Goal: Task Accomplishment & Management: Manage account settings

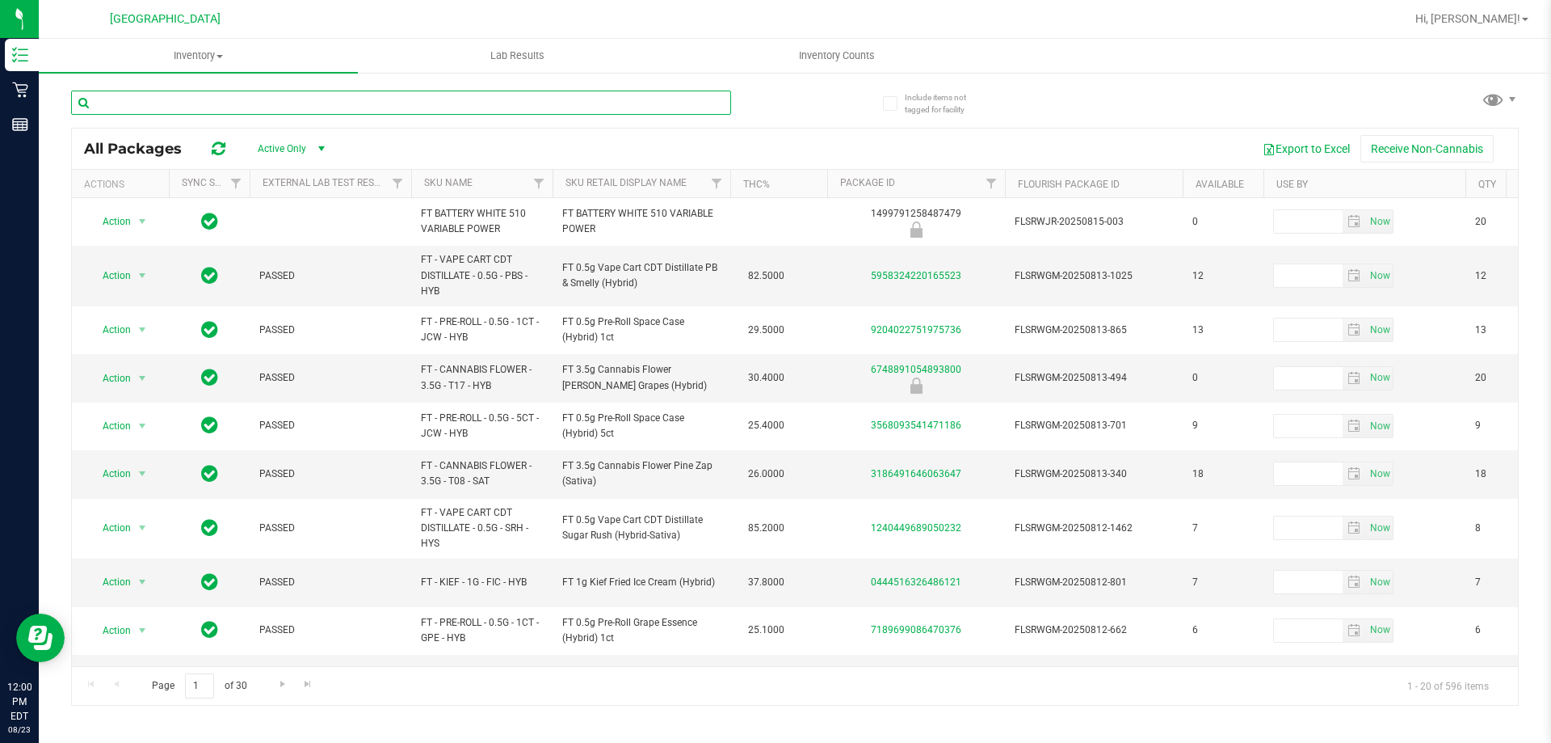
drag, startPoint x: 245, startPoint y: 103, endPoint x: 284, endPoint y: 108, distance: 39.1
click at [259, 103] on input "text" at bounding box center [401, 102] width 660 height 24
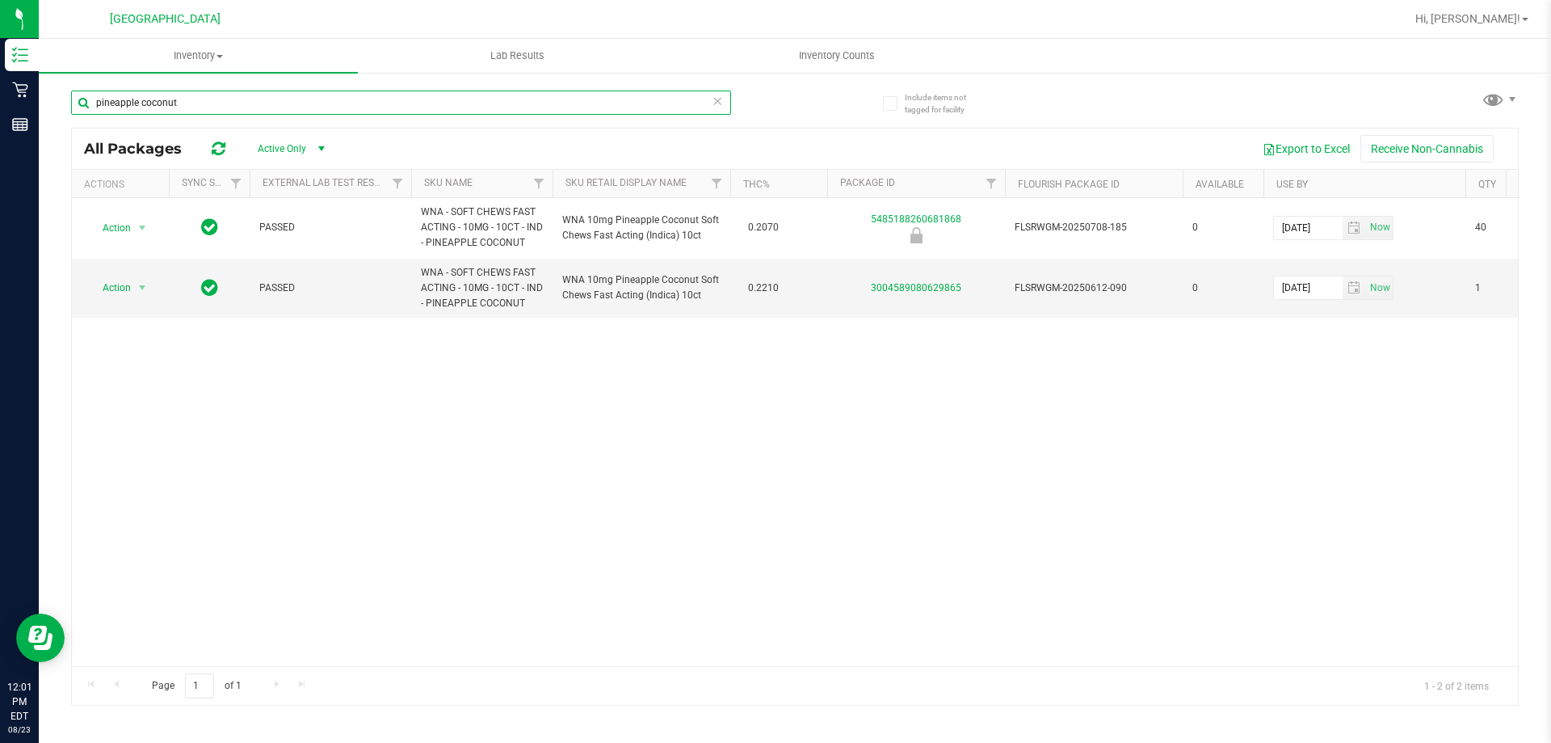
type input "pineapple coconut"
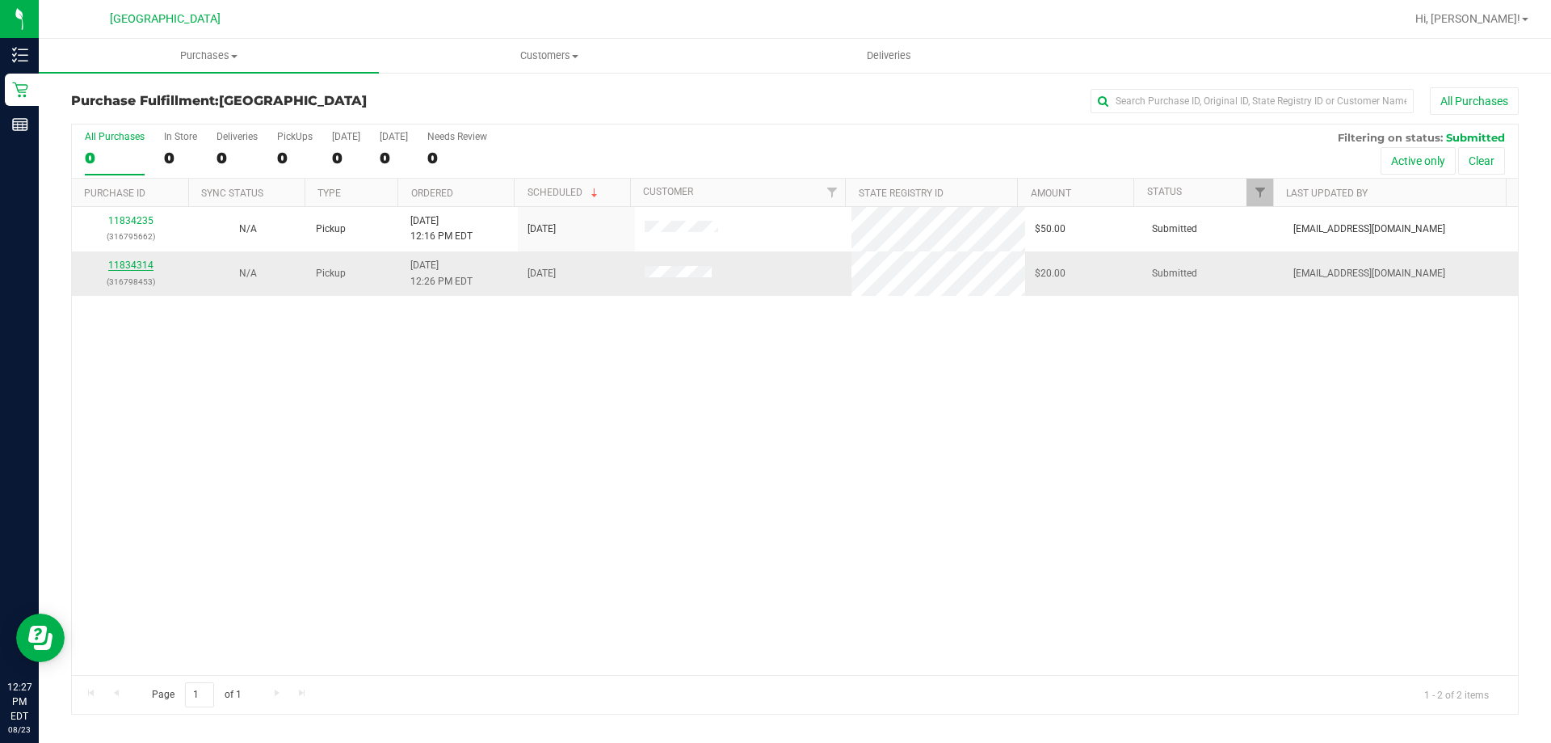
click at [139, 264] on link "11834314" at bounding box center [130, 264] width 45 height 11
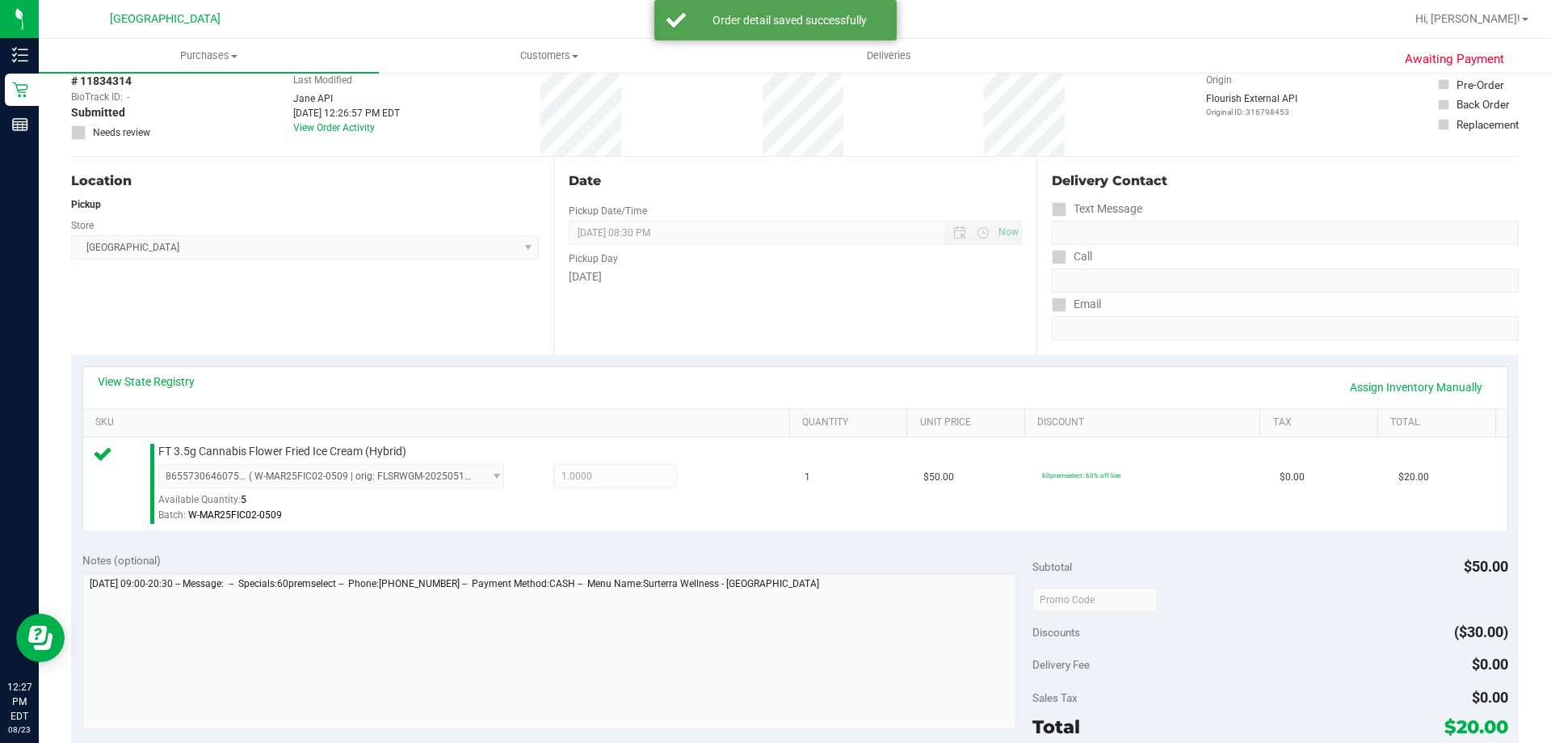
scroll to position [242, 0]
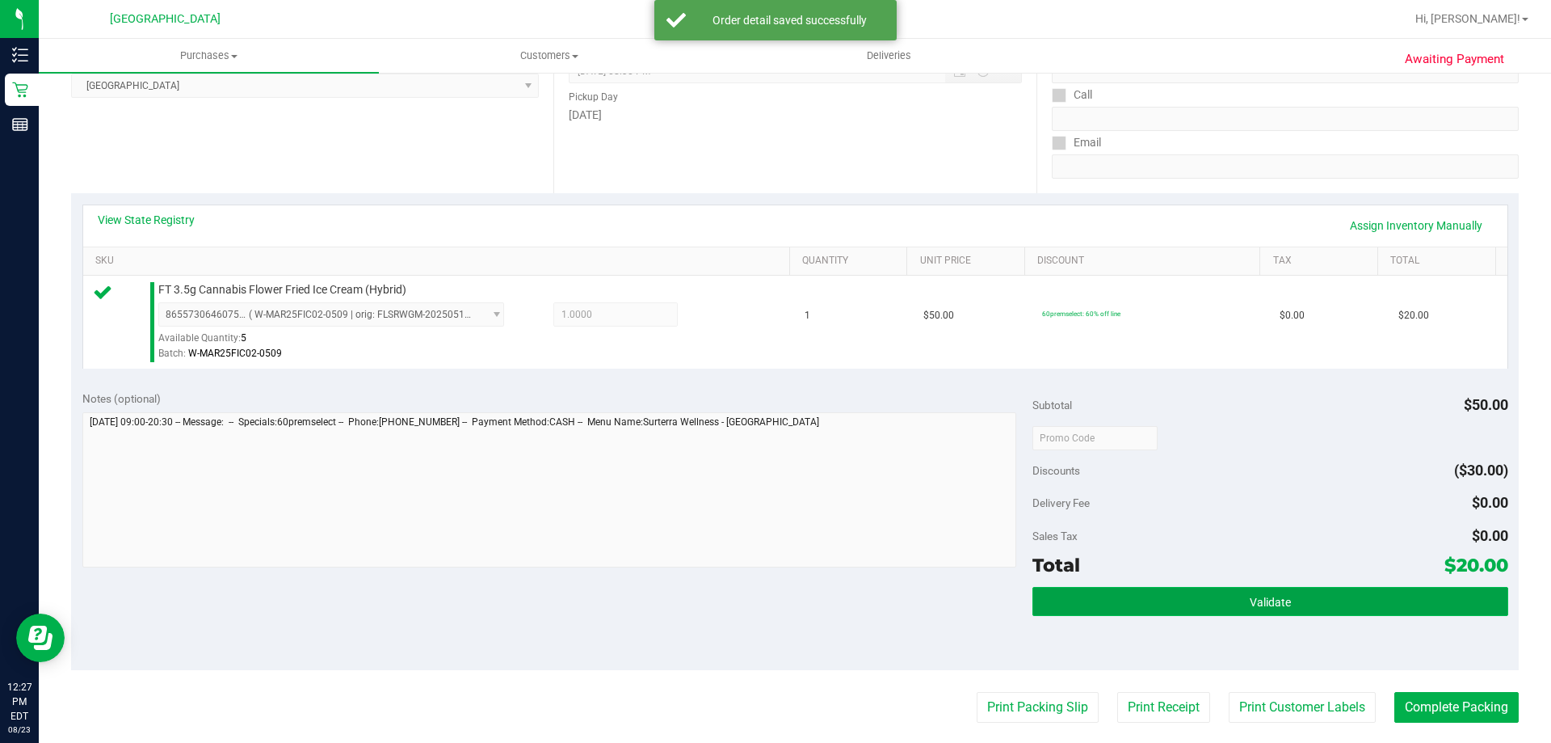
click at [1147, 602] on button "Validate" at bounding box center [1270, 601] width 475 height 29
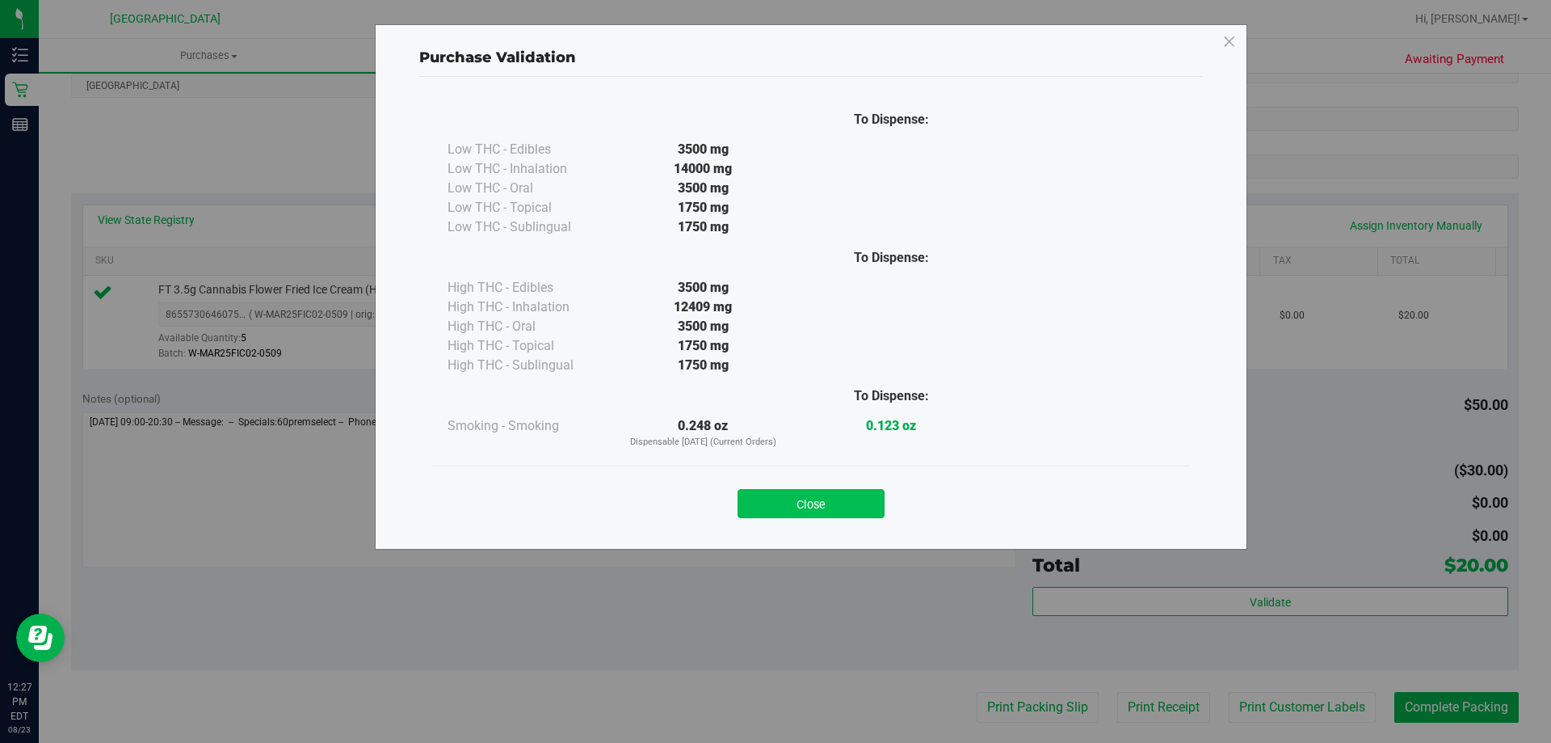
click at [855, 501] on button "Close" at bounding box center [811, 503] width 147 height 29
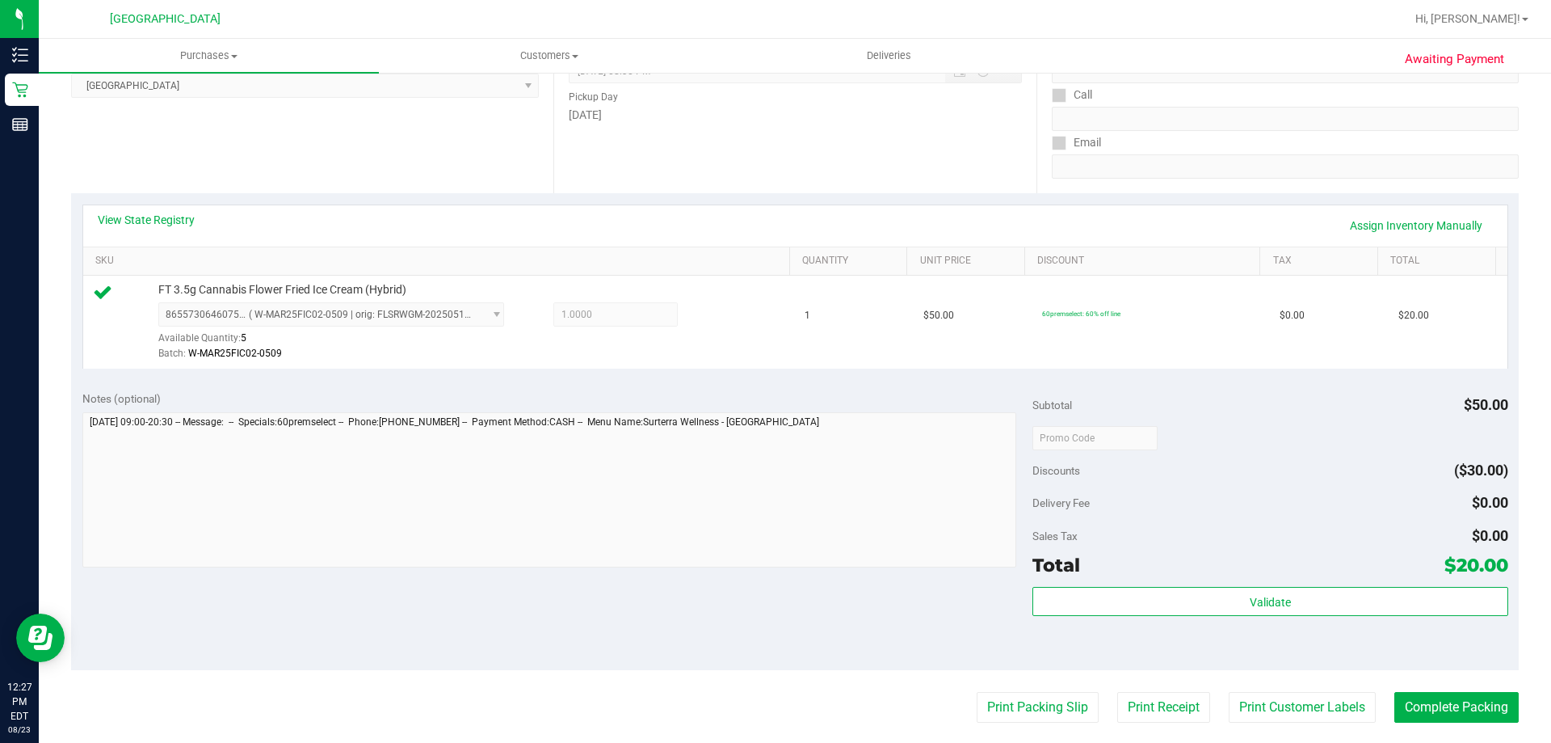
scroll to position [485, 0]
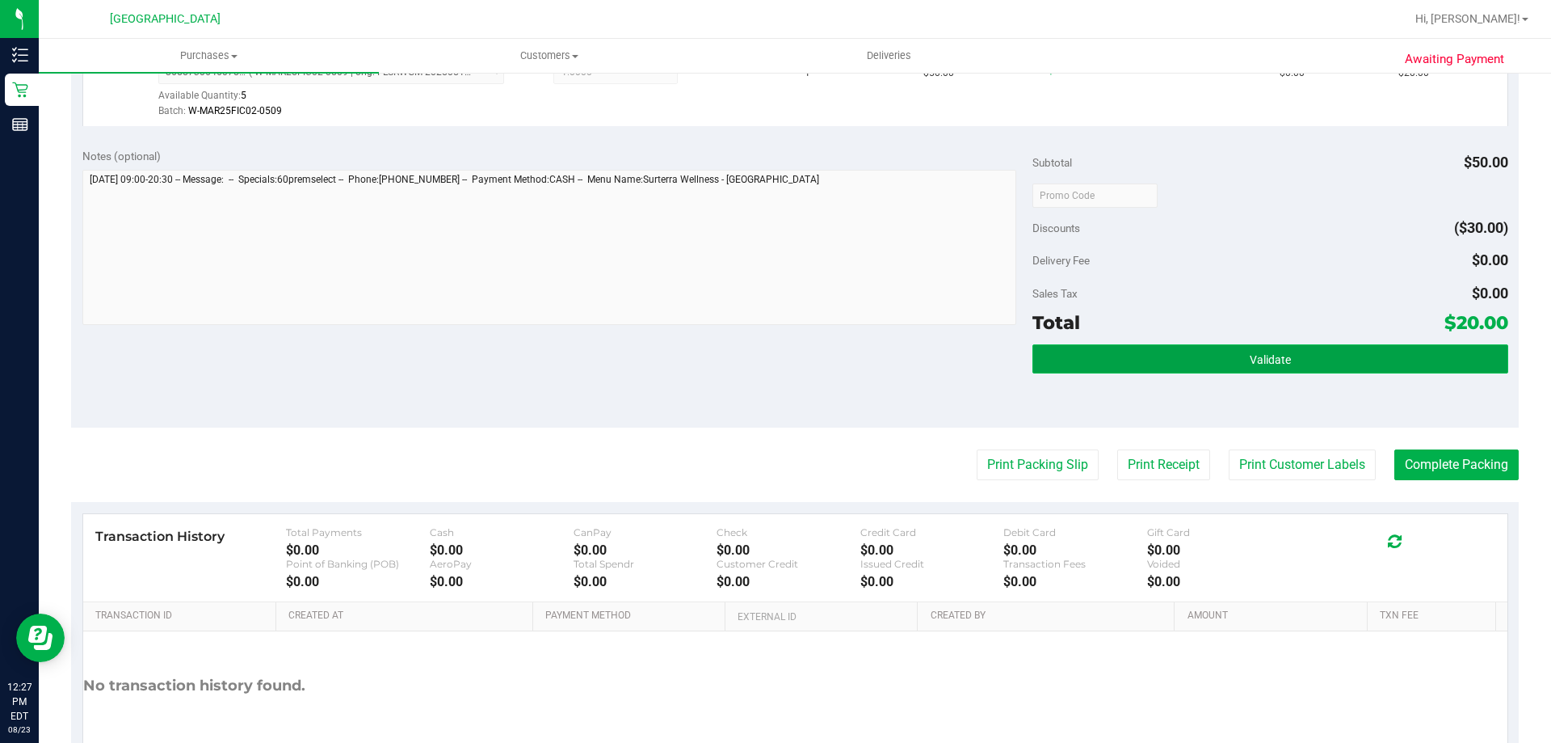
click at [1294, 356] on button "Validate" at bounding box center [1270, 358] width 475 height 29
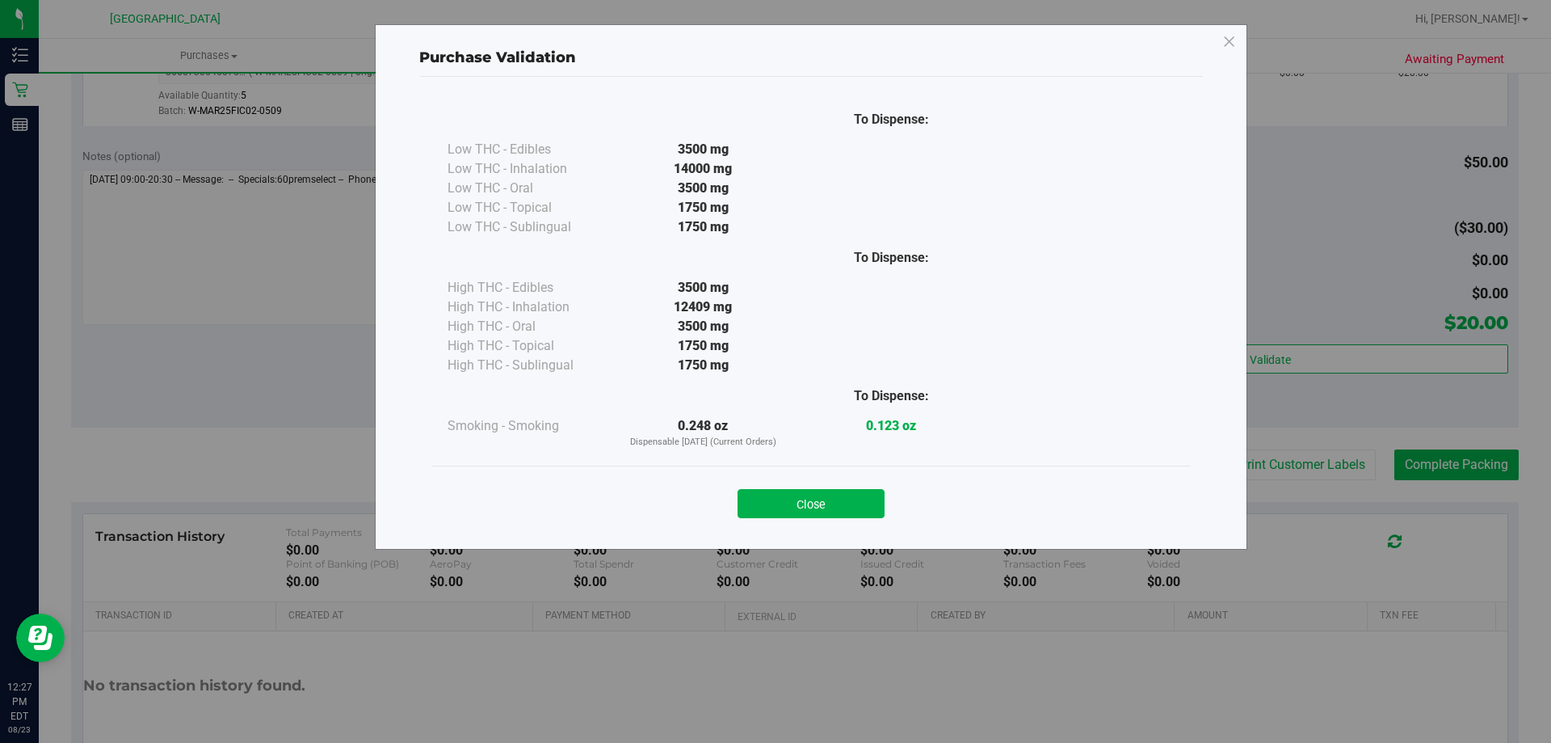
click at [873, 486] on div "Close" at bounding box center [811, 498] width 735 height 40
click at [869, 501] on button "Close" at bounding box center [811, 503] width 147 height 29
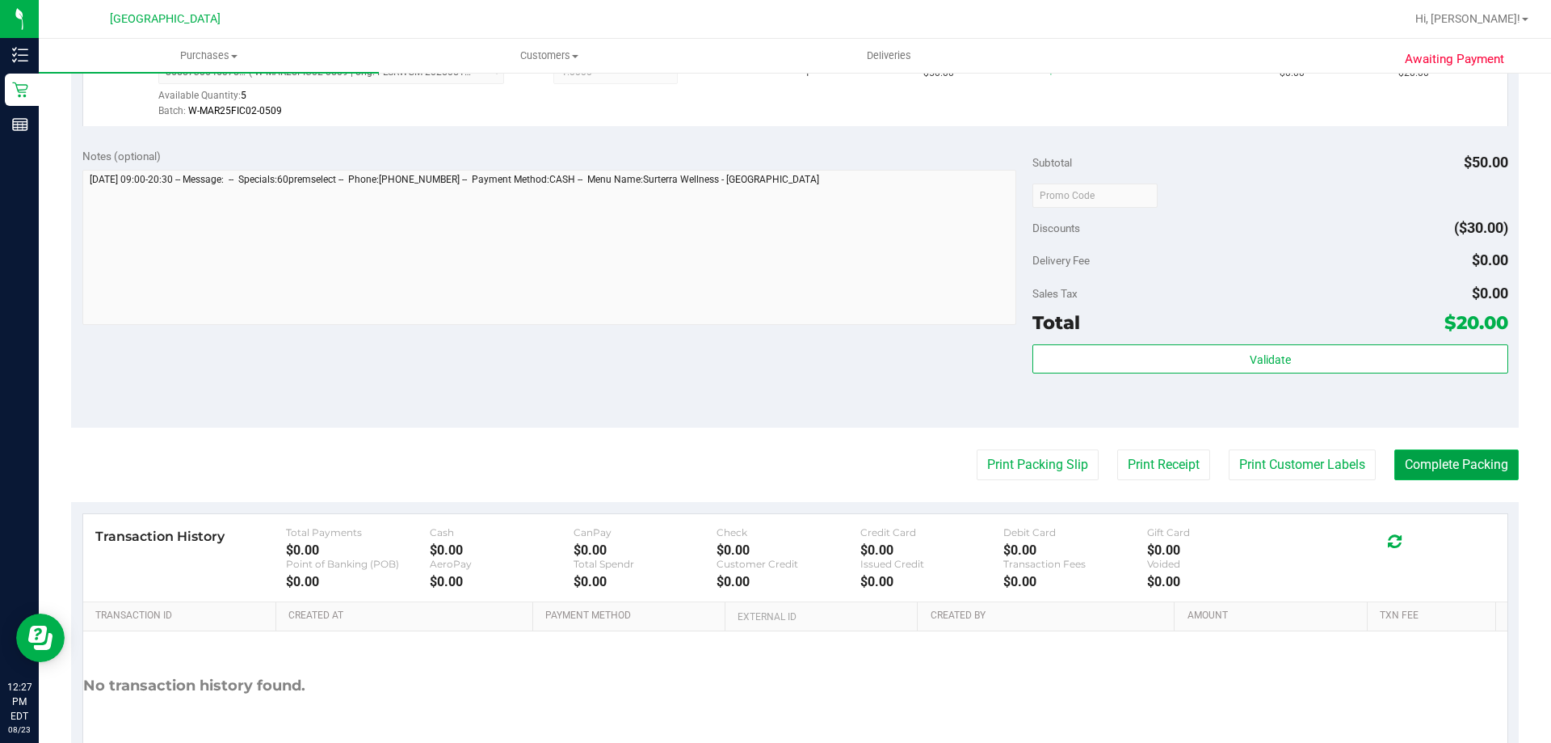
click at [1438, 458] on button "Complete Packing" at bounding box center [1457, 464] width 124 height 31
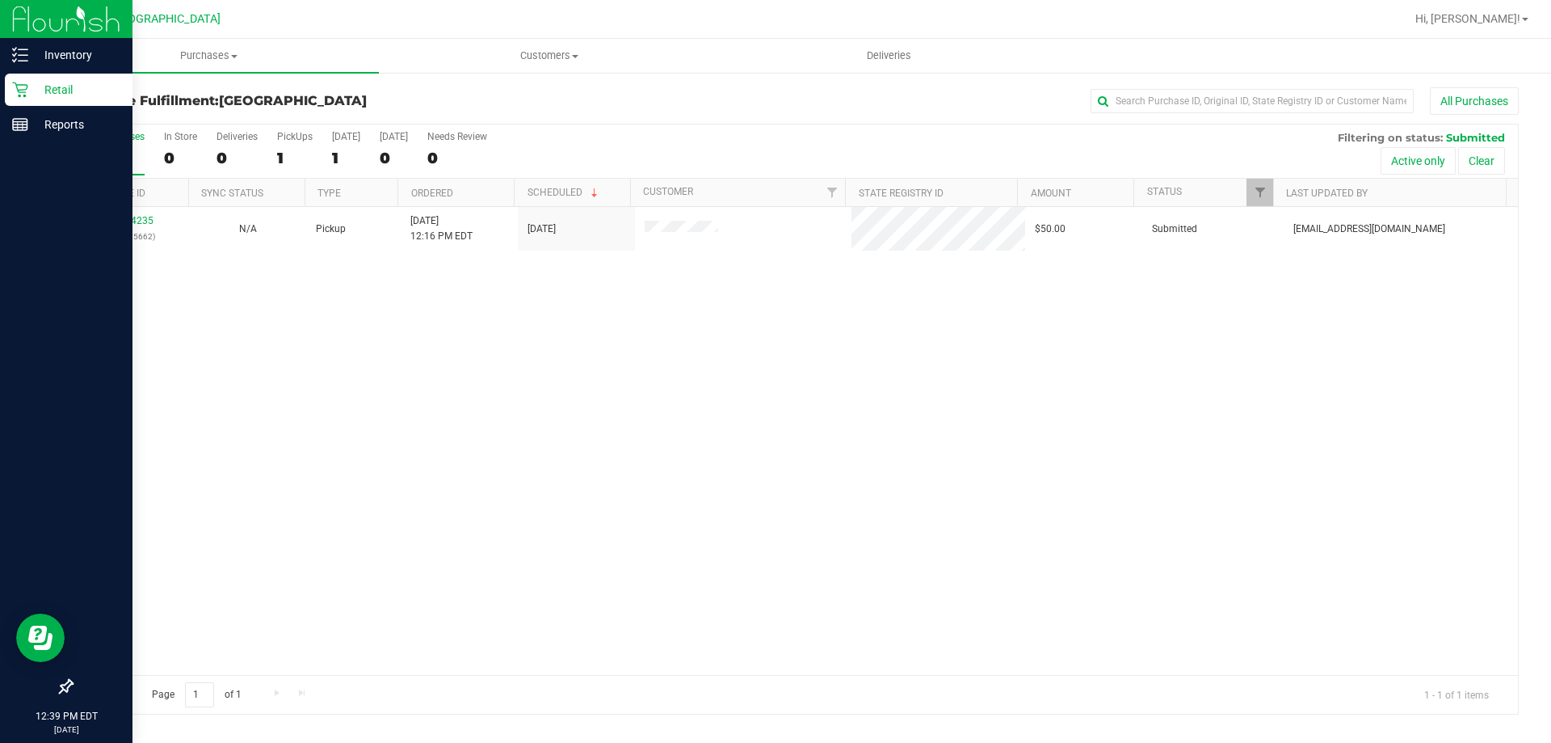
click at [132, 214] on div at bounding box center [66, 407] width 133 height 528
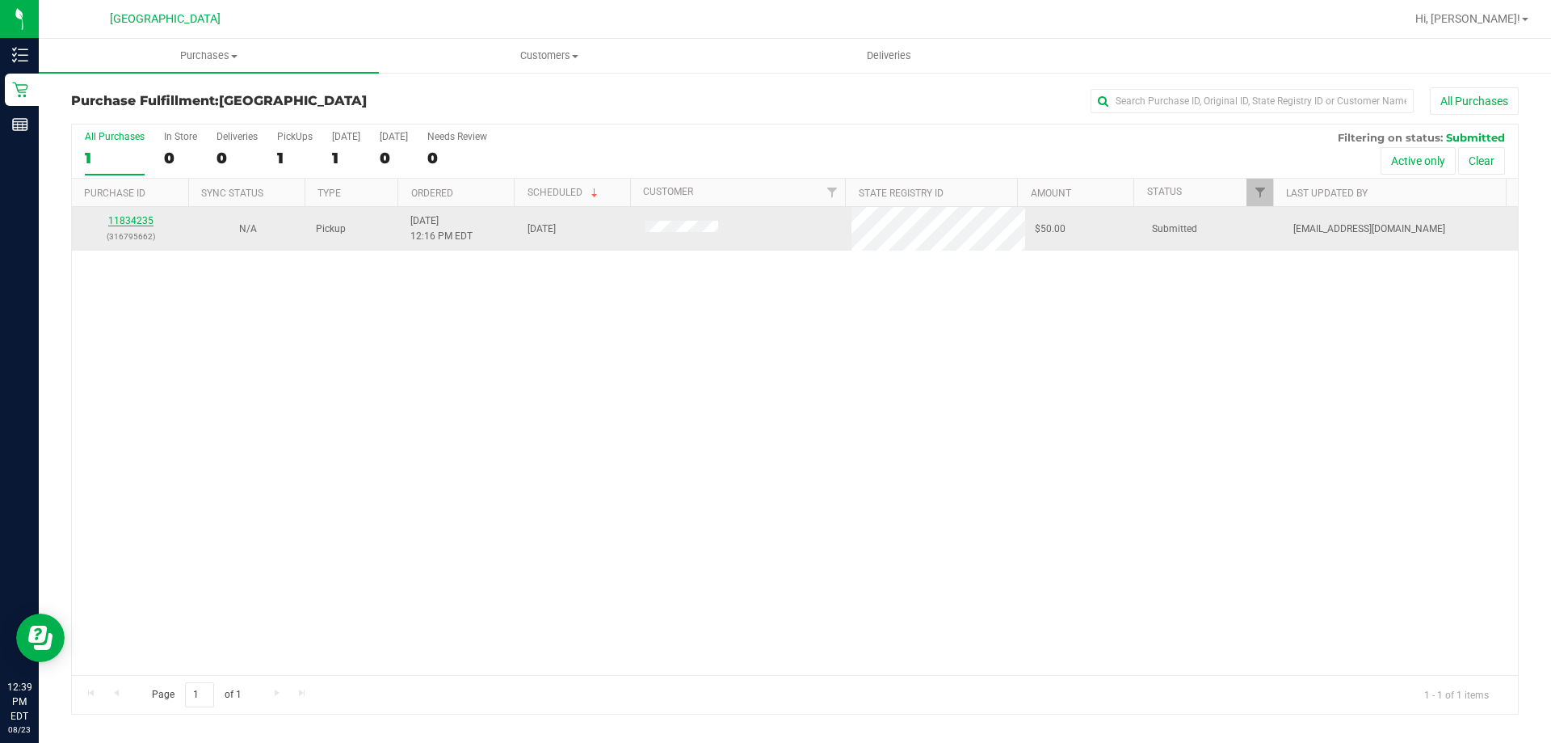
click at [137, 219] on link "11834235" at bounding box center [130, 220] width 45 height 11
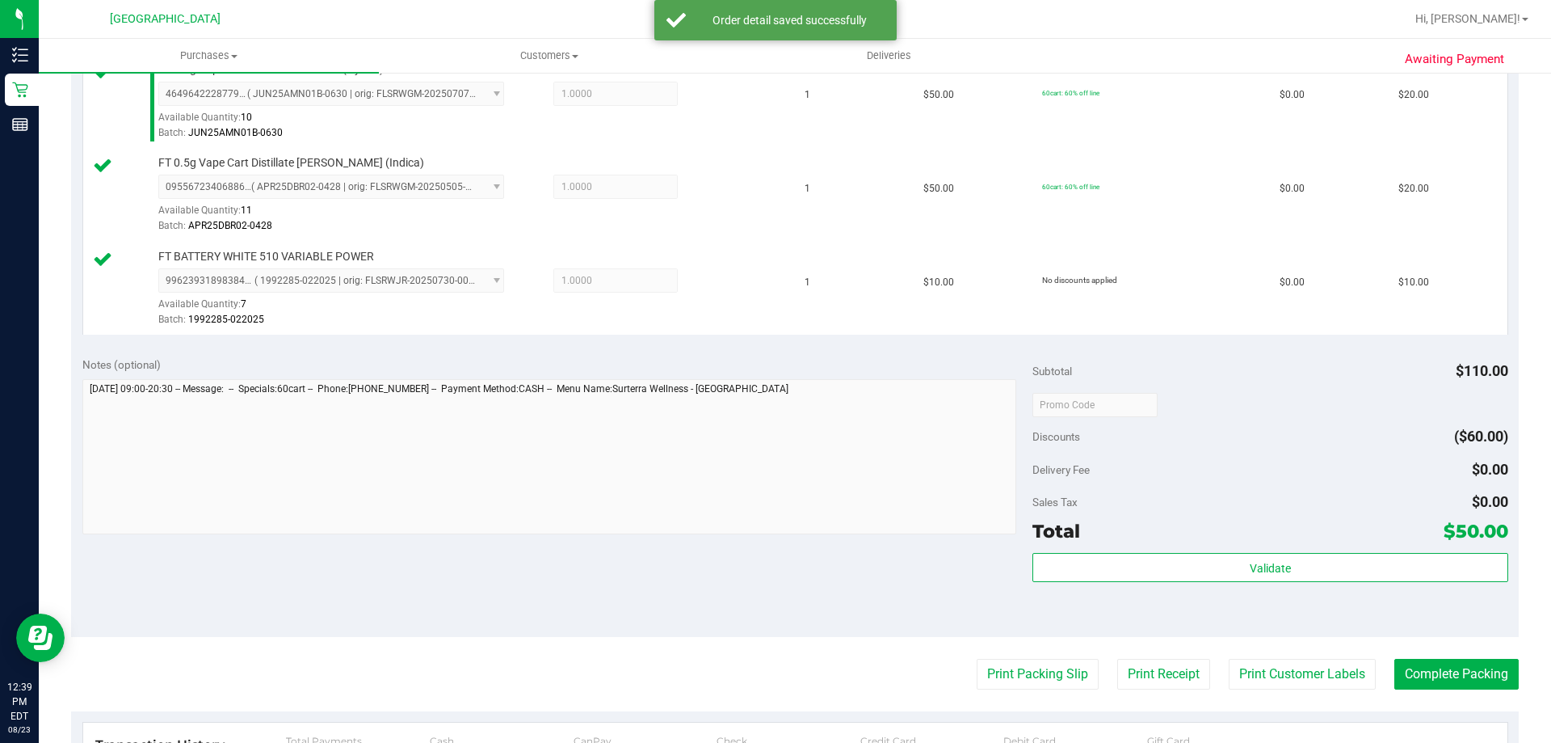
scroll to position [727, 0]
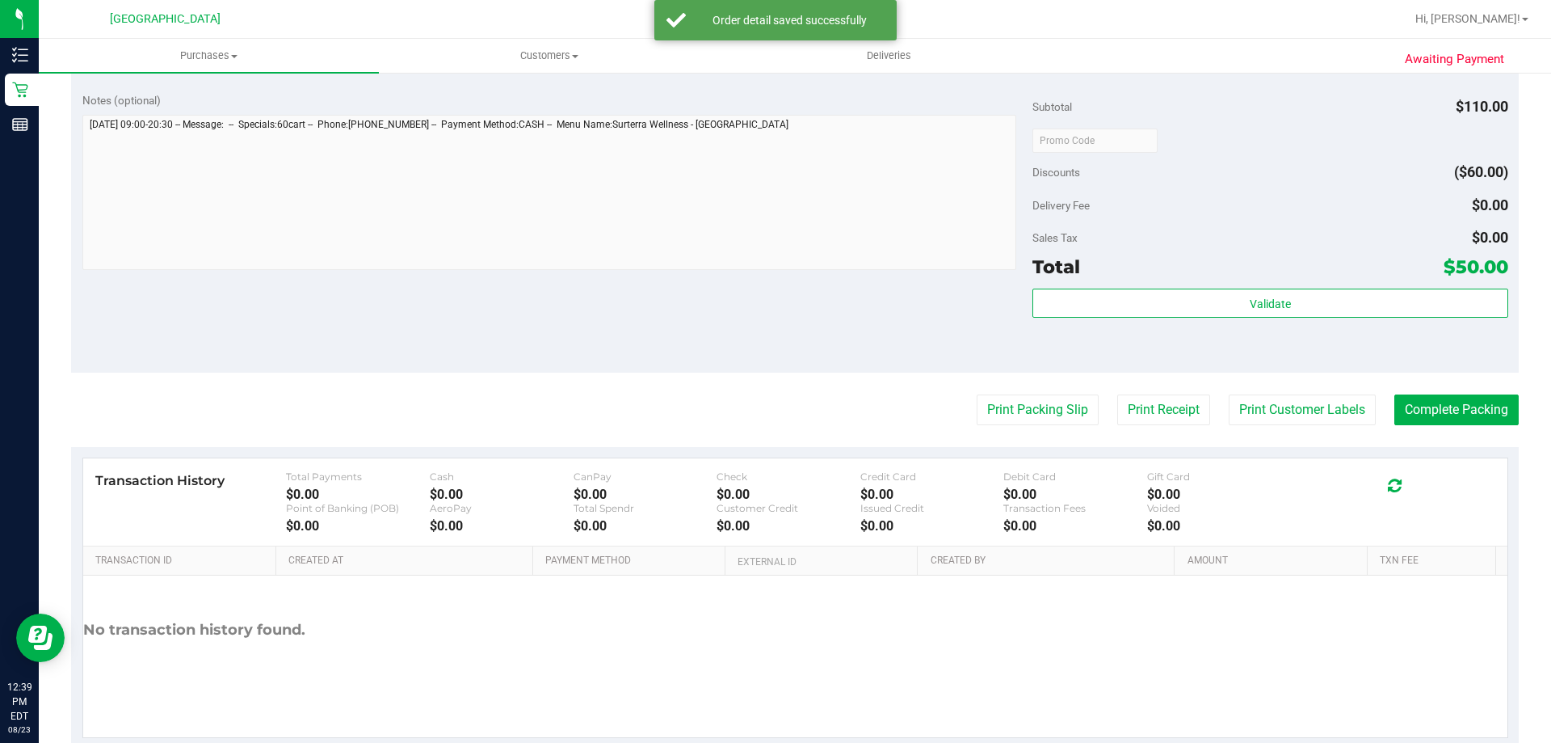
click at [1227, 322] on div "Validate" at bounding box center [1270, 324] width 475 height 73
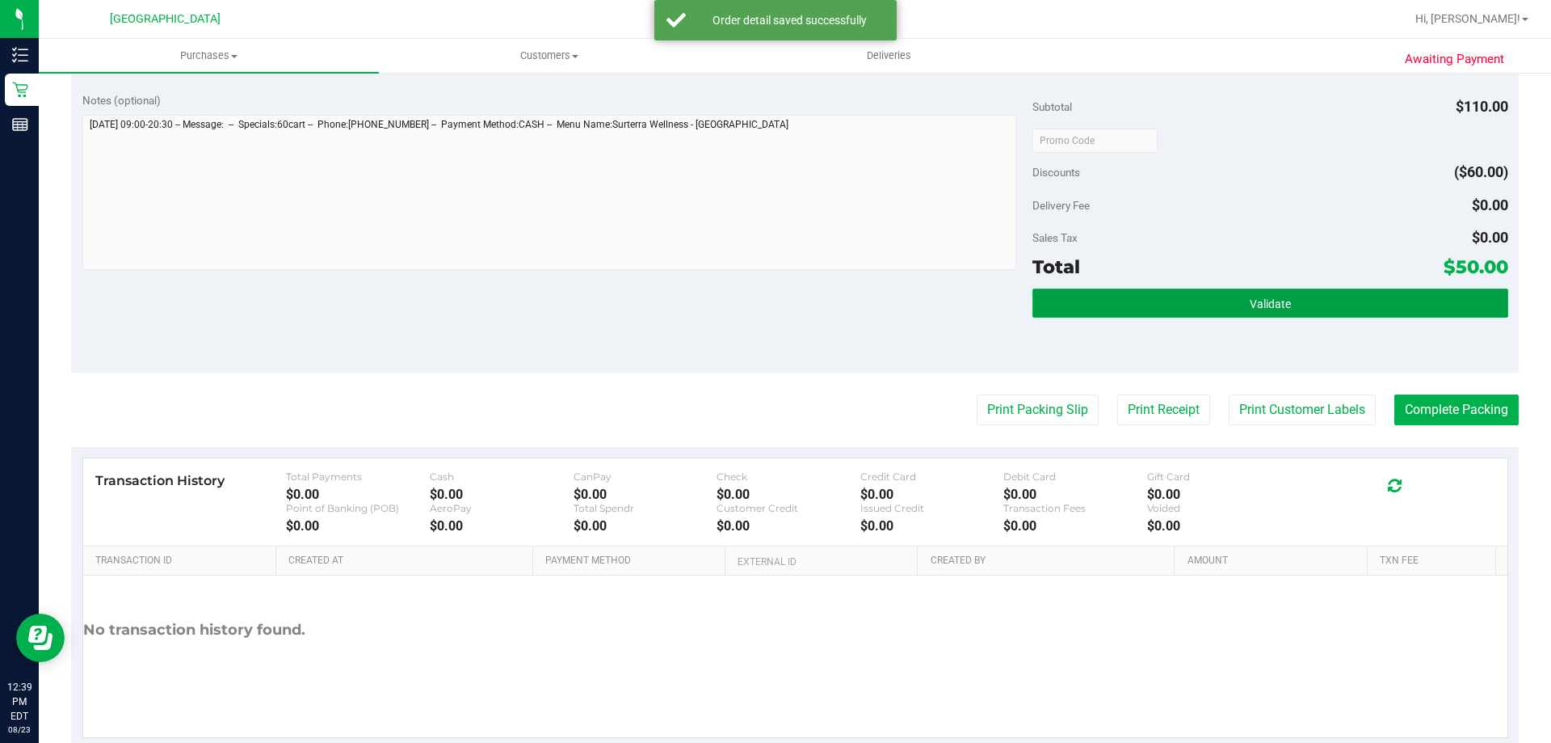
click at [1250, 308] on span "Validate" at bounding box center [1270, 303] width 41 height 13
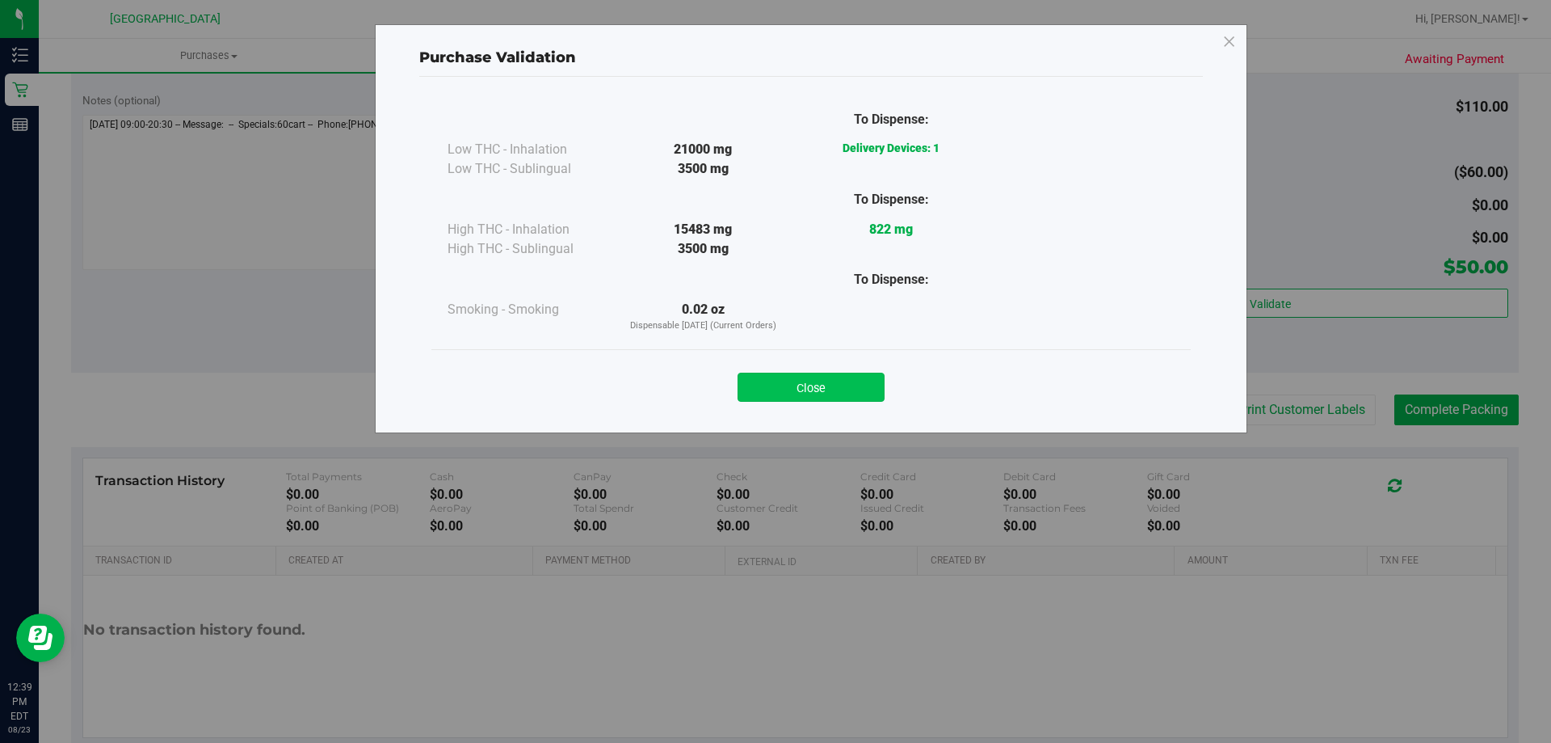
click at [866, 398] on button "Close" at bounding box center [811, 386] width 147 height 29
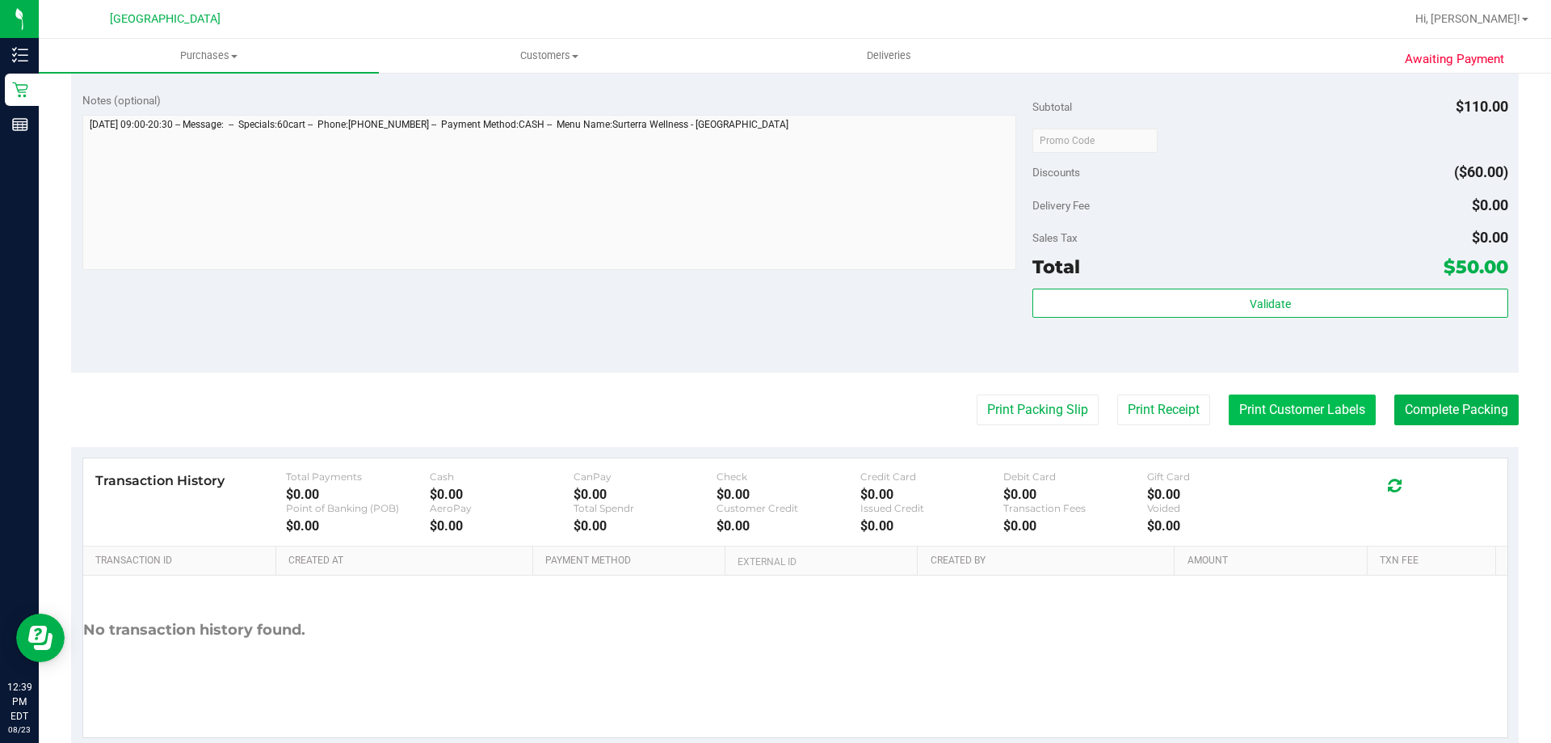
click at [1299, 409] on button "Print Customer Labels" at bounding box center [1302, 409] width 147 height 31
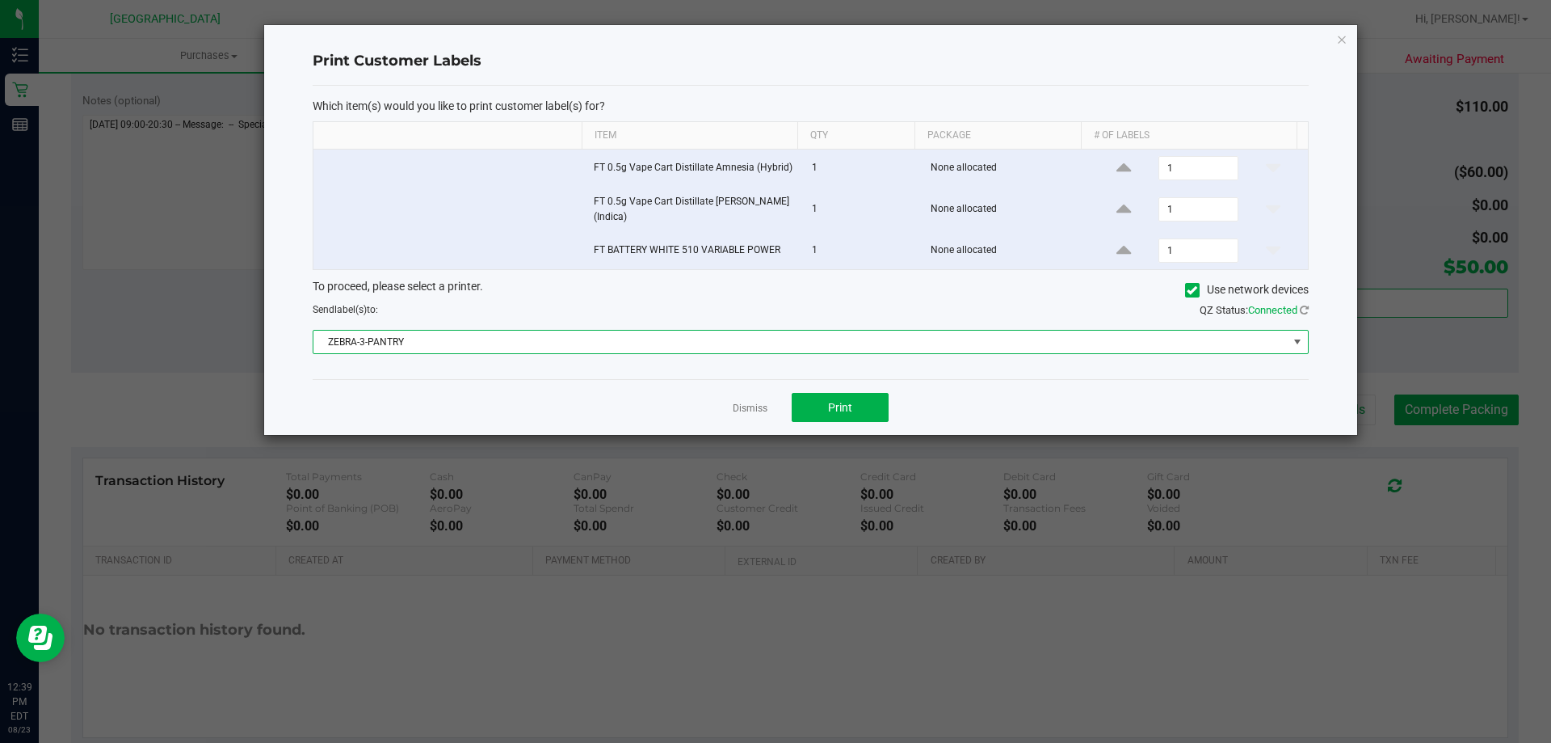
click at [662, 341] on span "ZEBRA-3-PANTRY" at bounding box center [800, 341] width 974 height 23
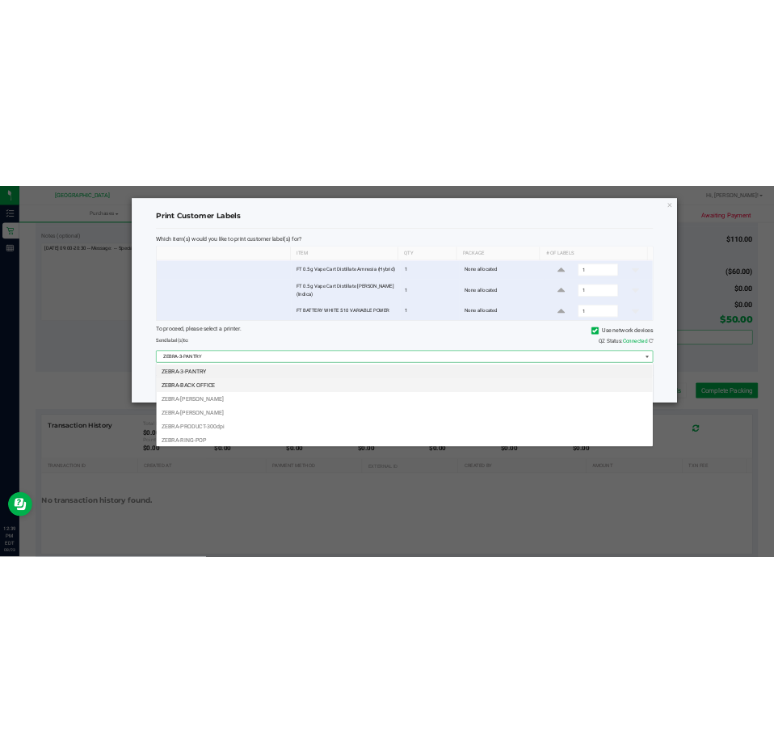
scroll to position [24, 995]
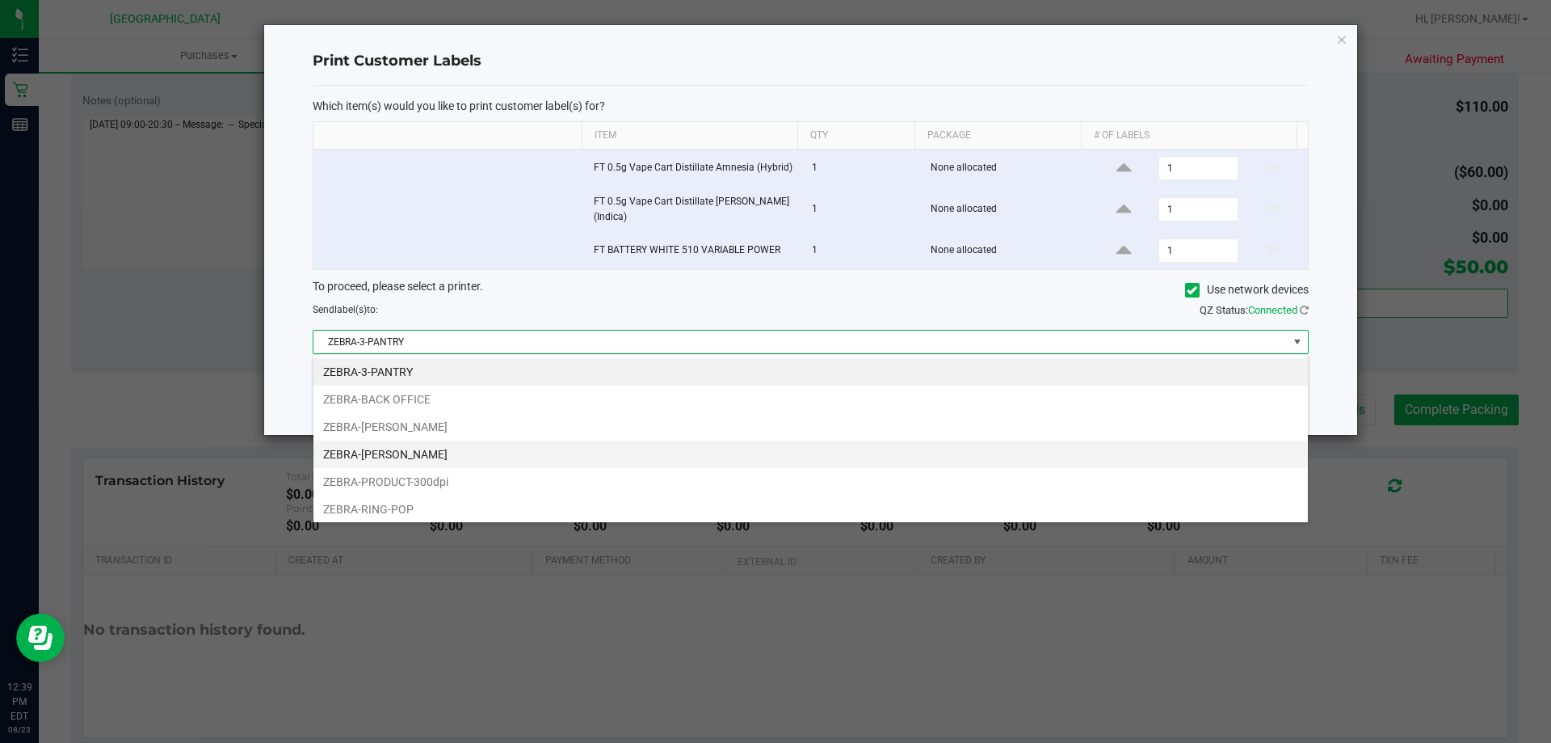
click at [415, 463] on li "ZEBRA-LIONEL-RICHIE" at bounding box center [810, 453] width 995 height 27
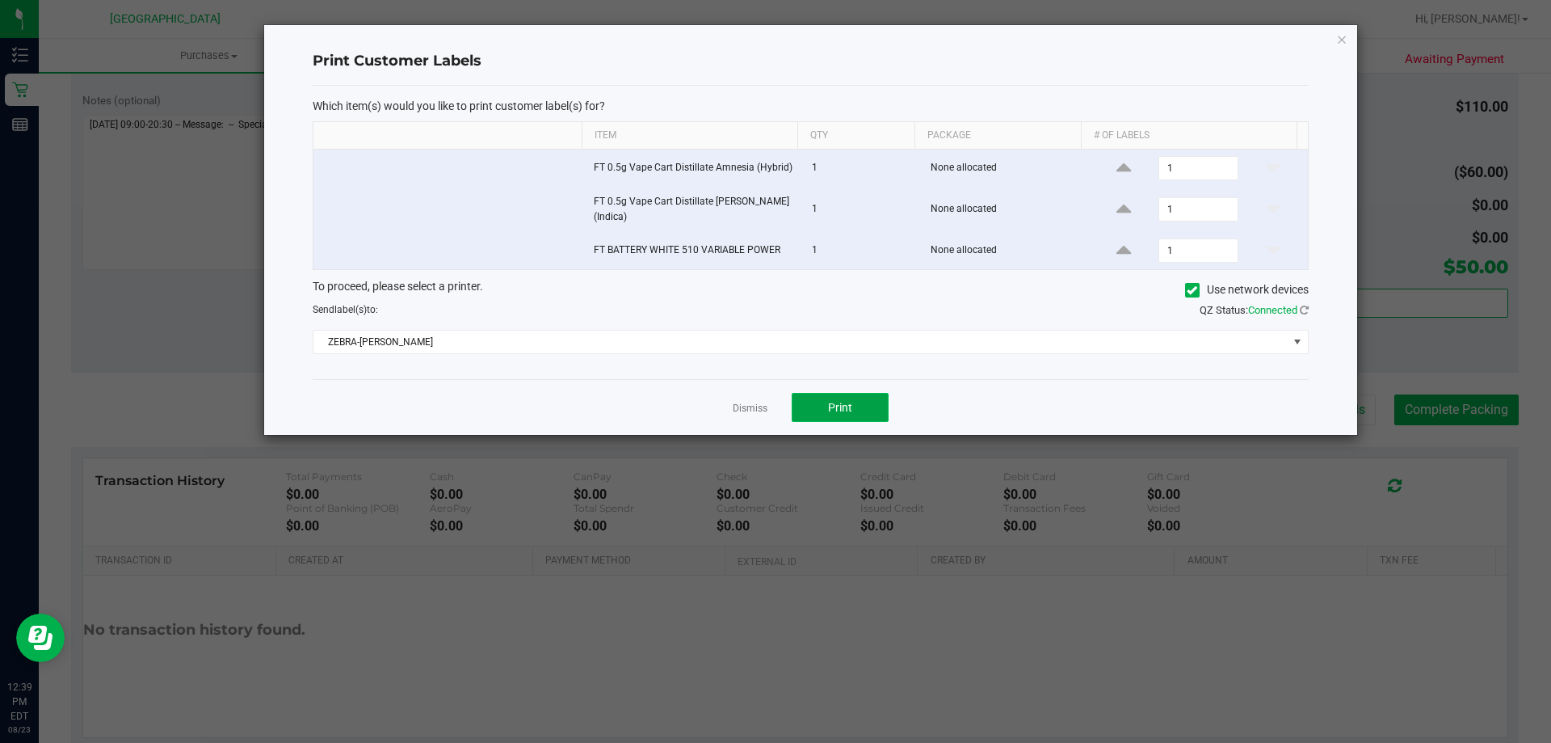
click at [842, 402] on span "Print" at bounding box center [840, 407] width 24 height 13
click at [743, 412] on link "Dismiss" at bounding box center [750, 409] width 35 height 14
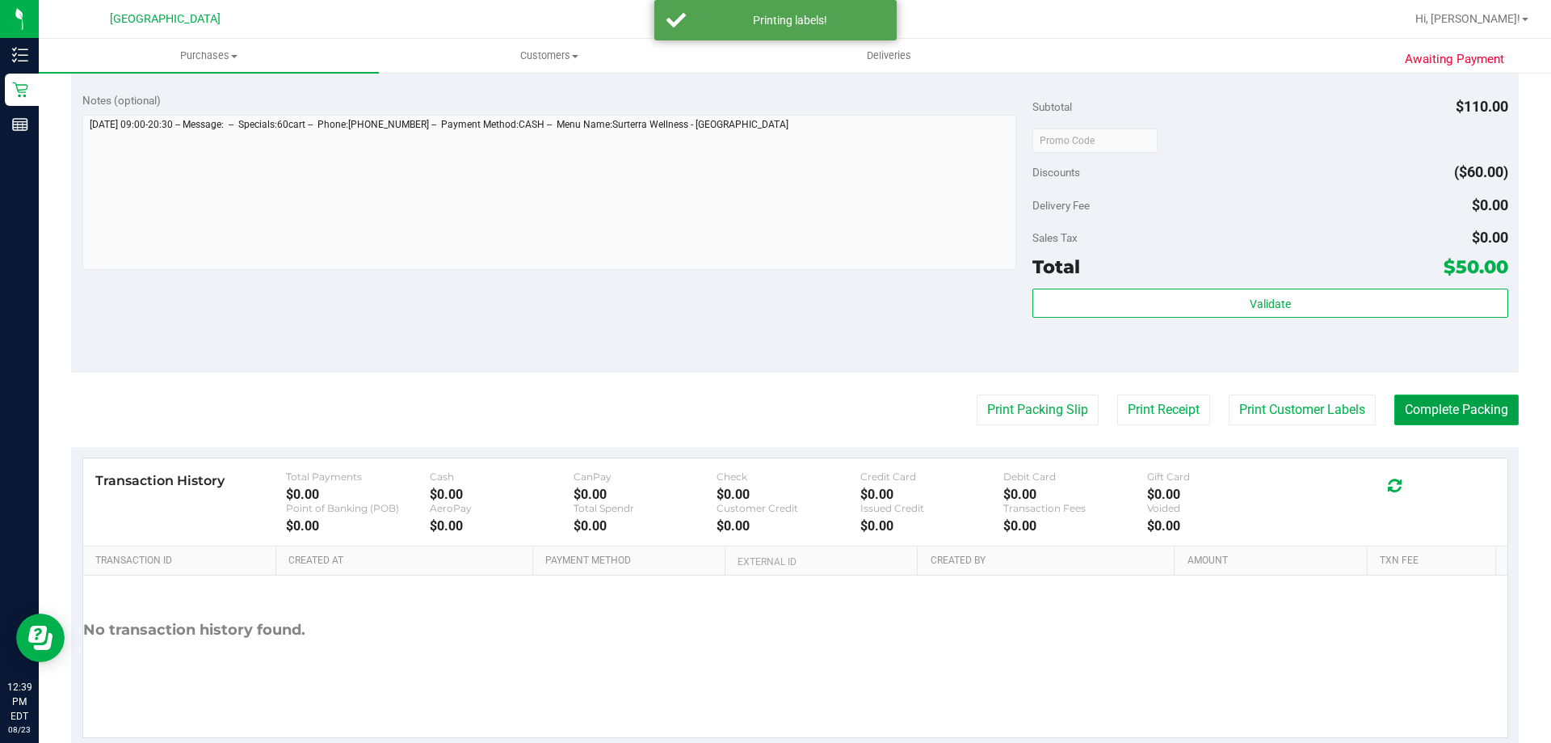
click at [1474, 408] on button "Complete Packing" at bounding box center [1457, 409] width 124 height 31
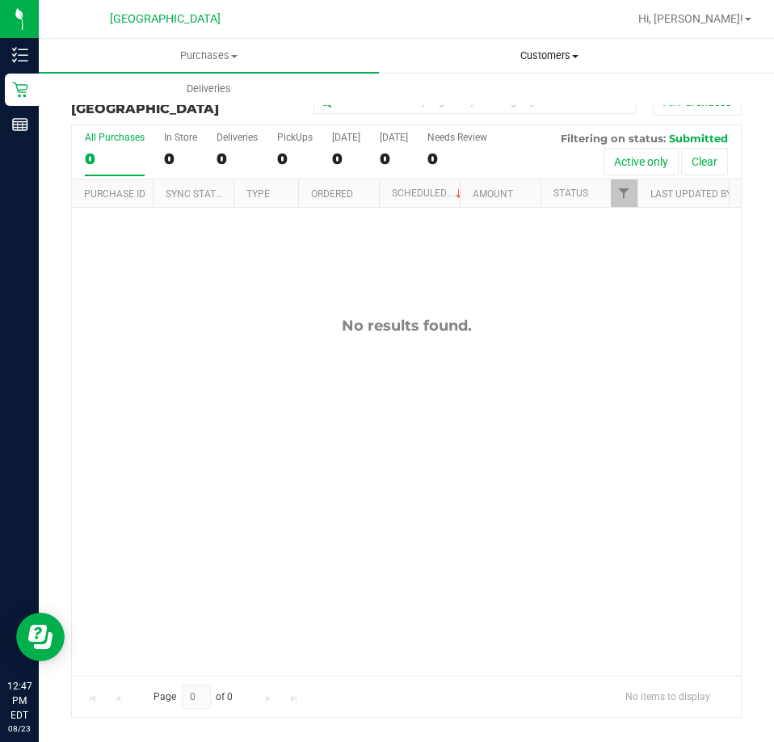
click at [553, 57] on span "Customers" at bounding box center [549, 55] width 339 height 15
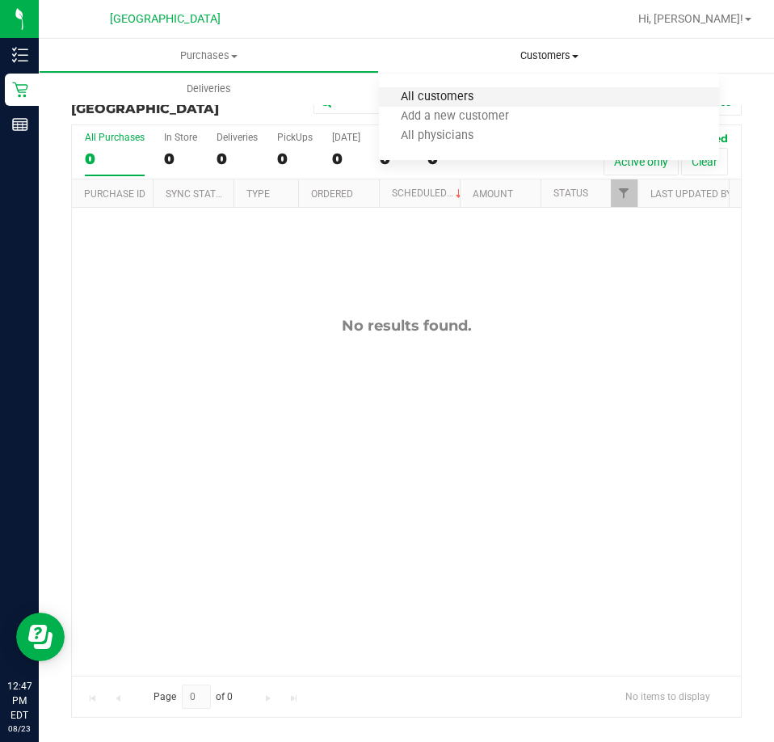
click at [466, 90] on span "All customers" at bounding box center [437, 97] width 116 height 14
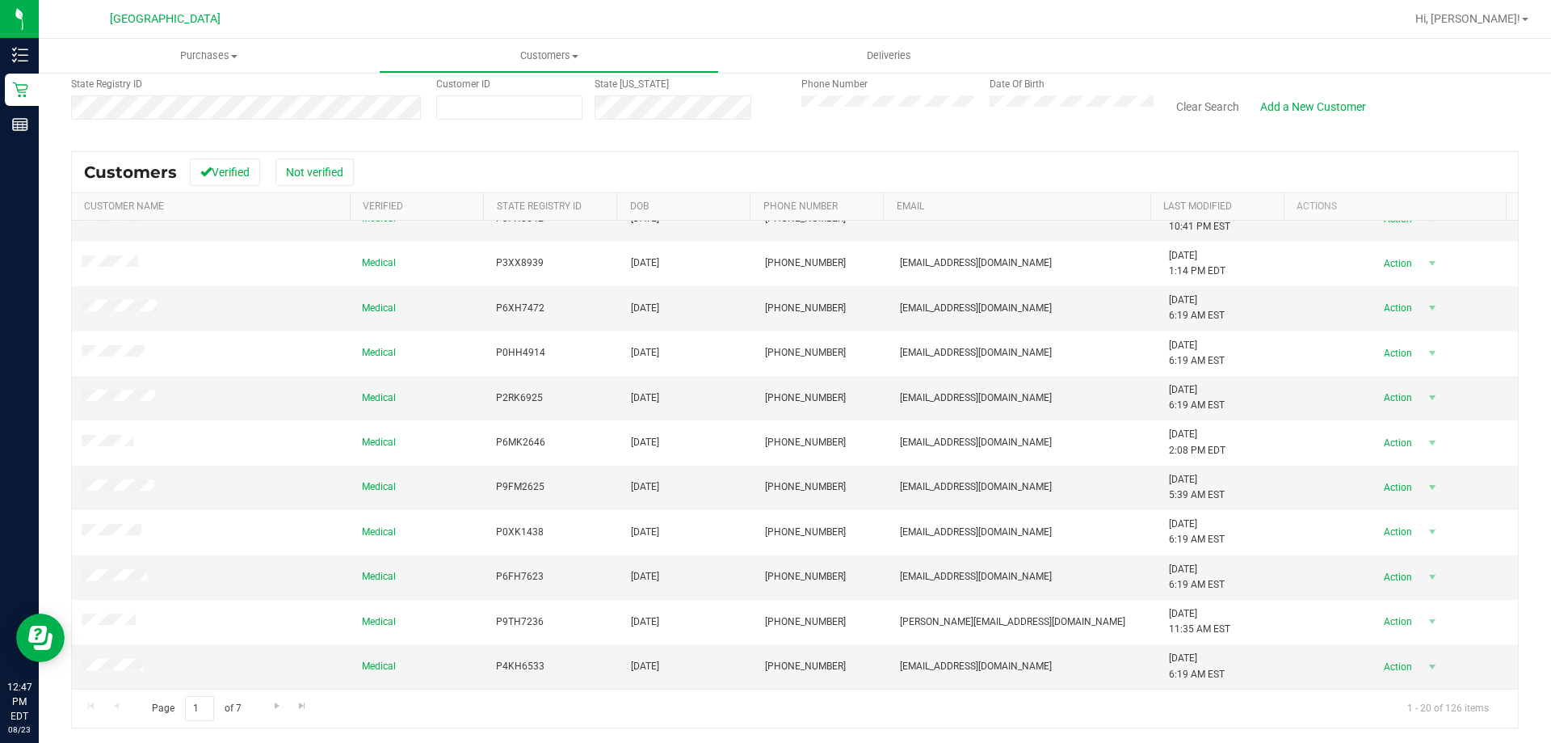
scroll to position [143, 0]
click at [271, 709] on span "Go to the next page" at bounding box center [277, 703] width 13 height 13
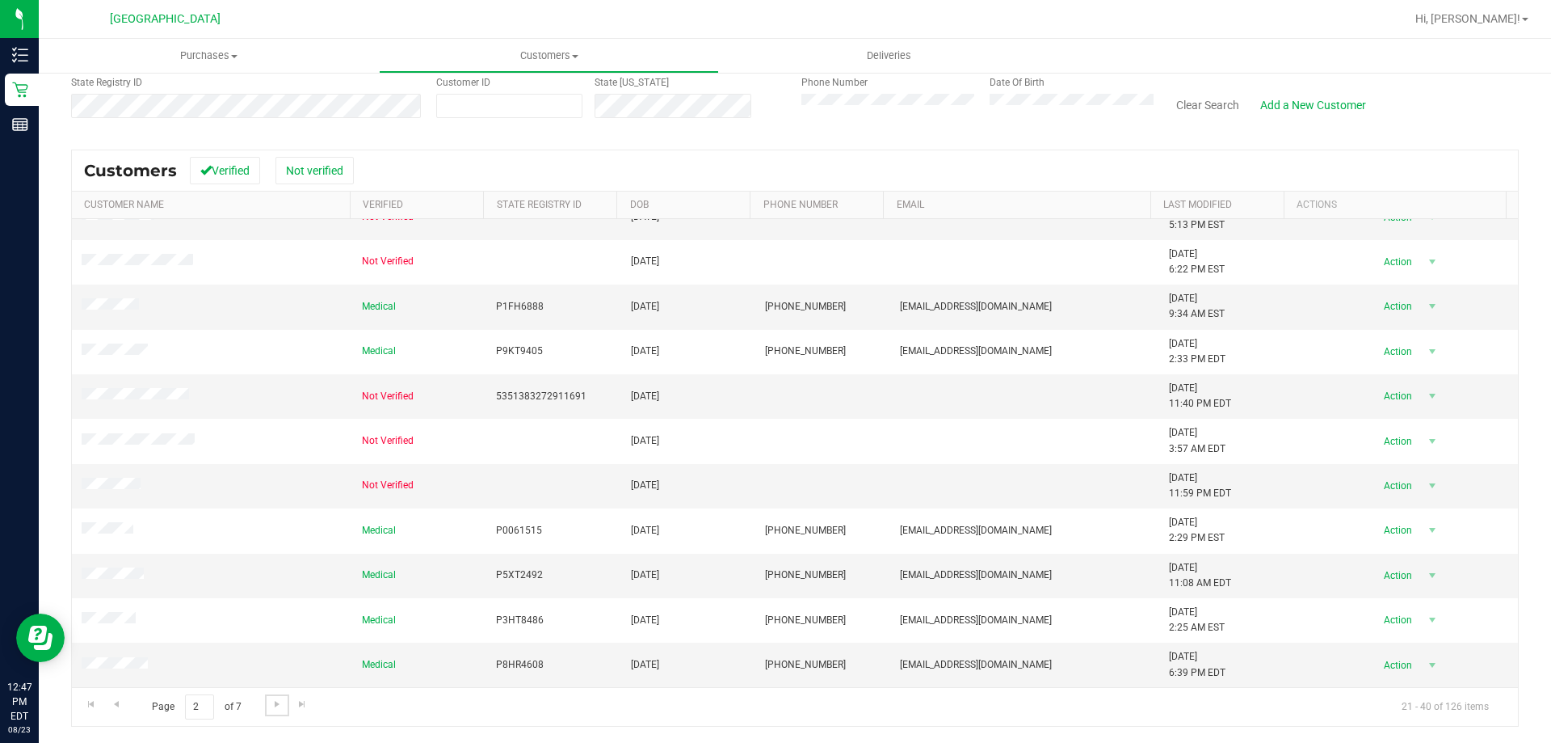
scroll to position [0, 0]
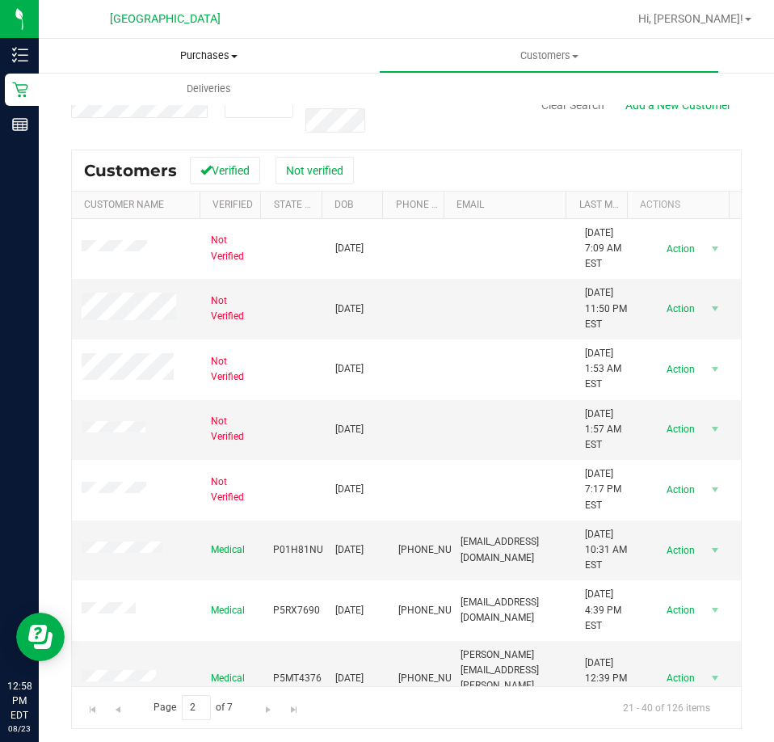
click at [339, 49] on span "Purchases" at bounding box center [209, 55] width 340 height 15
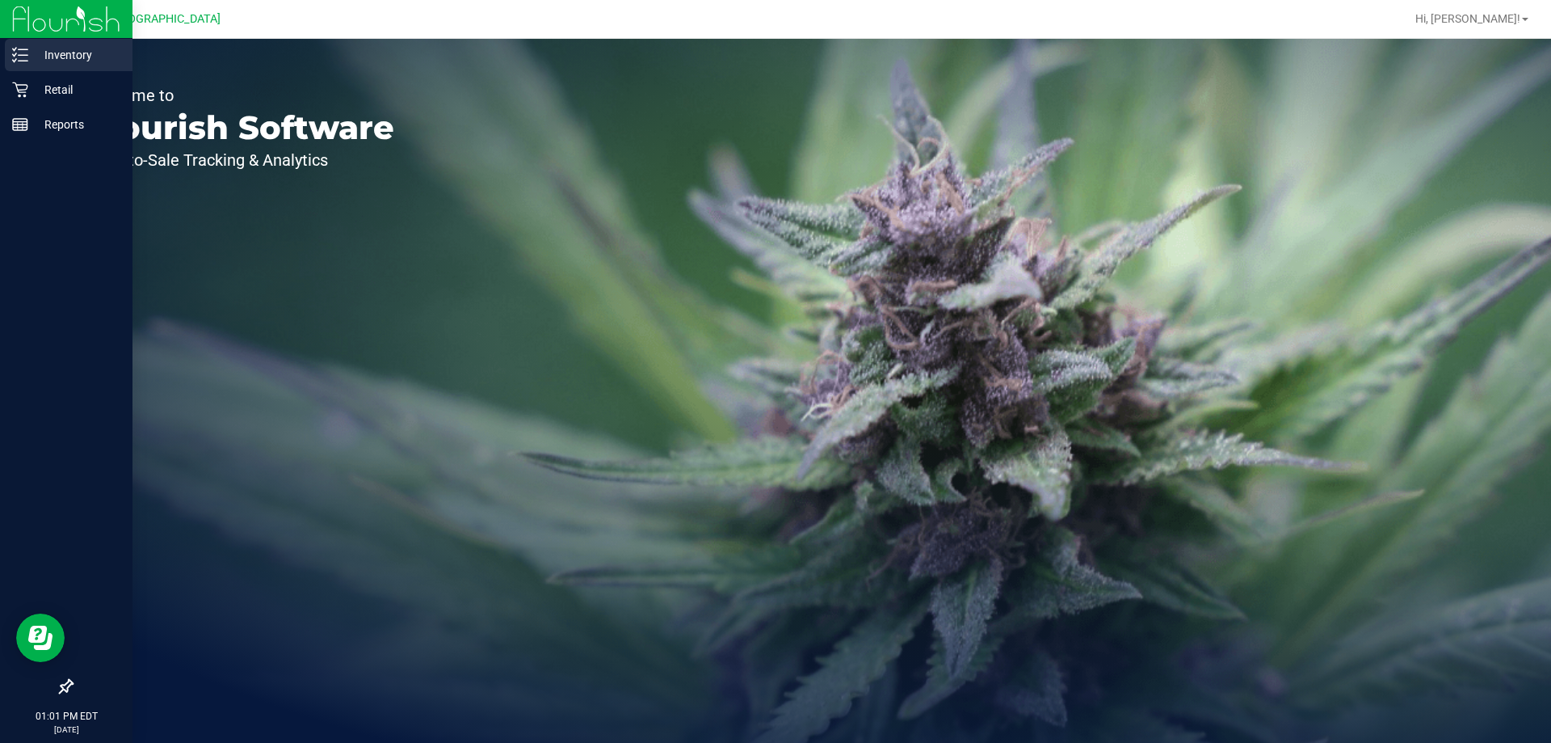
click at [56, 53] on p "Inventory" at bounding box center [76, 54] width 97 height 19
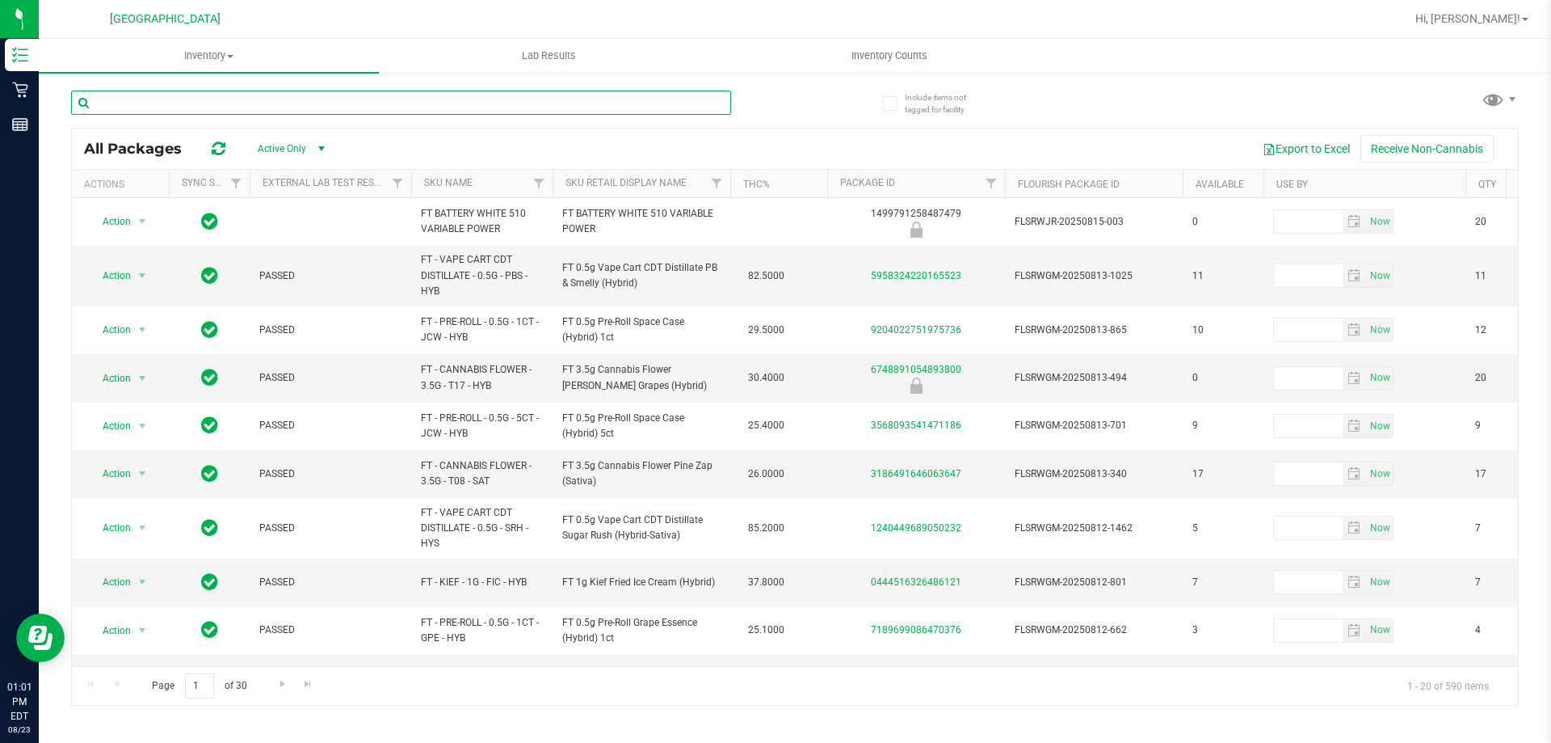
click at [220, 99] on input "text" at bounding box center [401, 102] width 660 height 24
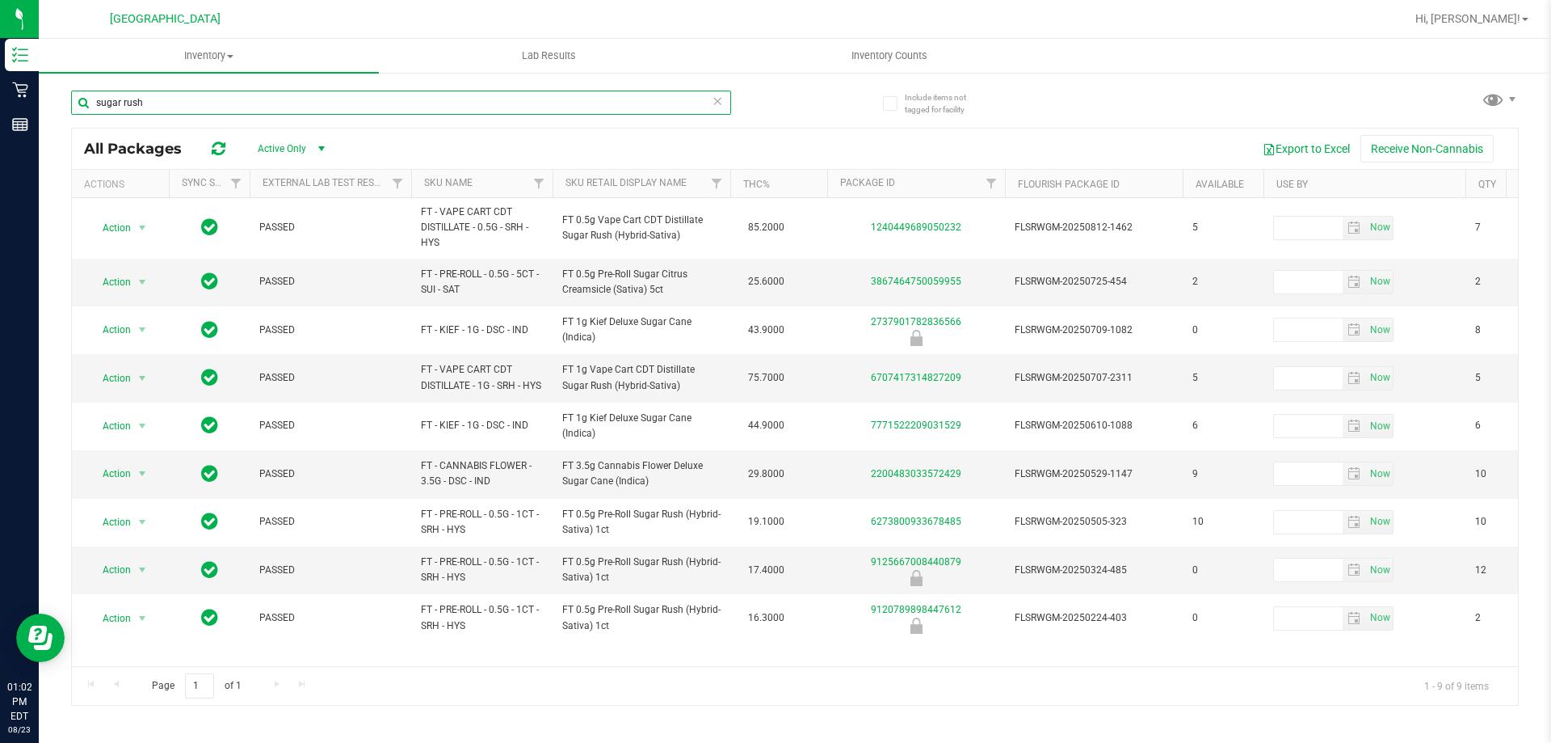
type input "sugar rush"
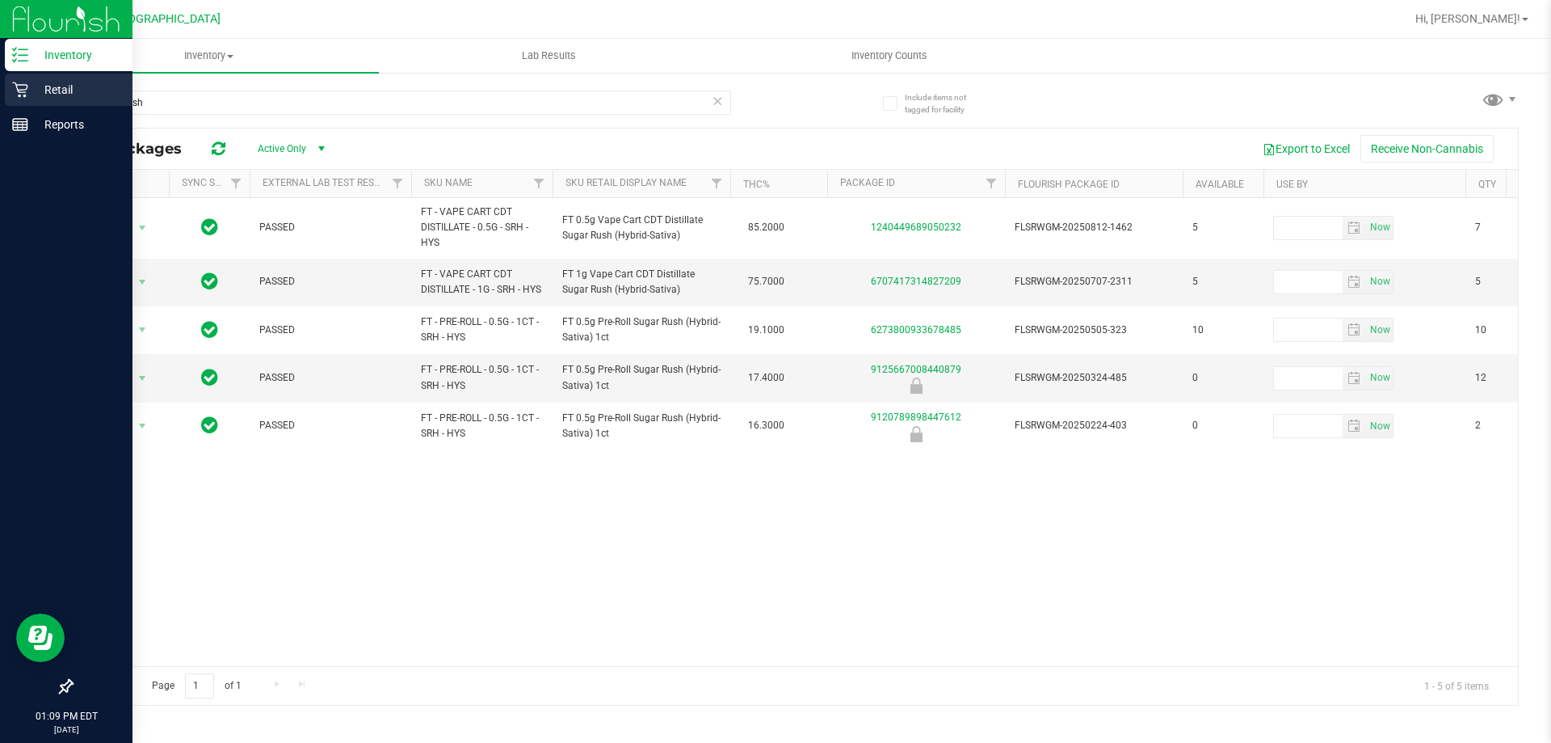
click at [17, 97] on icon at bounding box center [20, 90] width 16 height 16
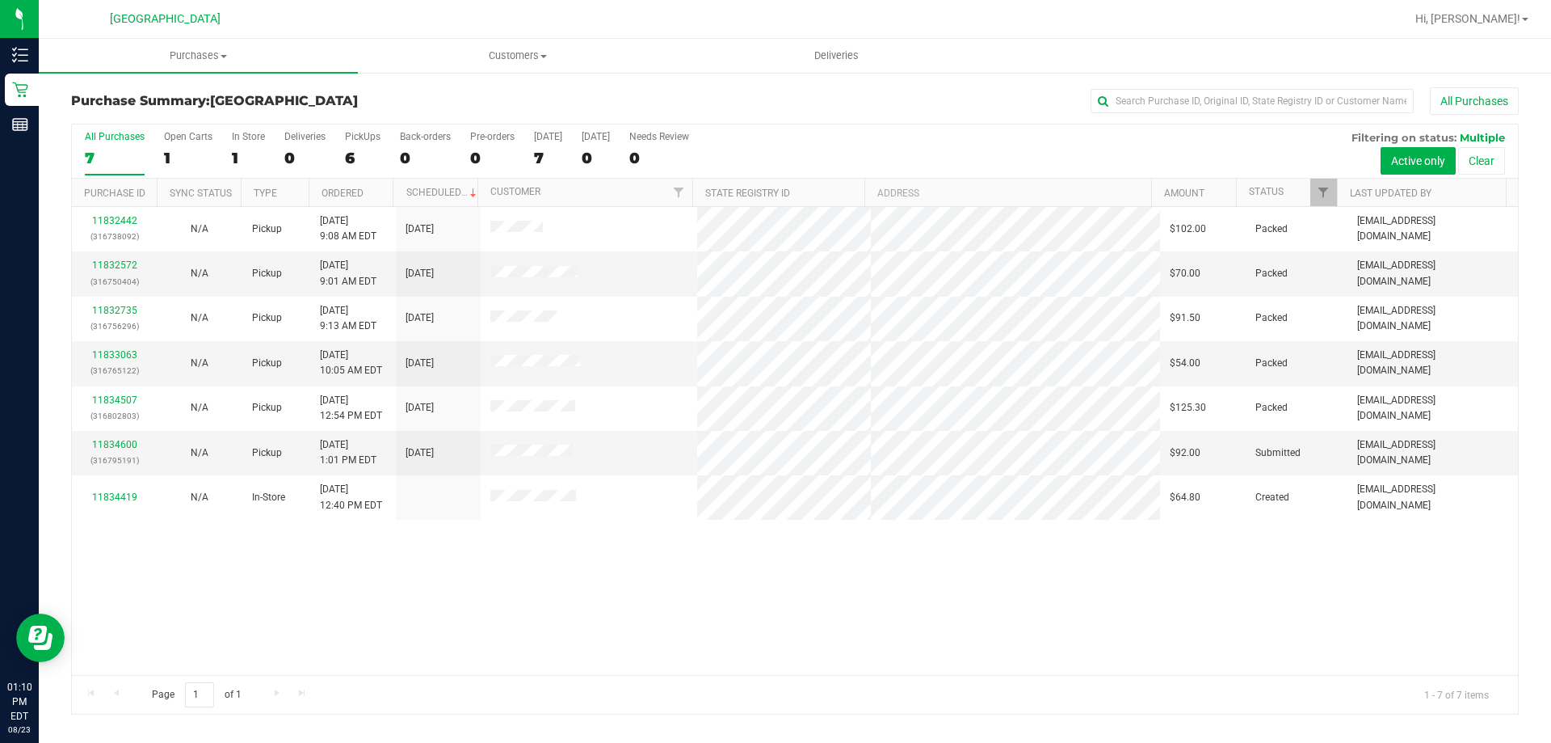
click at [950, 626] on div "11832442 (316738092) N/A Pickup 8/23/2025 9:08 AM EDT 8/23/2025 $102.00 Packed …" at bounding box center [795, 441] width 1446 height 468
click at [118, 445] on link "11834600" at bounding box center [114, 444] width 45 height 11
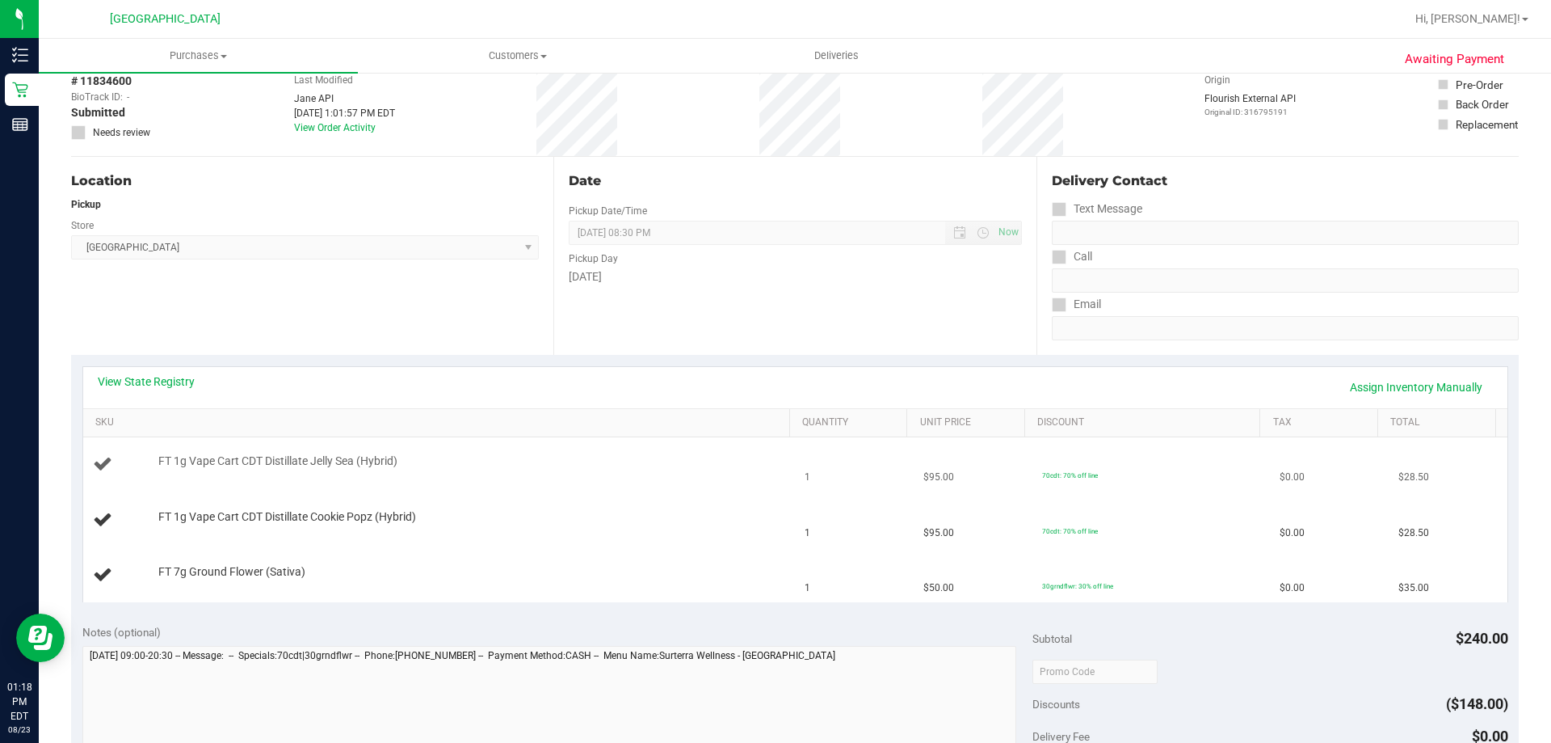
scroll to position [162, 0]
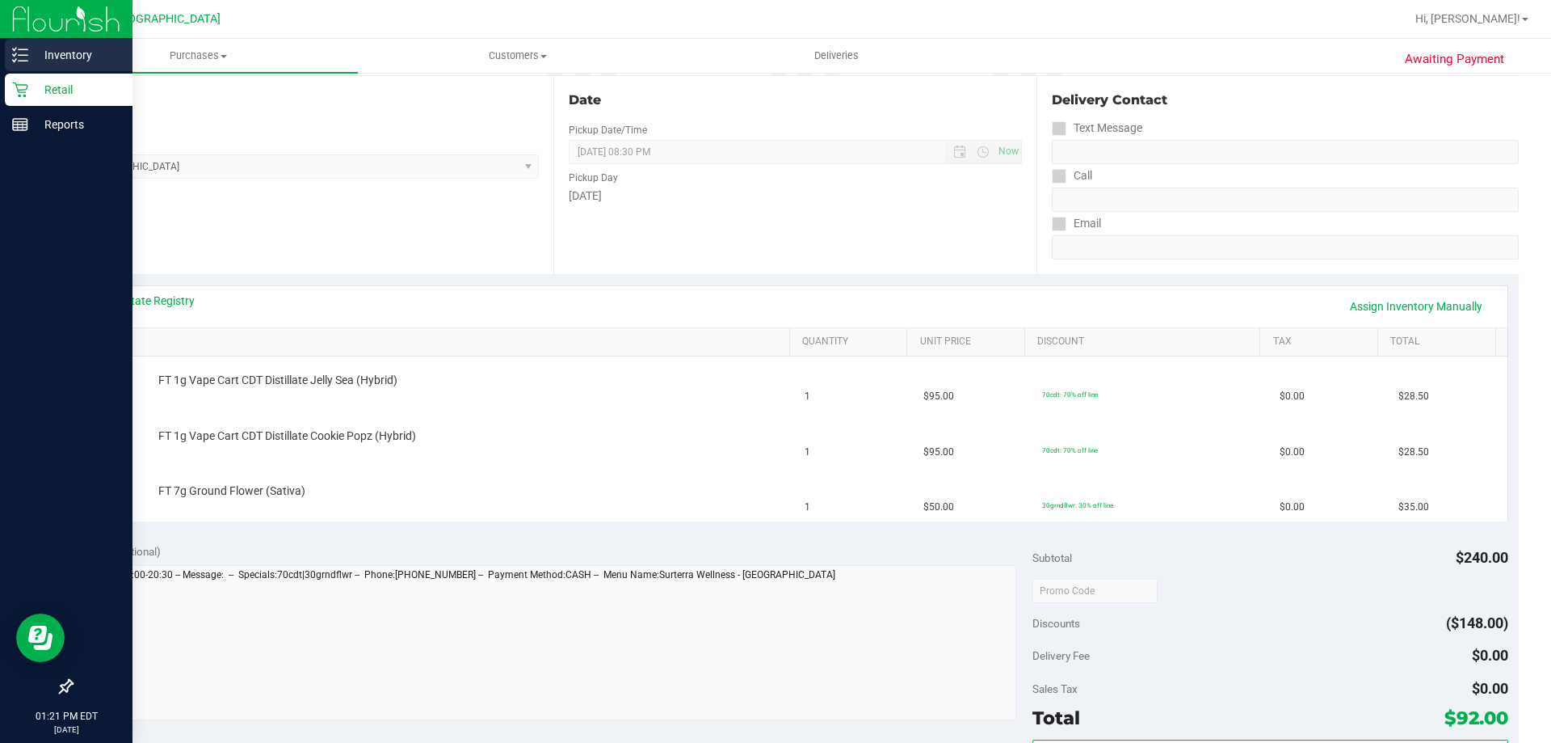
click at [35, 44] on div "Inventory" at bounding box center [69, 55] width 128 height 32
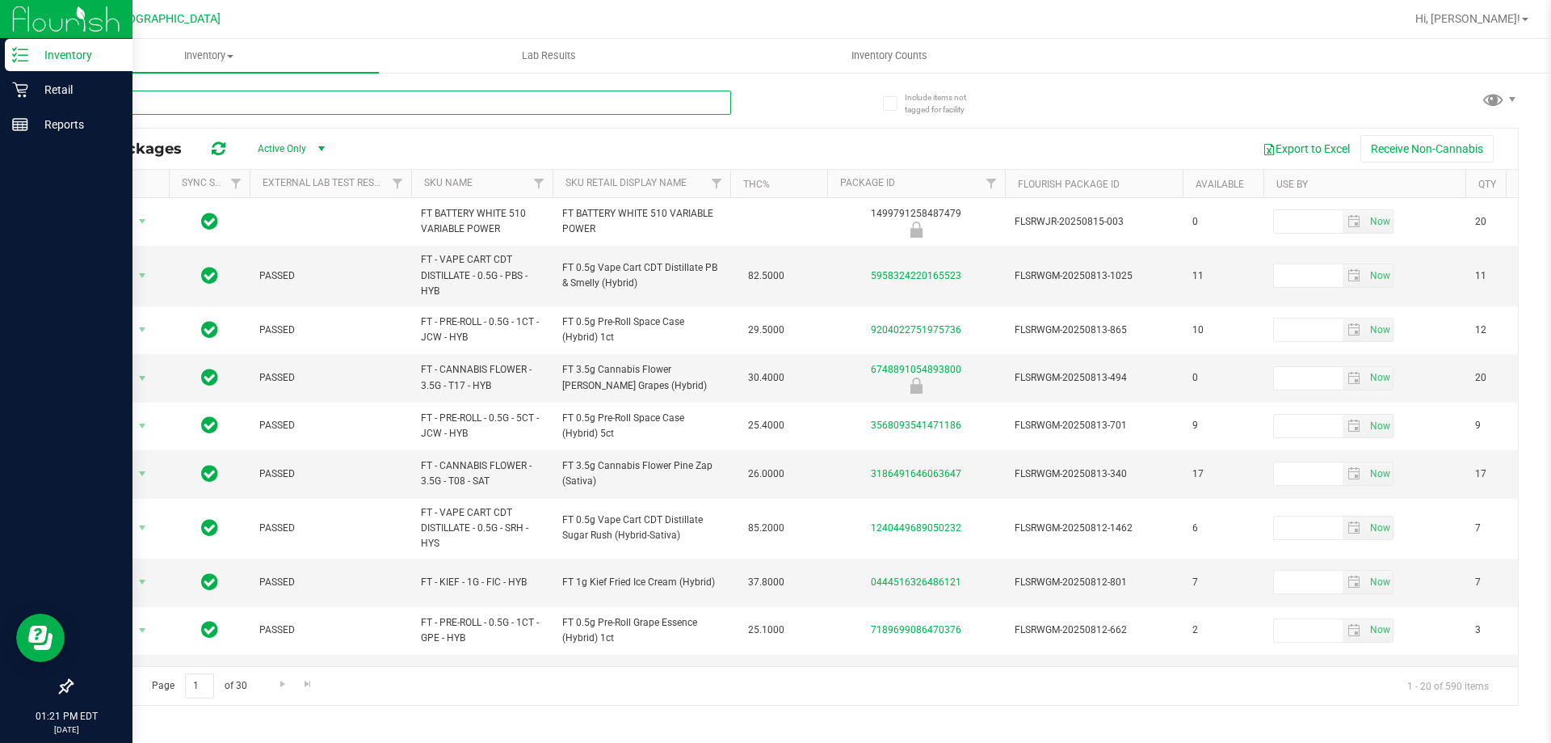
click at [495, 102] on input "text" at bounding box center [401, 102] width 660 height 24
type input "super lemon haze"
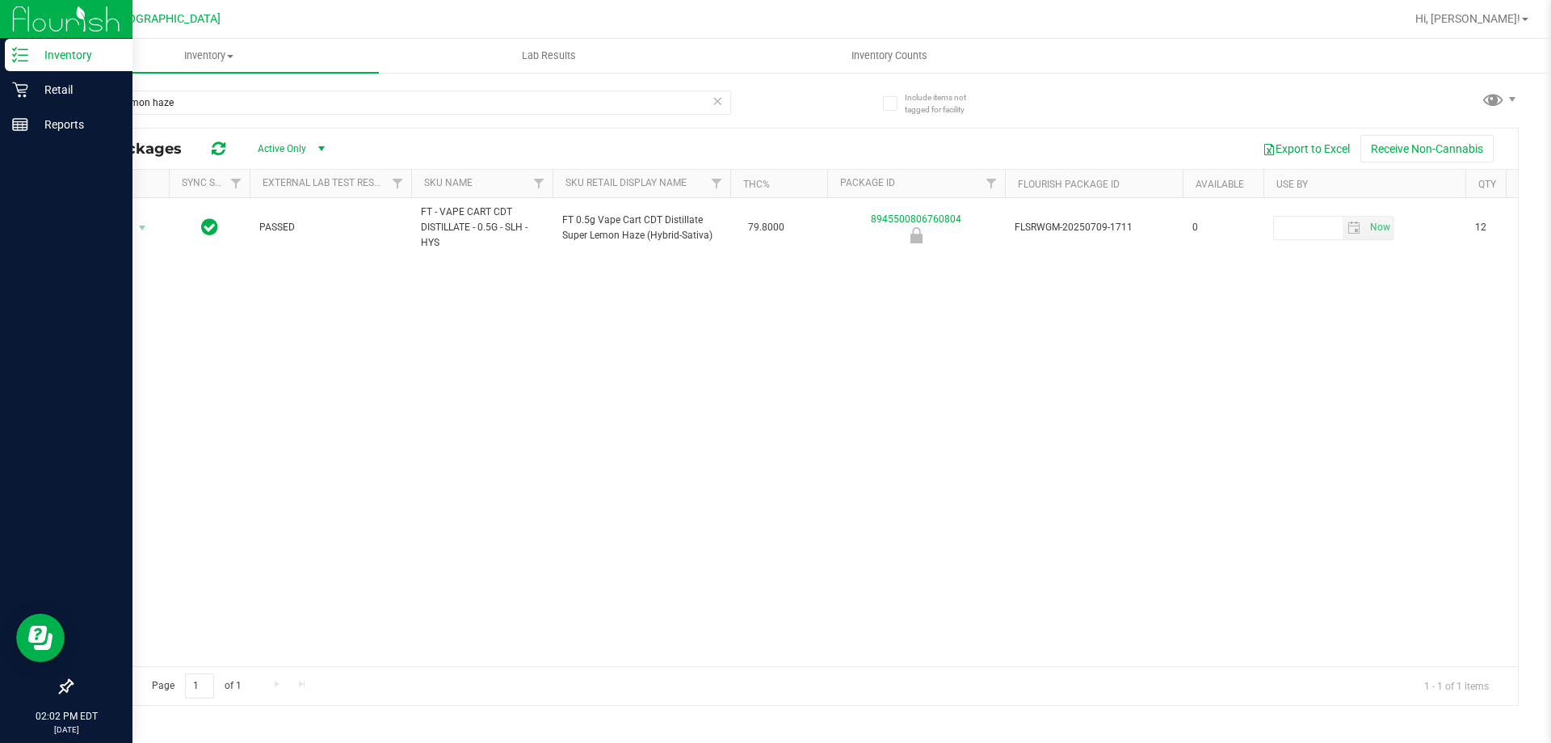
click at [713, 103] on icon at bounding box center [717, 99] width 11 height 19
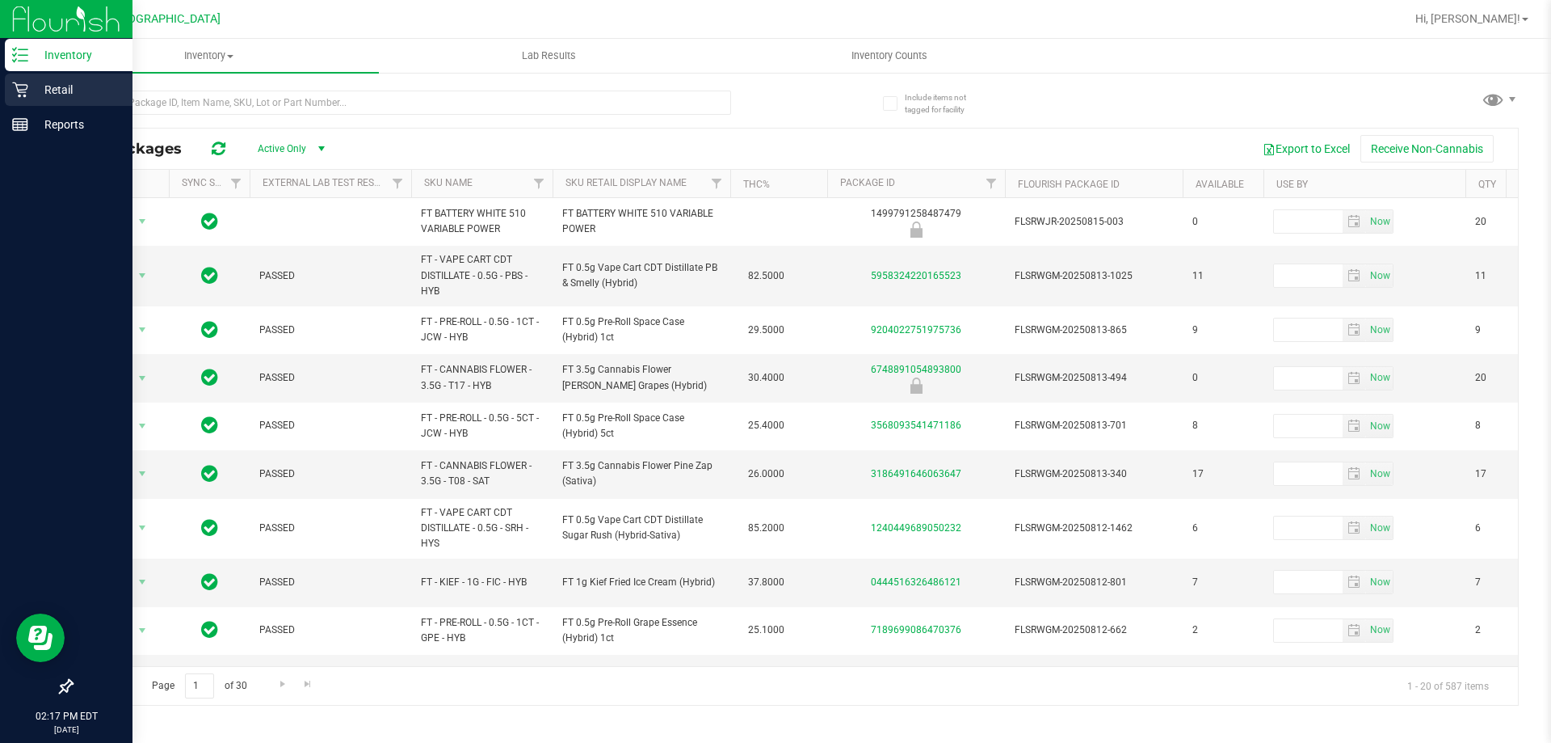
click at [22, 90] on icon at bounding box center [20, 90] width 16 height 16
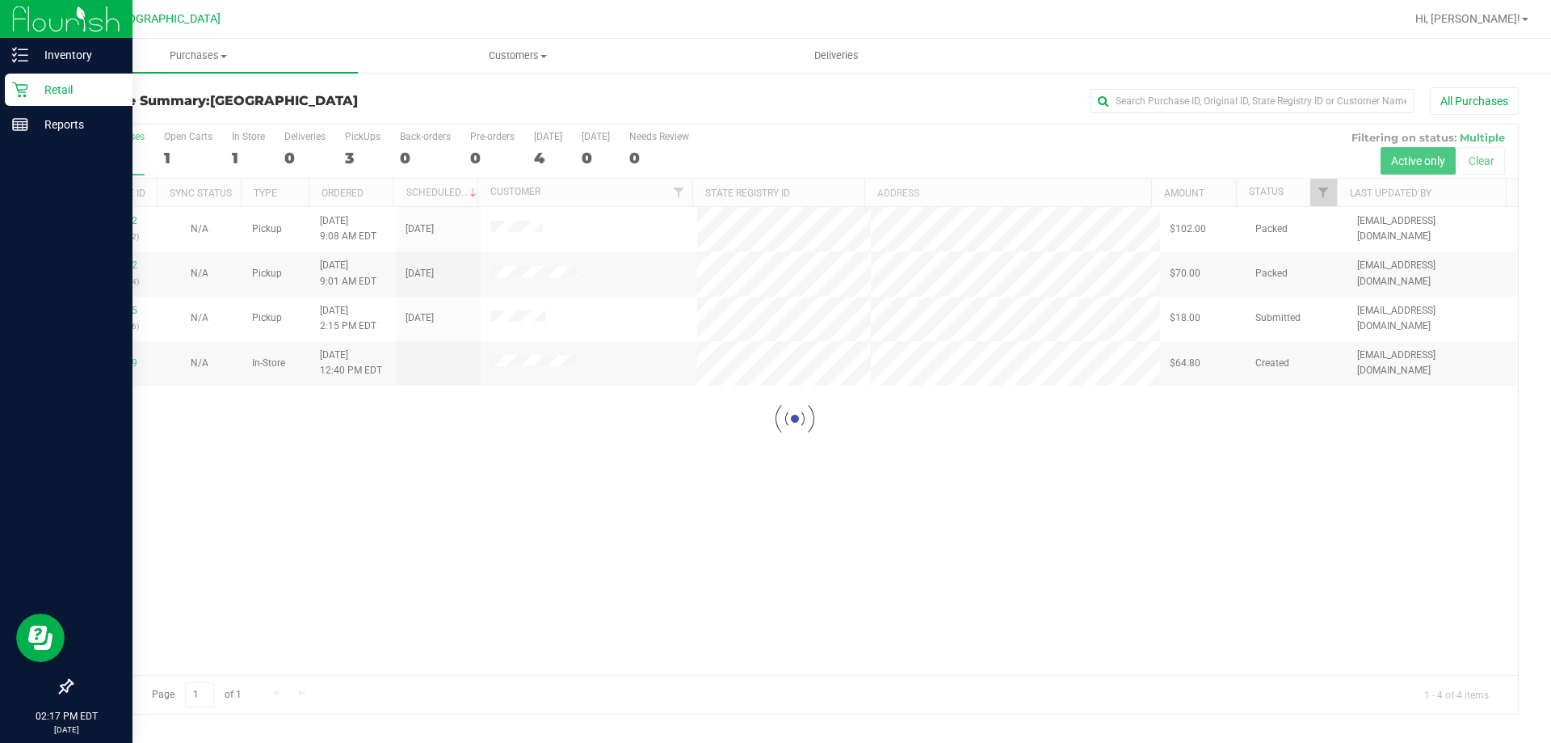
click at [304, 507] on div at bounding box center [795, 418] width 1446 height 589
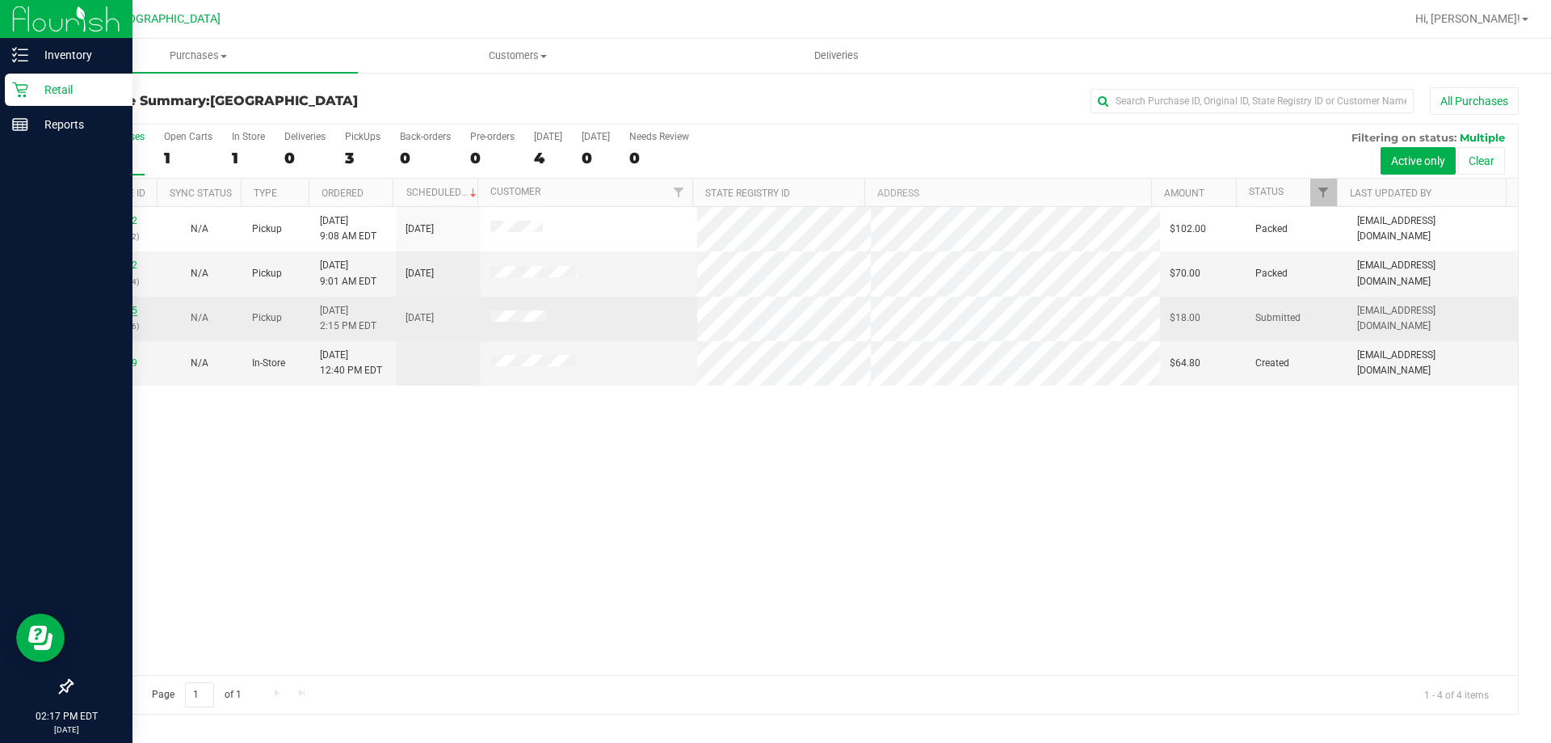
click at [113, 309] on link "11835205" at bounding box center [114, 310] width 45 height 11
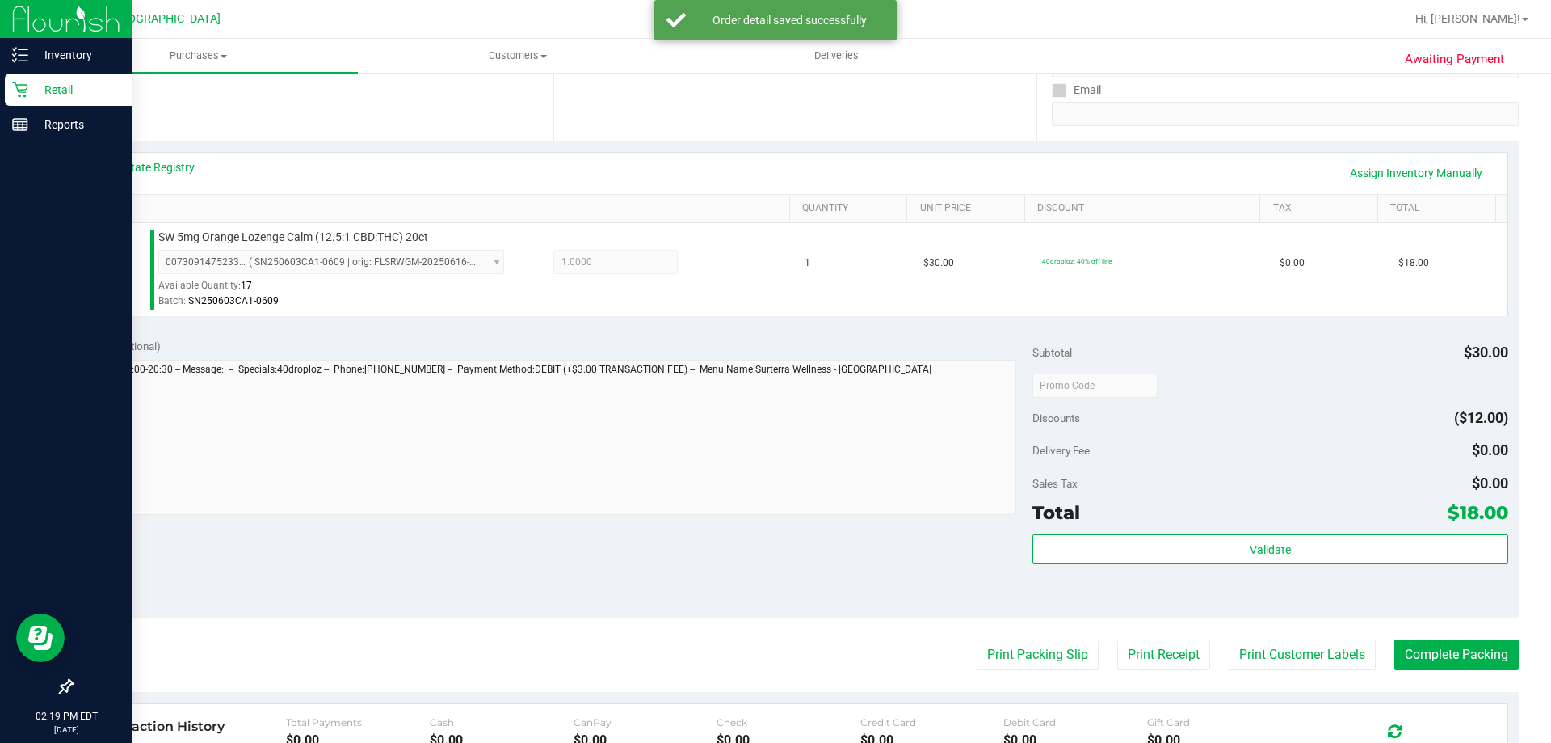
scroll to position [323, 0]
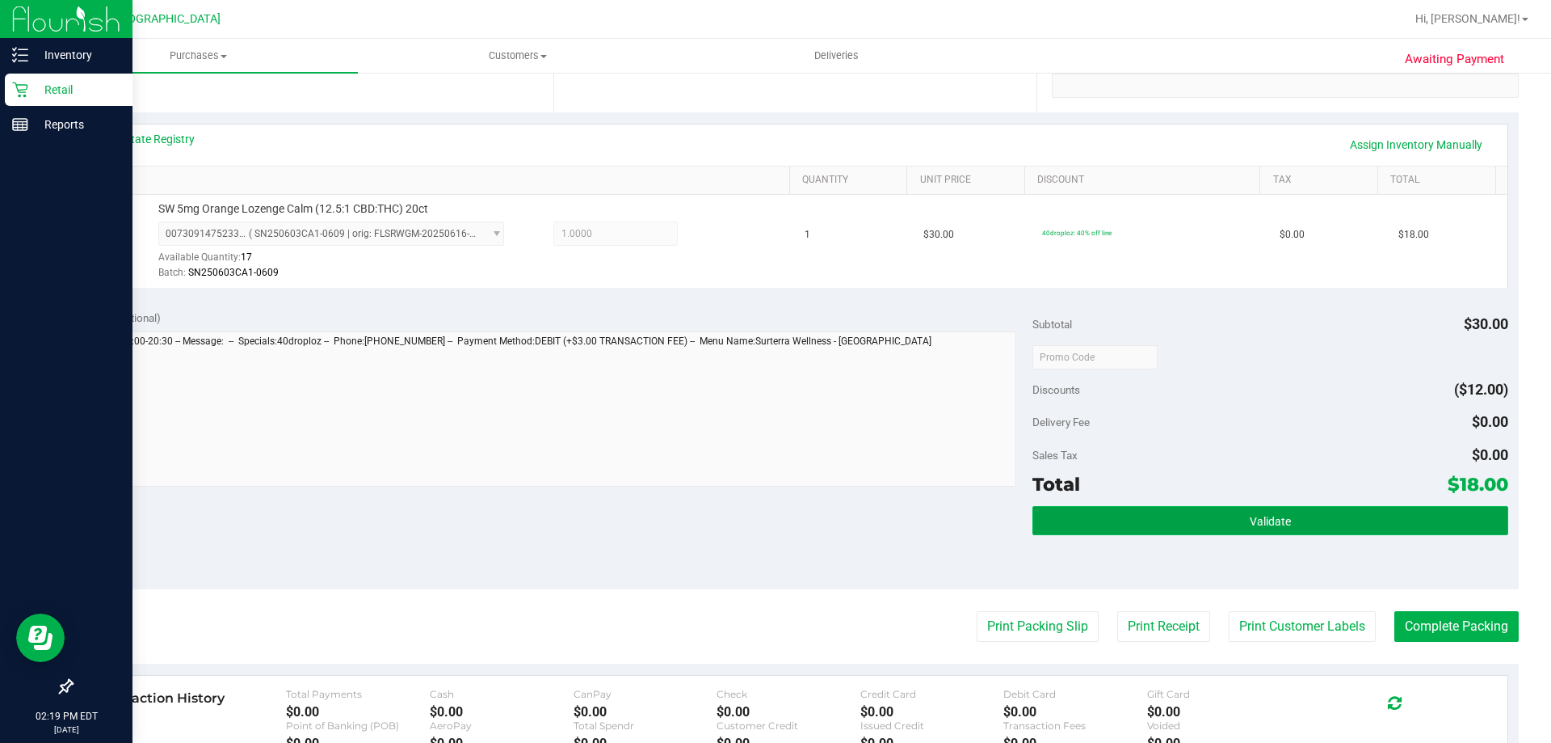
click at [1268, 532] on button "Validate" at bounding box center [1270, 520] width 475 height 29
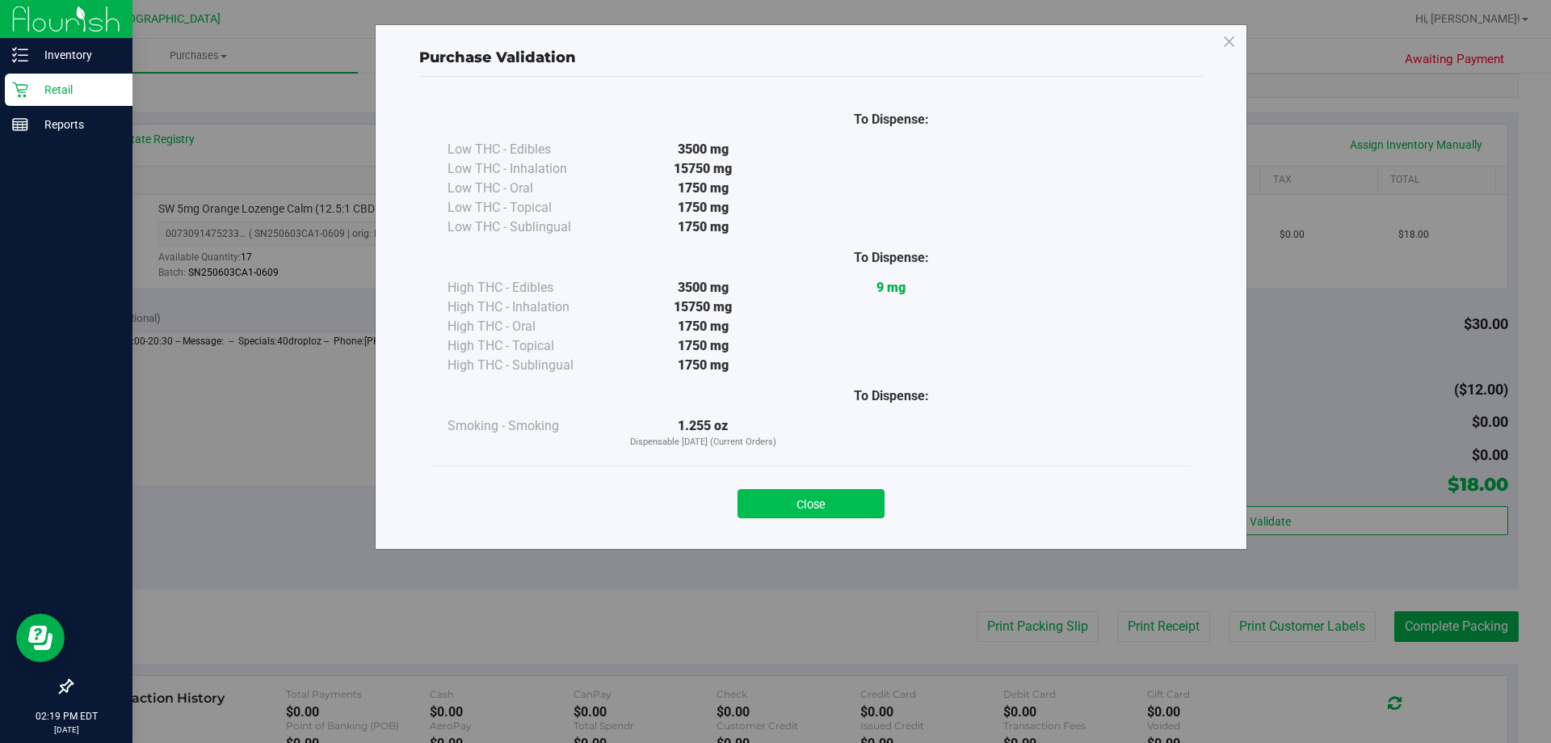
click at [875, 495] on button "Close" at bounding box center [811, 503] width 147 height 29
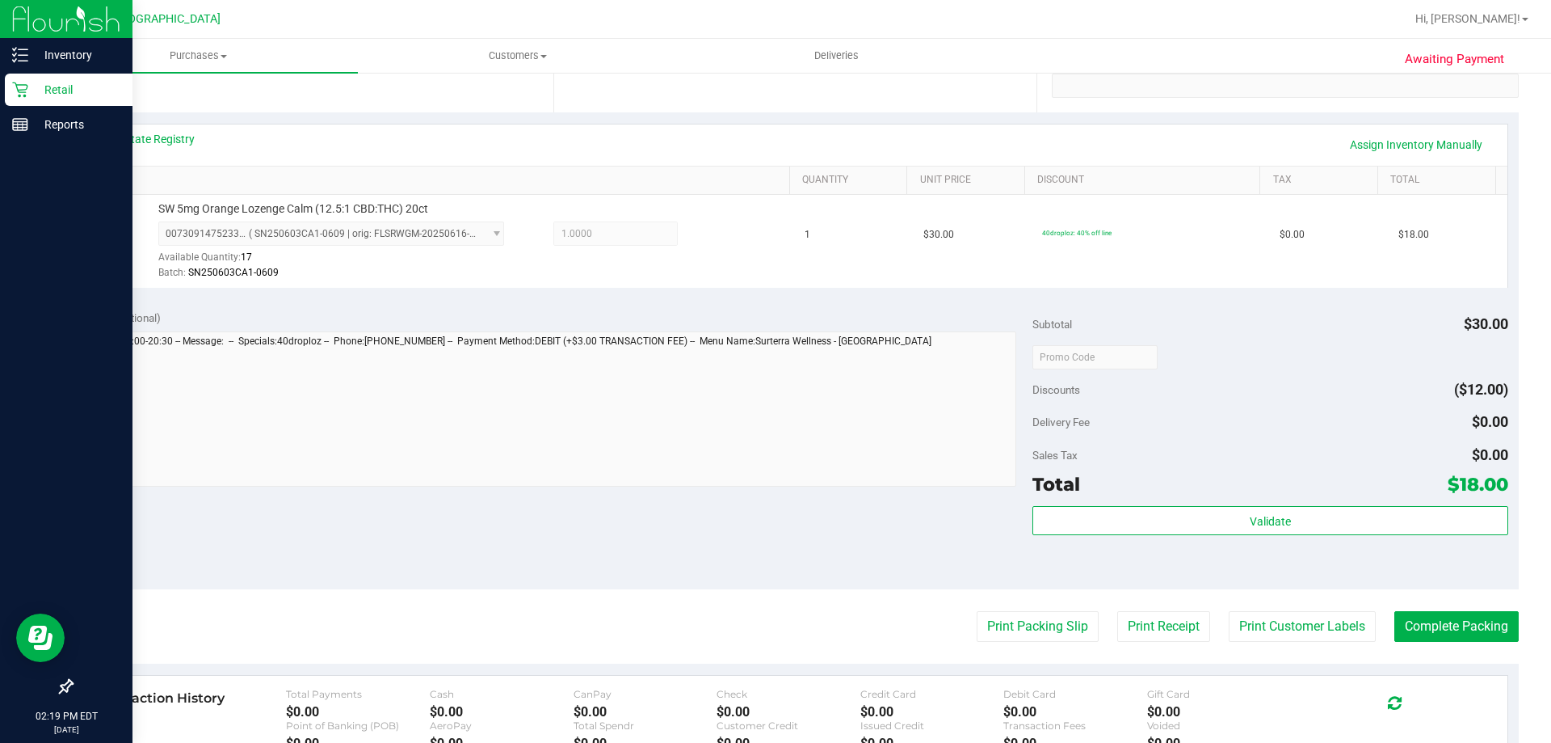
scroll to position [404, 0]
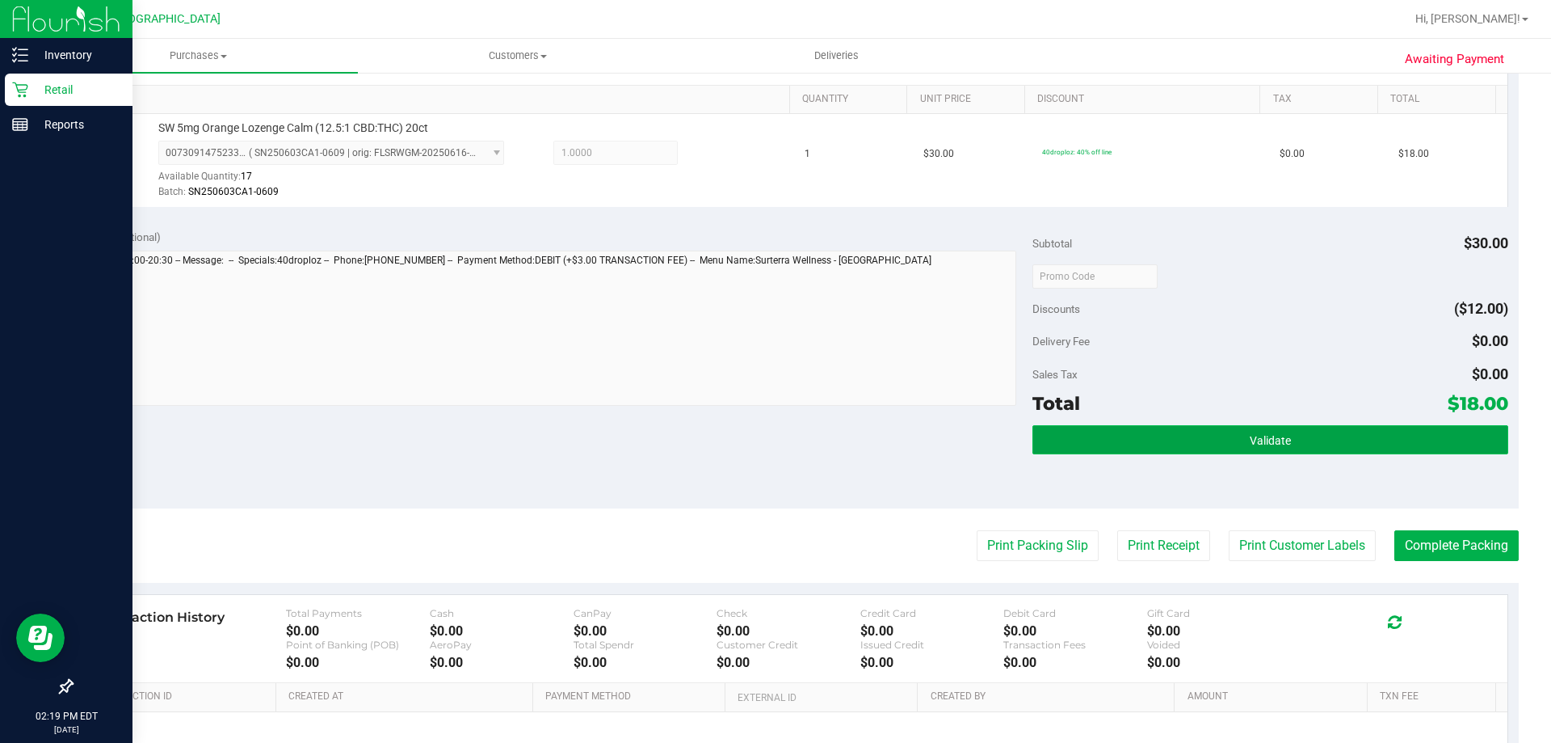
click at [1152, 448] on button "Validate" at bounding box center [1270, 439] width 475 height 29
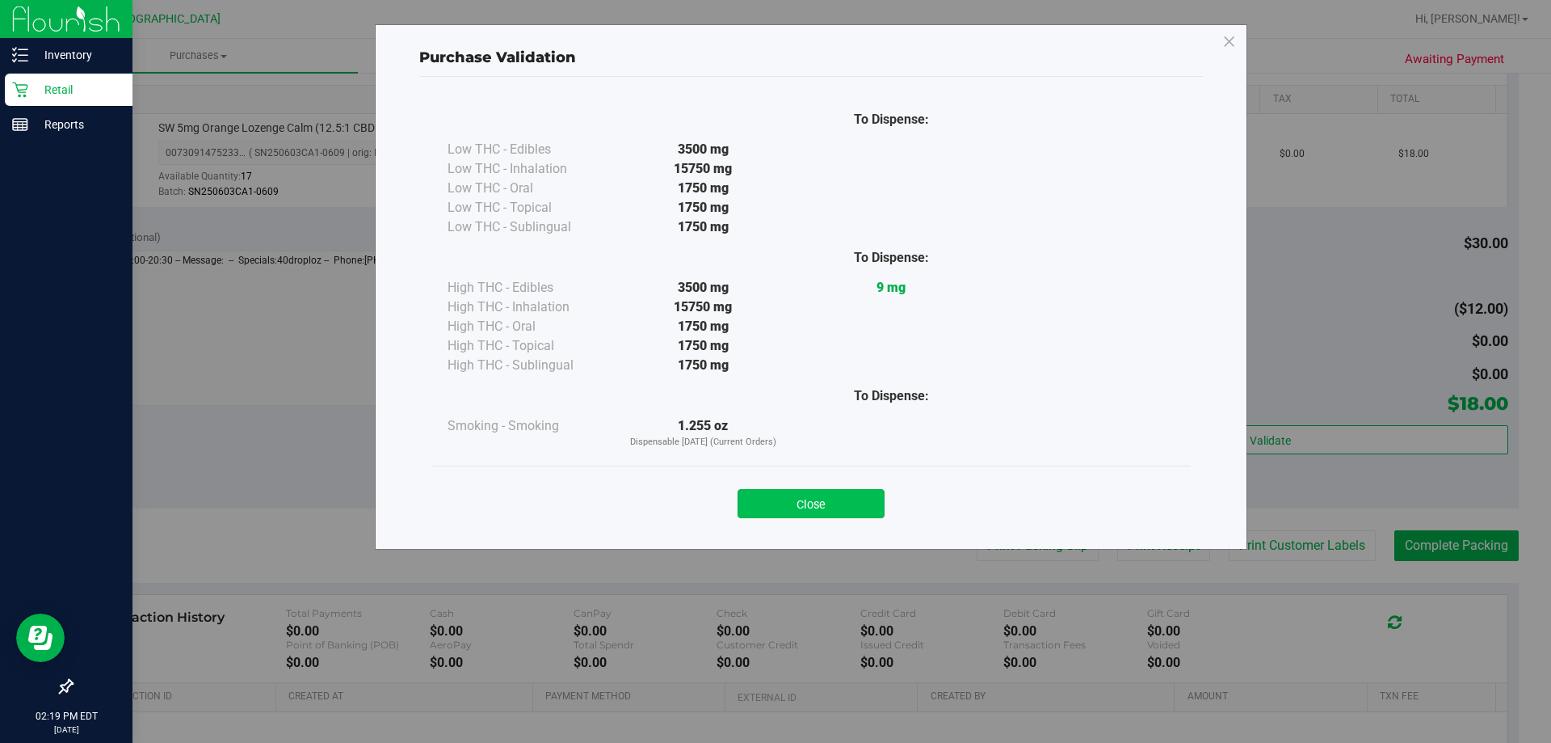
click at [842, 504] on button "Close" at bounding box center [811, 503] width 147 height 29
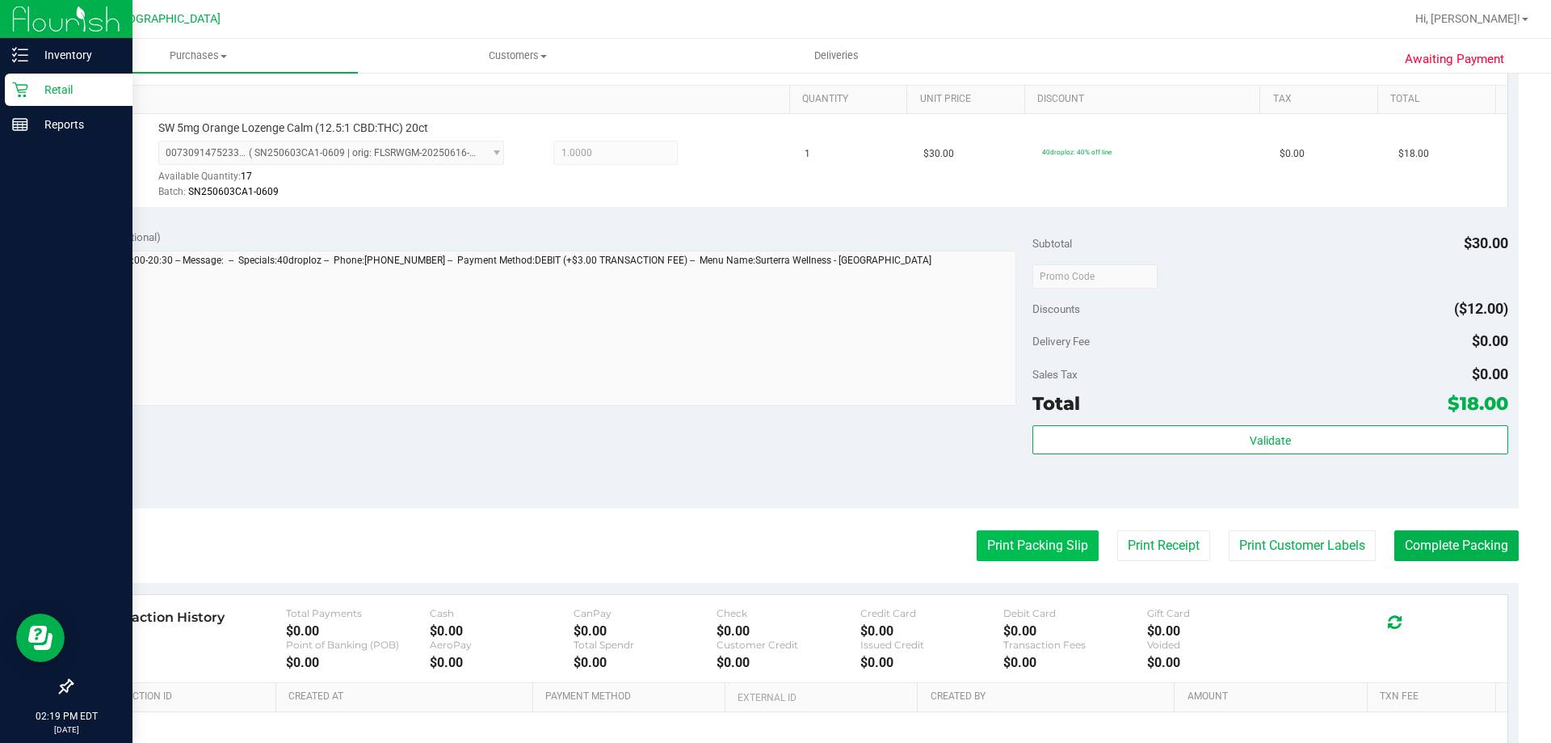
click at [1048, 545] on button "Print Packing Slip" at bounding box center [1038, 545] width 122 height 31
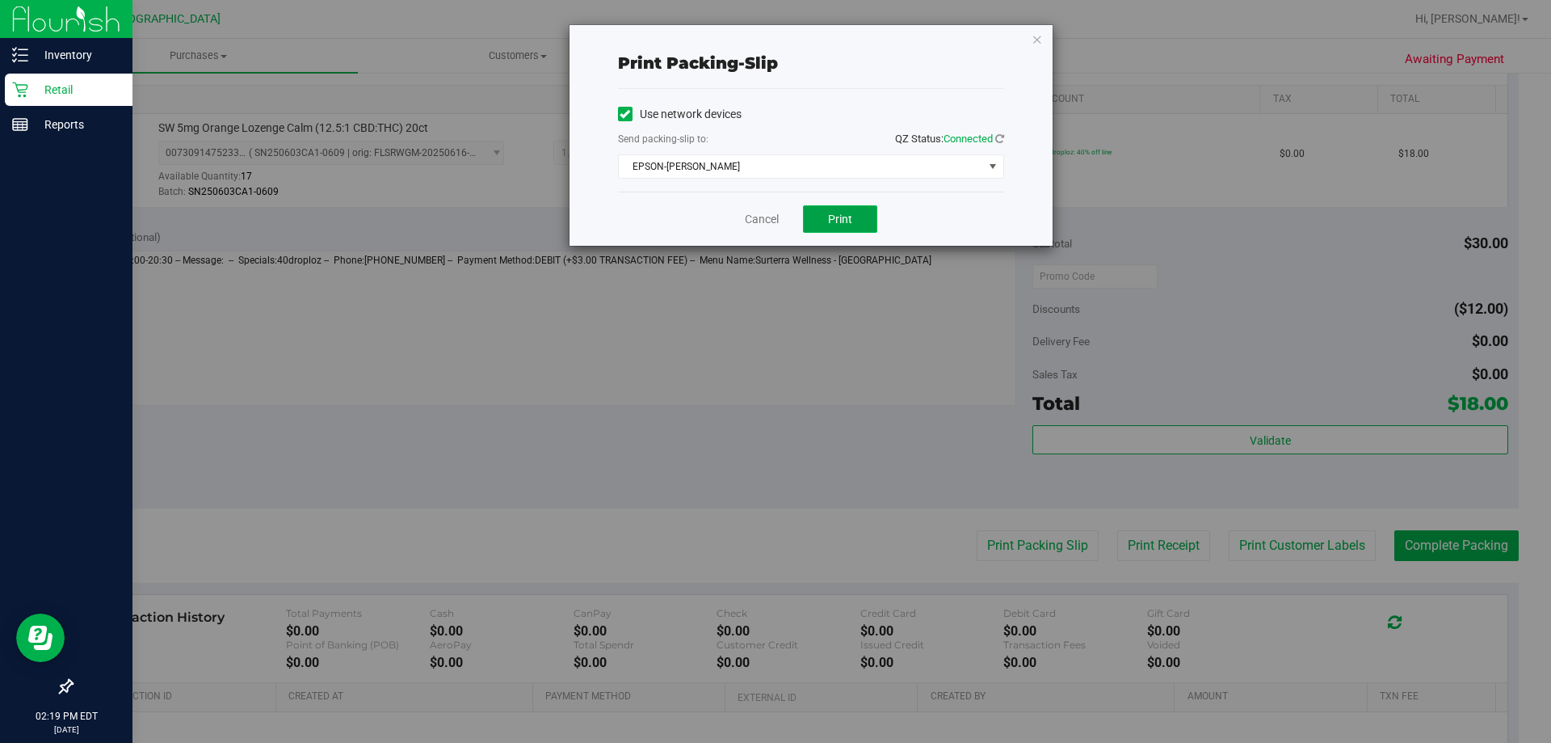
click at [834, 217] on span "Print" at bounding box center [840, 218] width 24 height 13
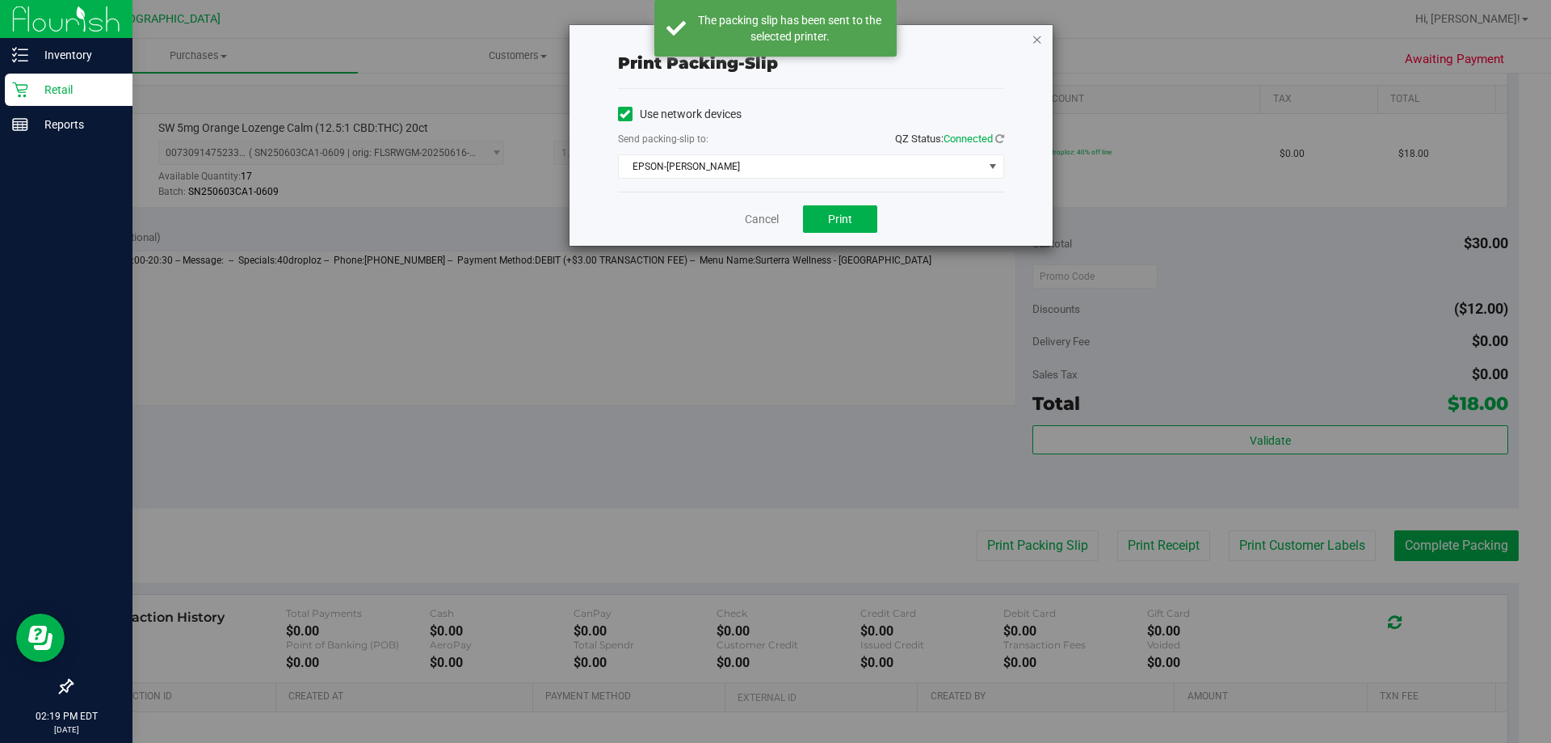
click at [1042, 43] on icon "button" at bounding box center [1037, 38] width 11 height 19
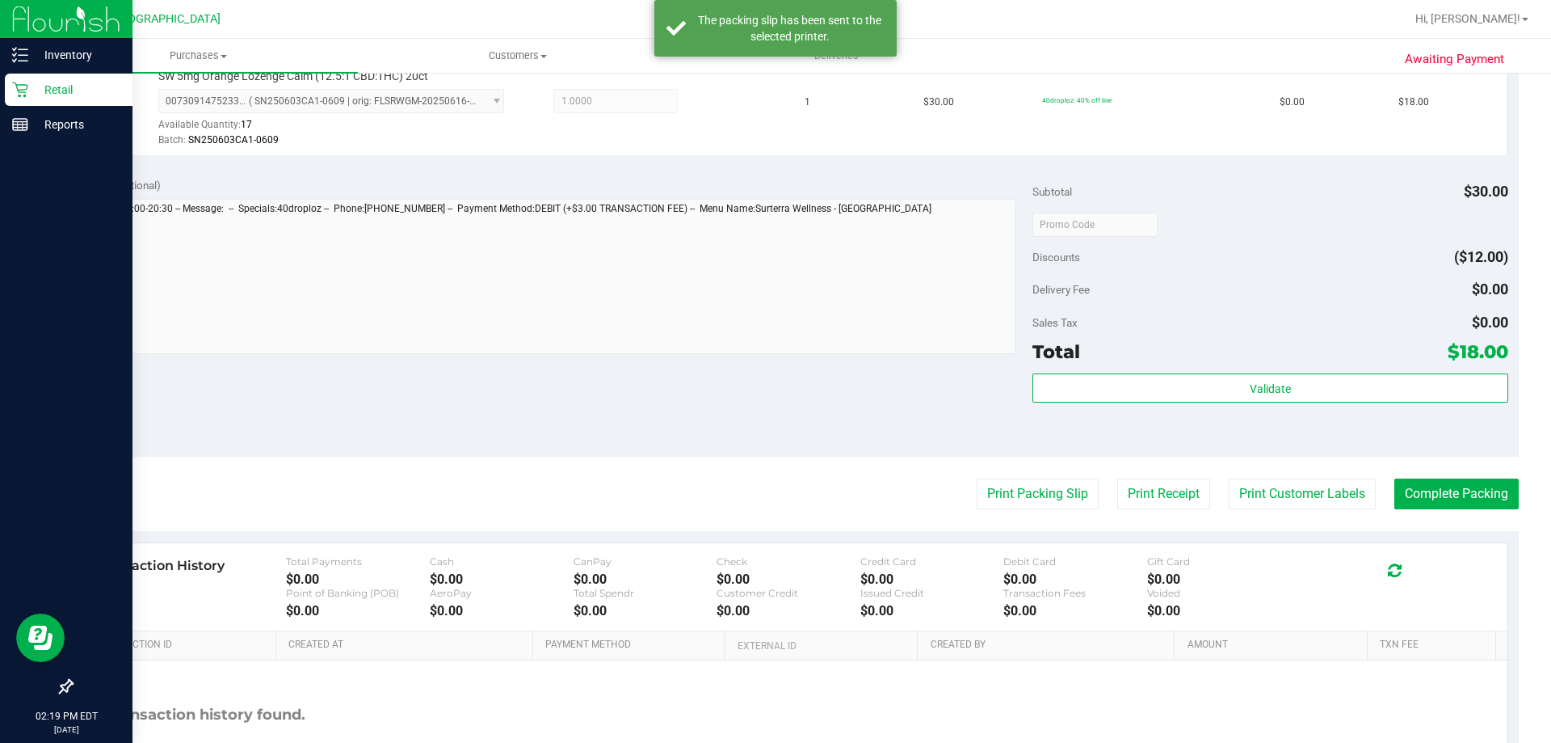
scroll to position [485, 0]
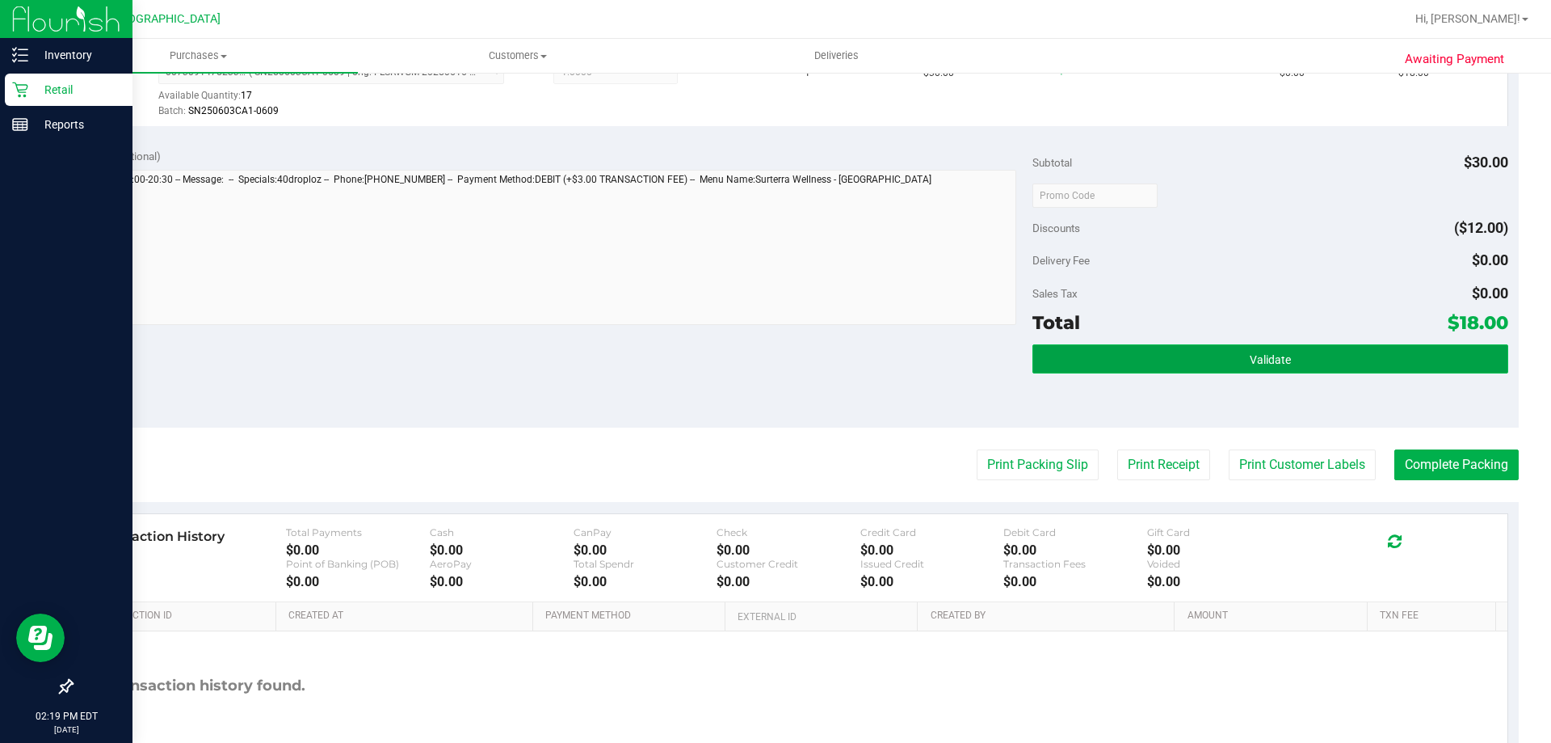
click at [1329, 356] on button "Validate" at bounding box center [1270, 358] width 475 height 29
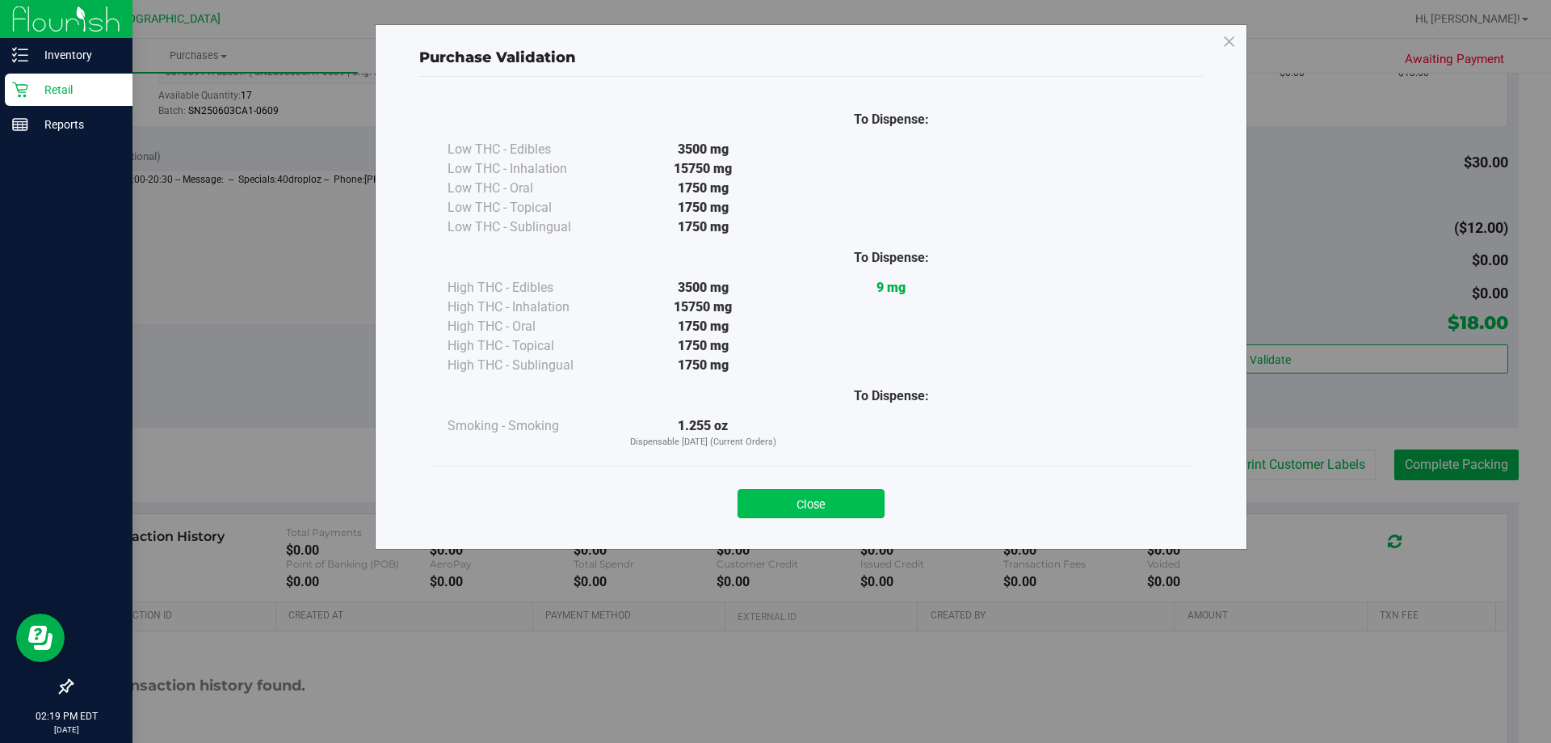
click at [855, 504] on button "Close" at bounding box center [811, 503] width 147 height 29
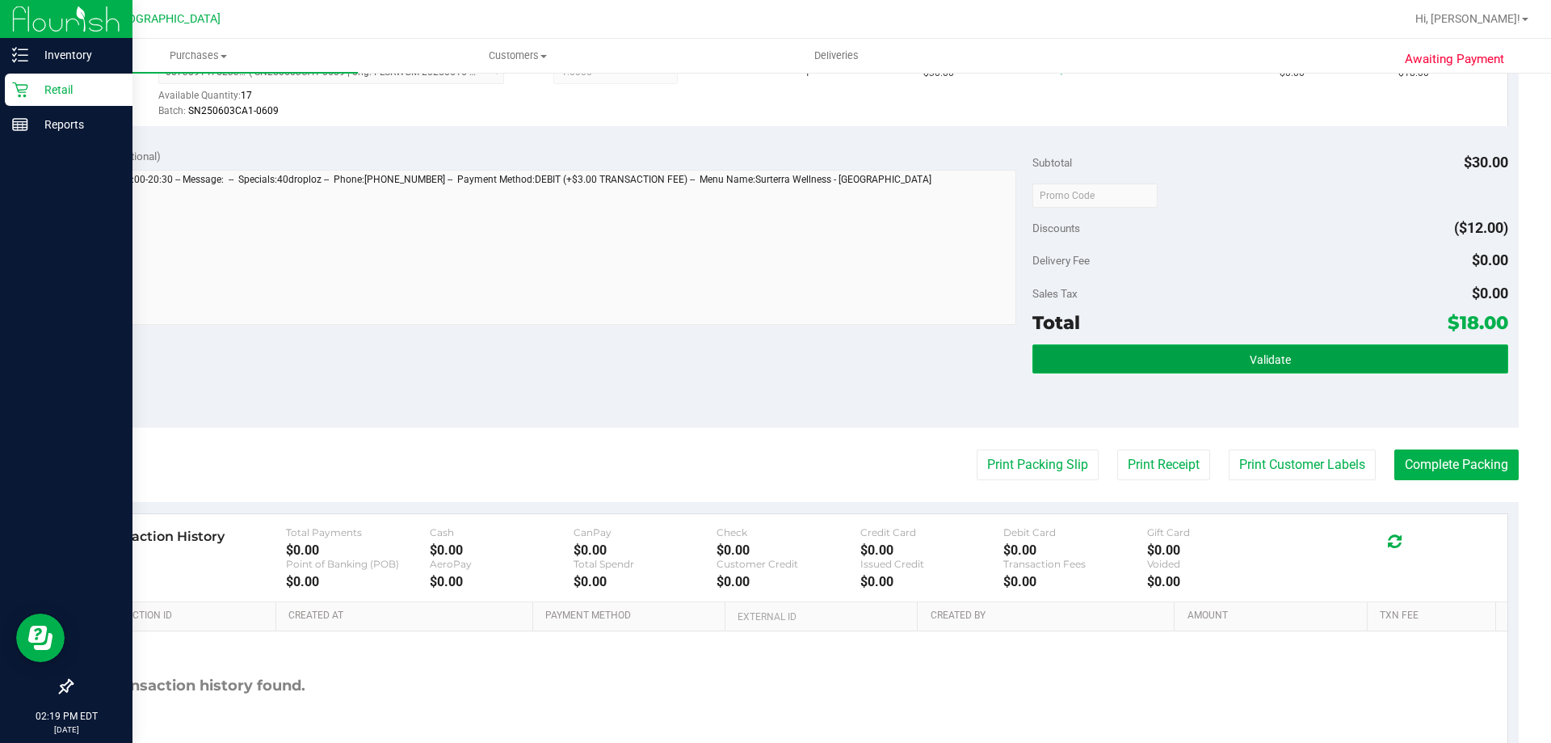
click at [1102, 363] on button "Validate" at bounding box center [1270, 358] width 475 height 29
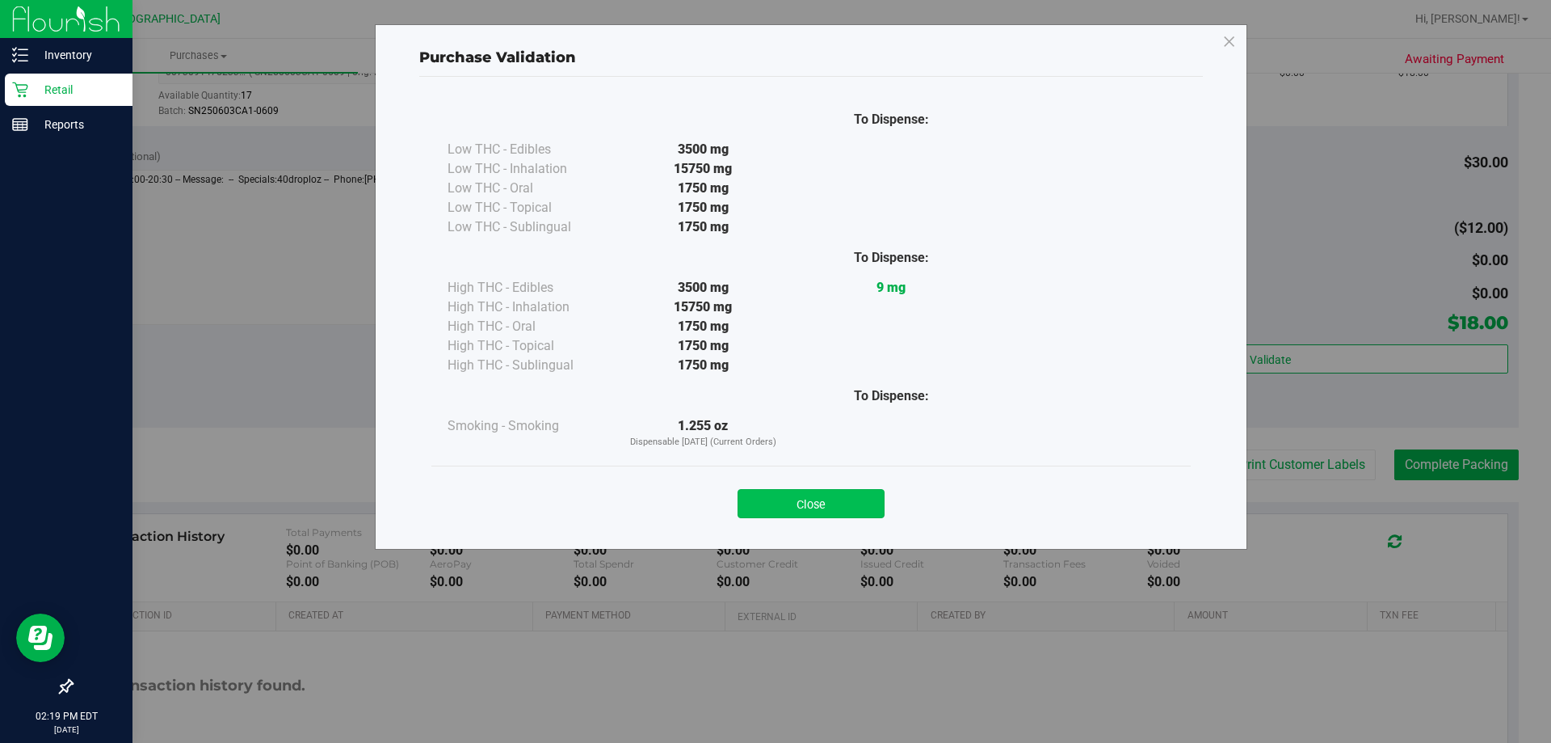
click at [843, 498] on button "Close" at bounding box center [811, 503] width 147 height 29
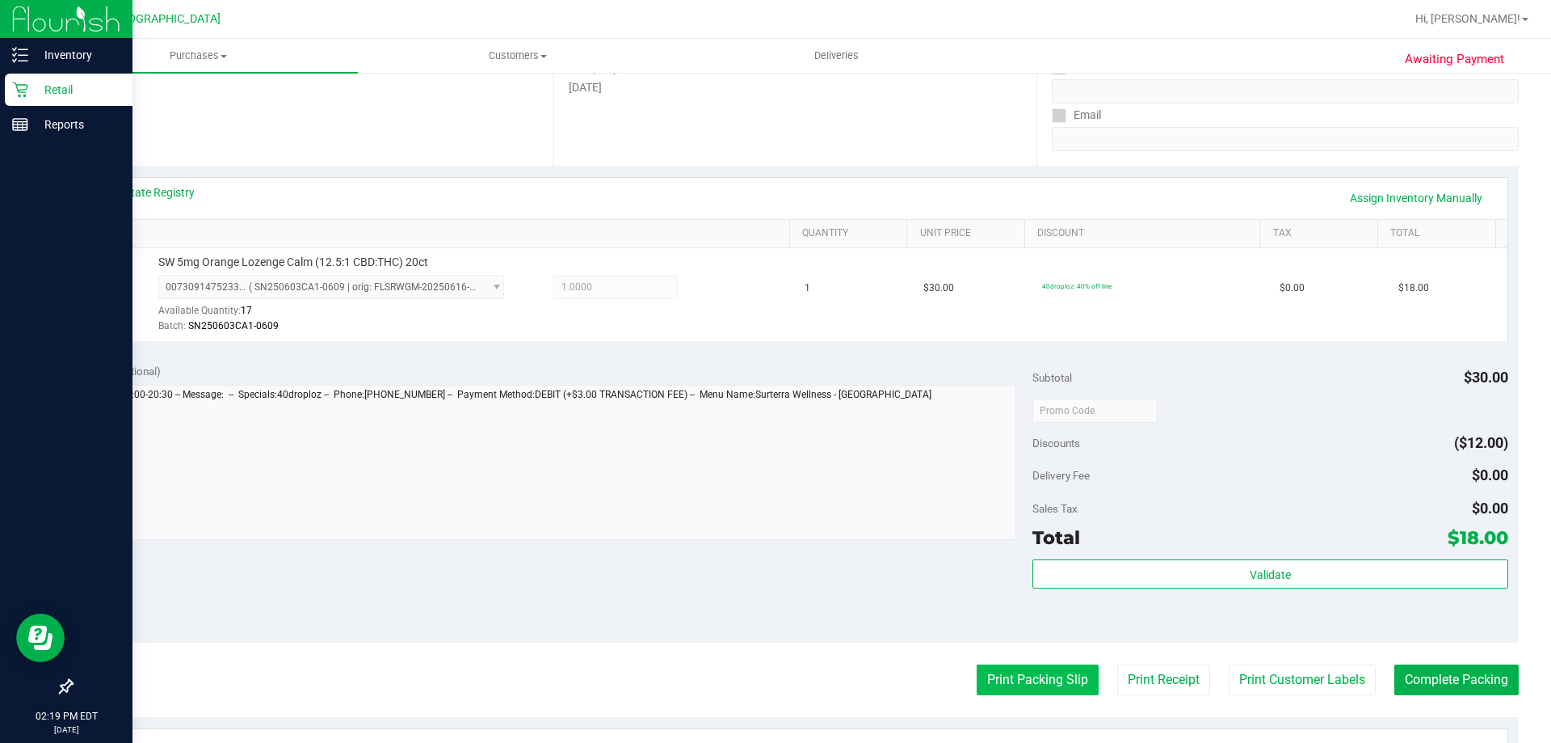
scroll to position [404, 0]
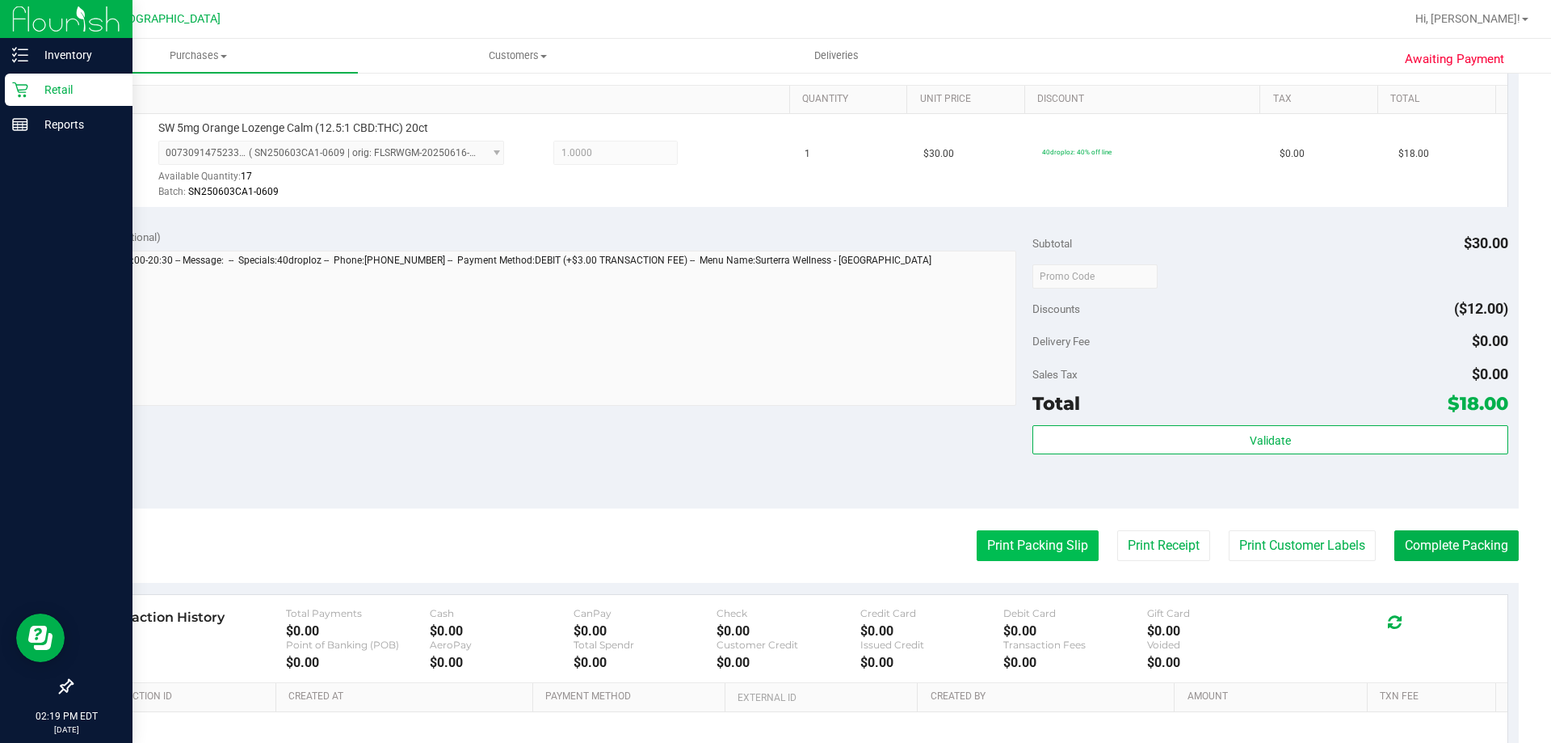
click at [1022, 544] on button "Print Packing Slip" at bounding box center [1038, 545] width 122 height 31
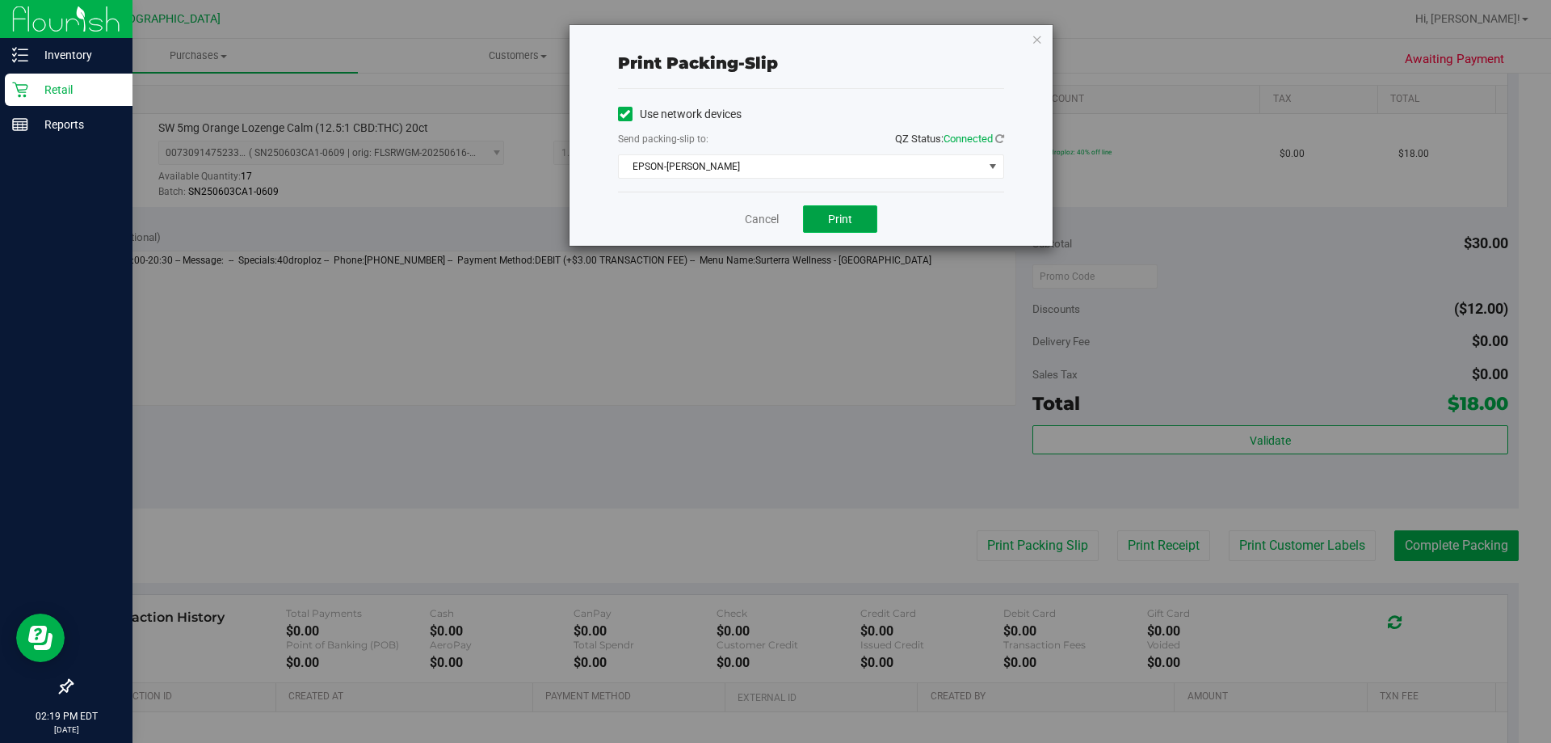
click at [858, 223] on button "Print" at bounding box center [840, 218] width 74 height 27
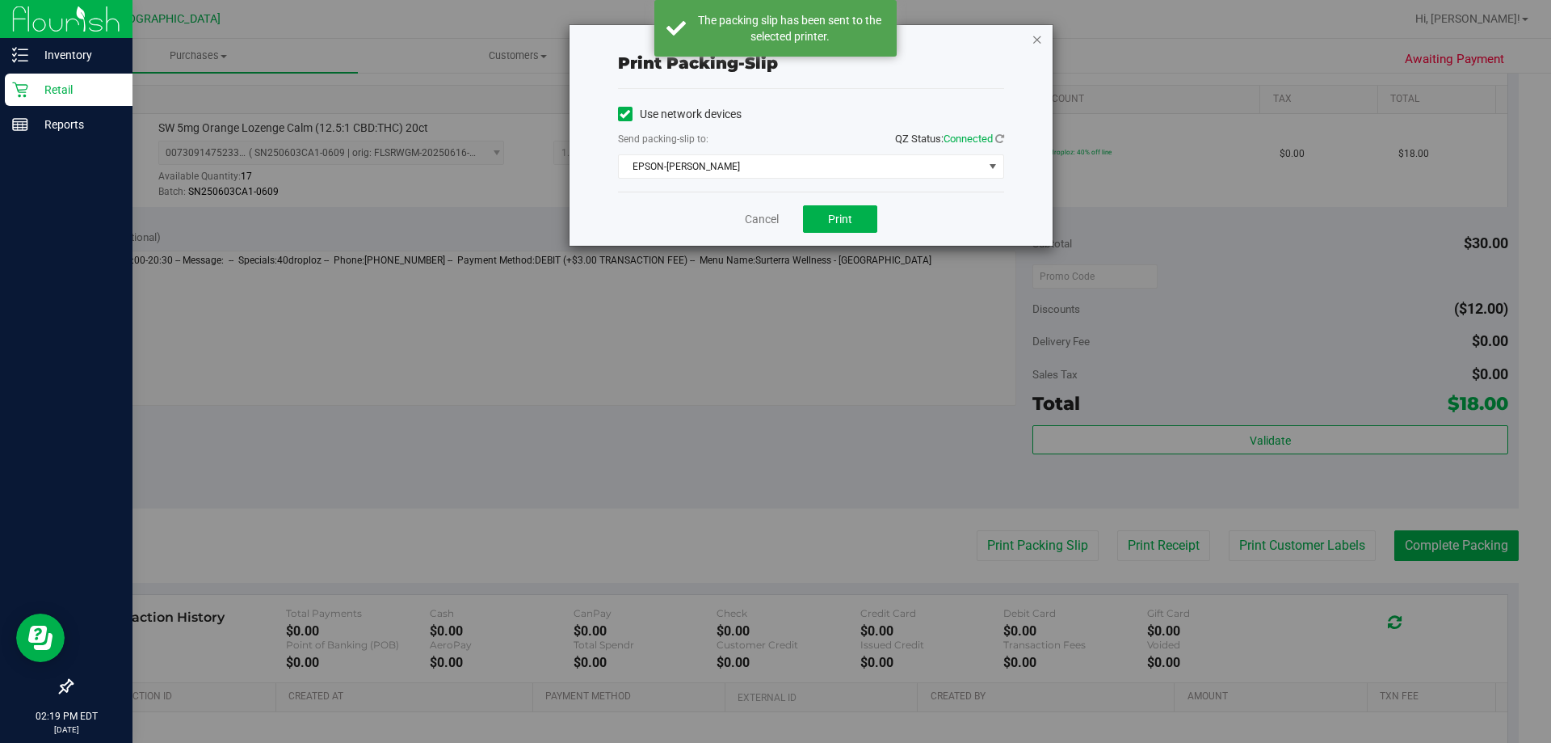
click at [1037, 40] on icon "button" at bounding box center [1037, 38] width 11 height 19
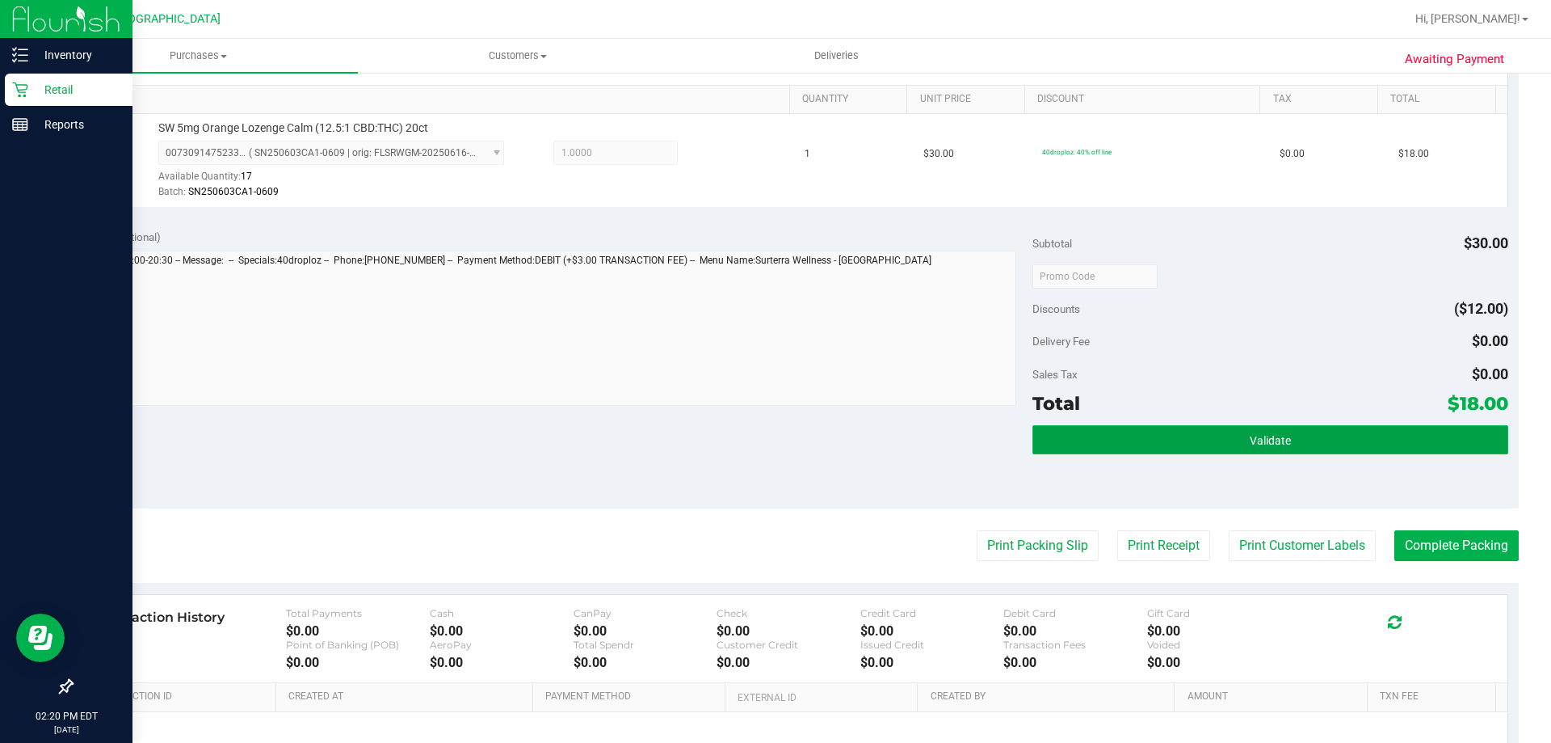
click at [1227, 446] on button "Validate" at bounding box center [1270, 439] width 475 height 29
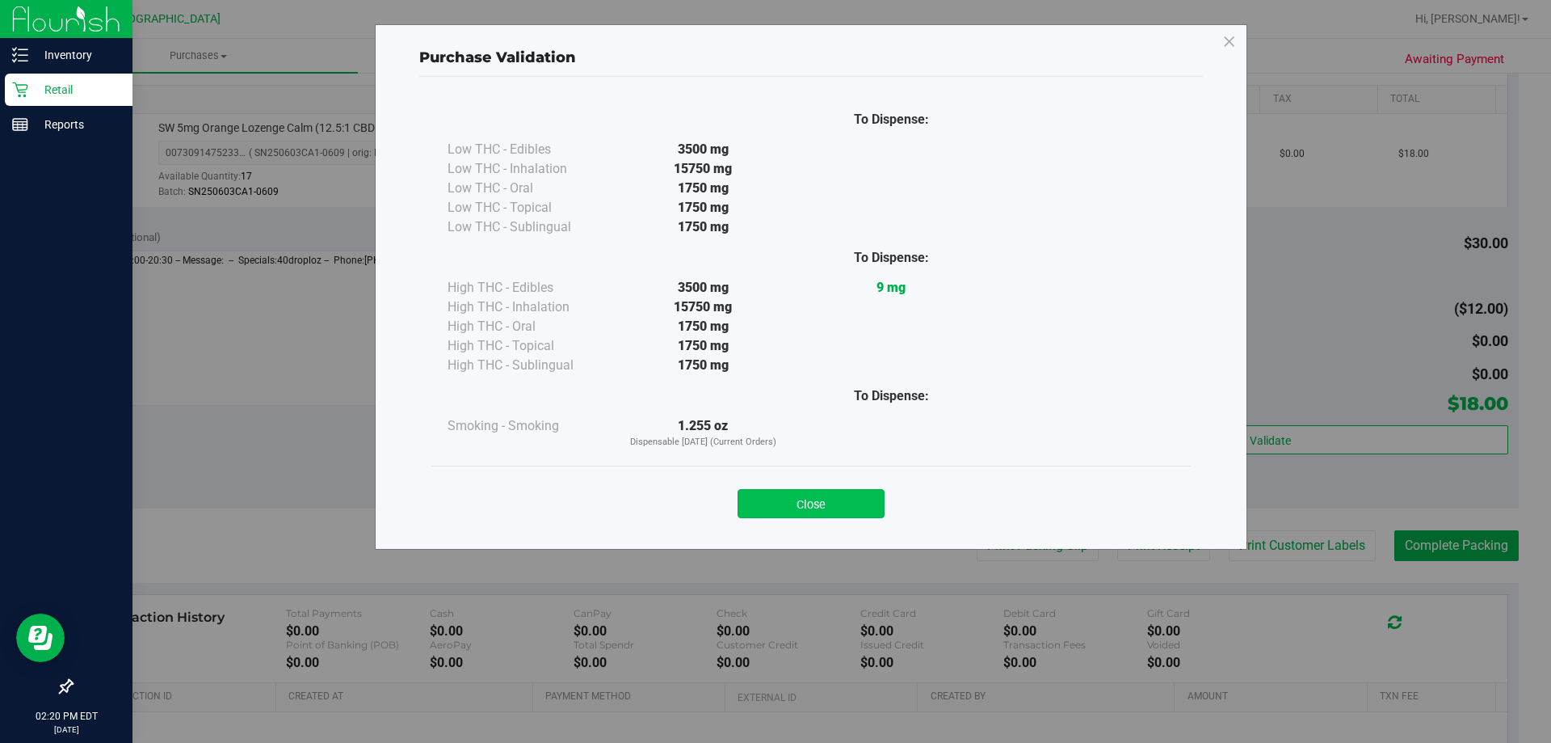
click at [848, 501] on button "Close" at bounding box center [811, 503] width 147 height 29
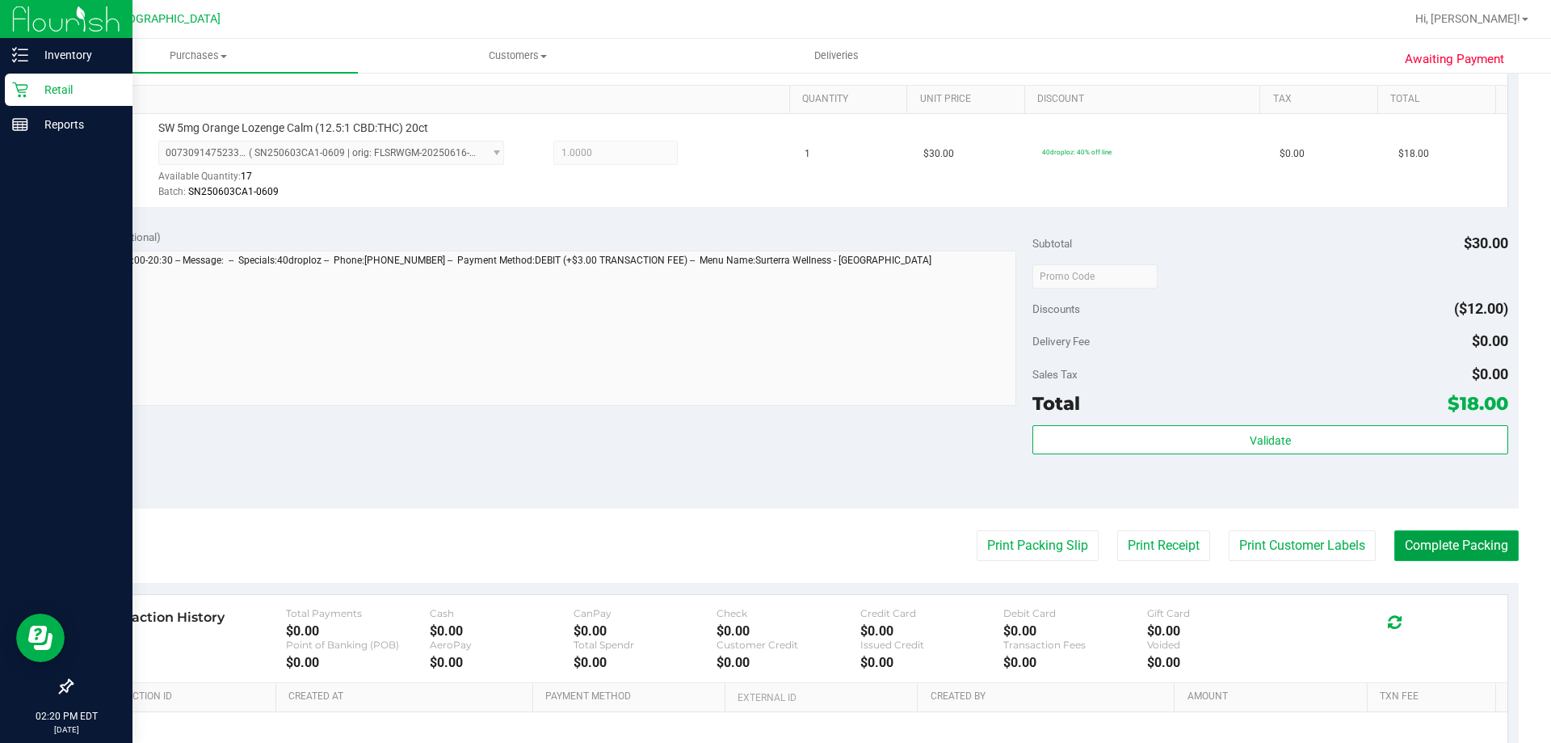
click at [1464, 545] on button "Complete Packing" at bounding box center [1457, 545] width 124 height 31
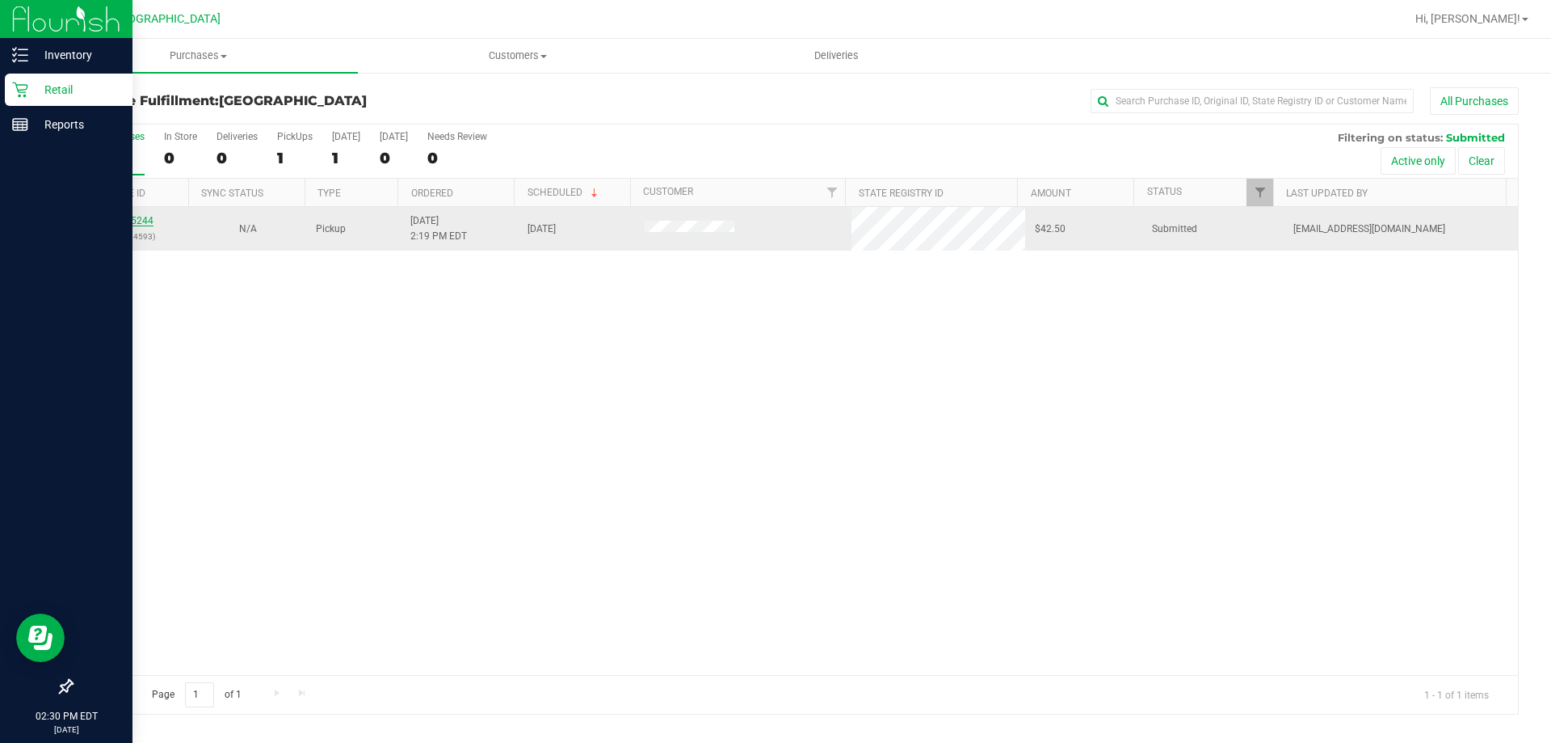
click at [120, 225] on link "11835244" at bounding box center [130, 220] width 45 height 11
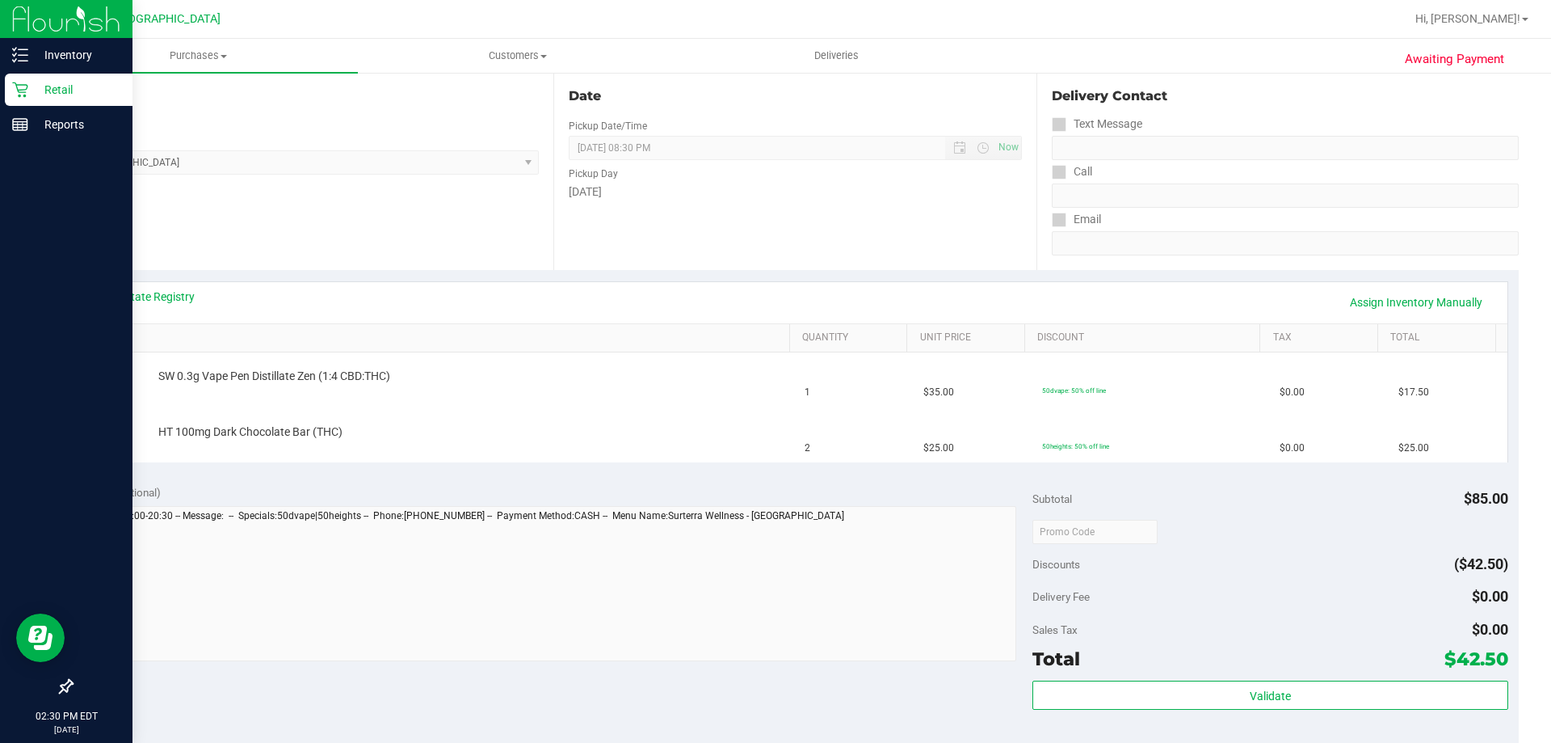
scroll to position [173, 0]
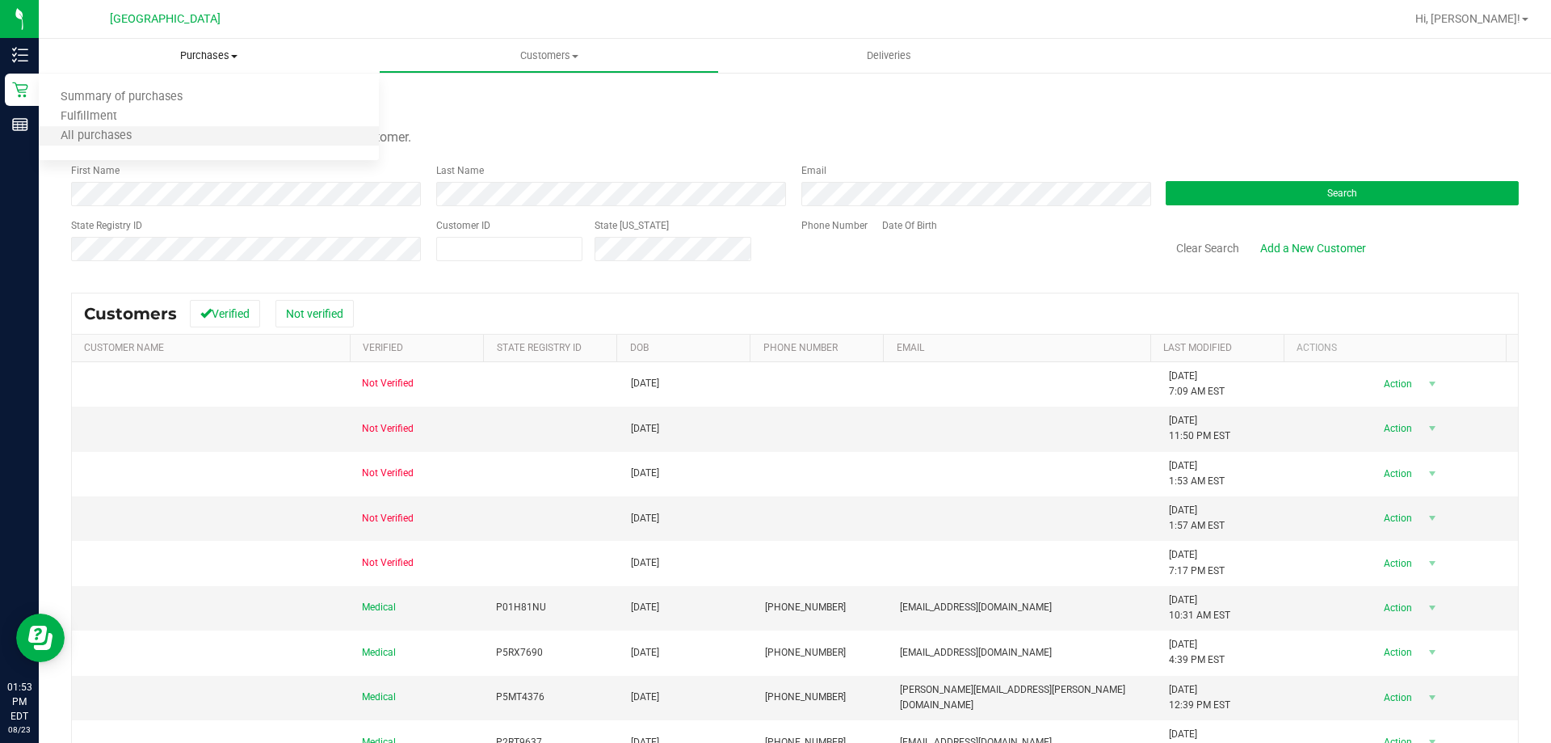
scroll to position [143, 0]
